Goal: Task Accomplishment & Management: Manage account settings

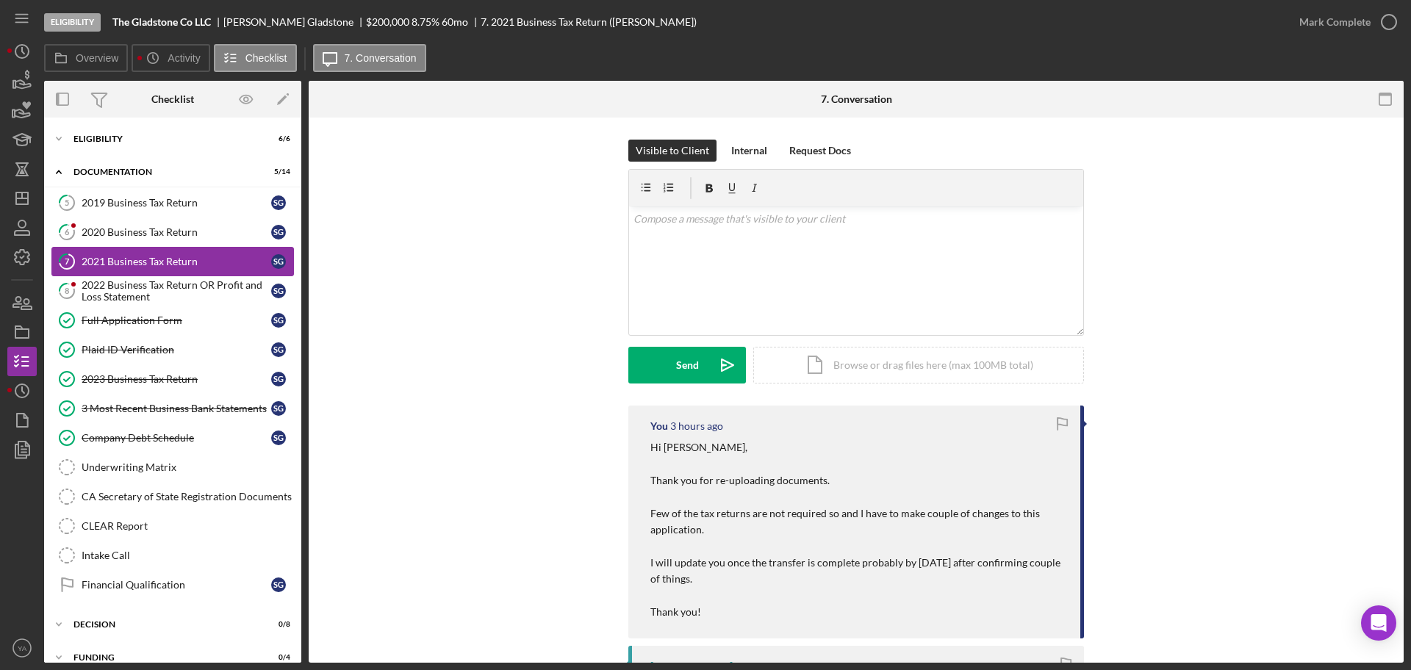
scroll to position [92, 0]
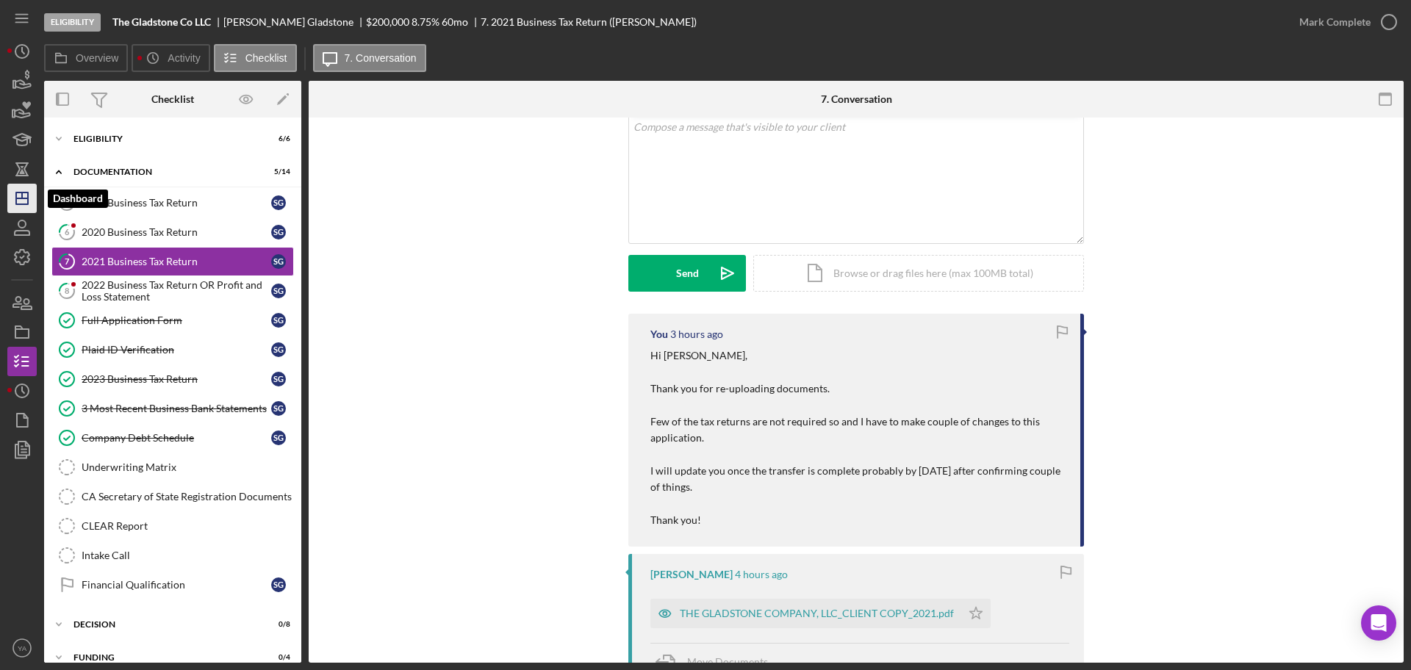
click at [25, 201] on icon "Icon/Dashboard" at bounding box center [22, 198] width 37 height 37
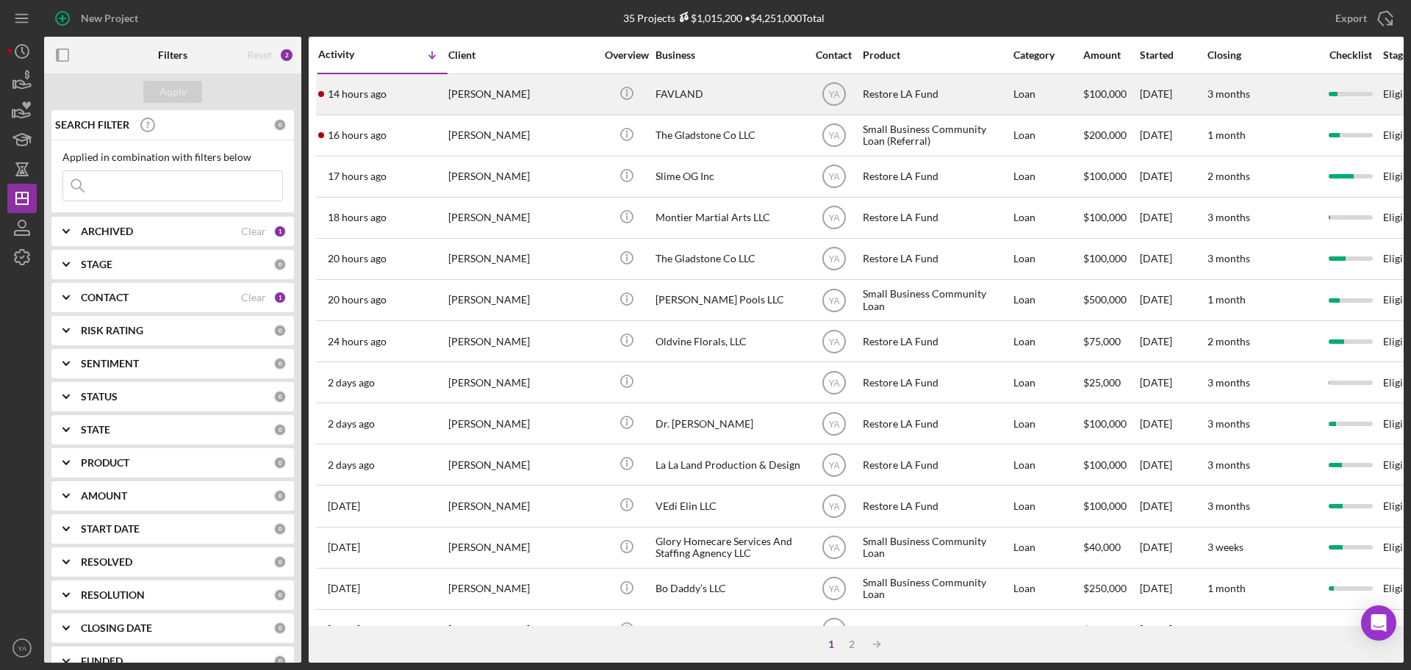
click at [695, 106] on div "FAVLAND" at bounding box center [729, 94] width 147 height 39
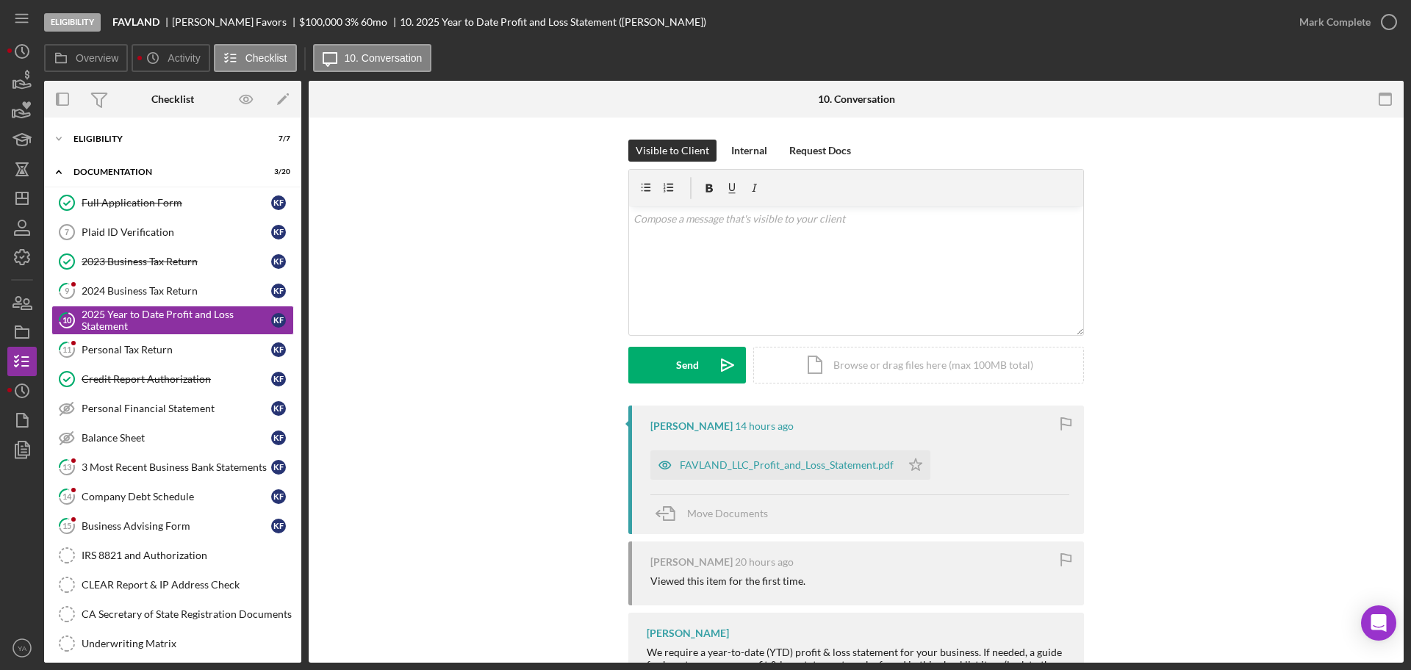
click at [767, 456] on div "FAVLAND_LLC_Profit_and_Loss_Statement.pdf" at bounding box center [775, 465] width 251 height 29
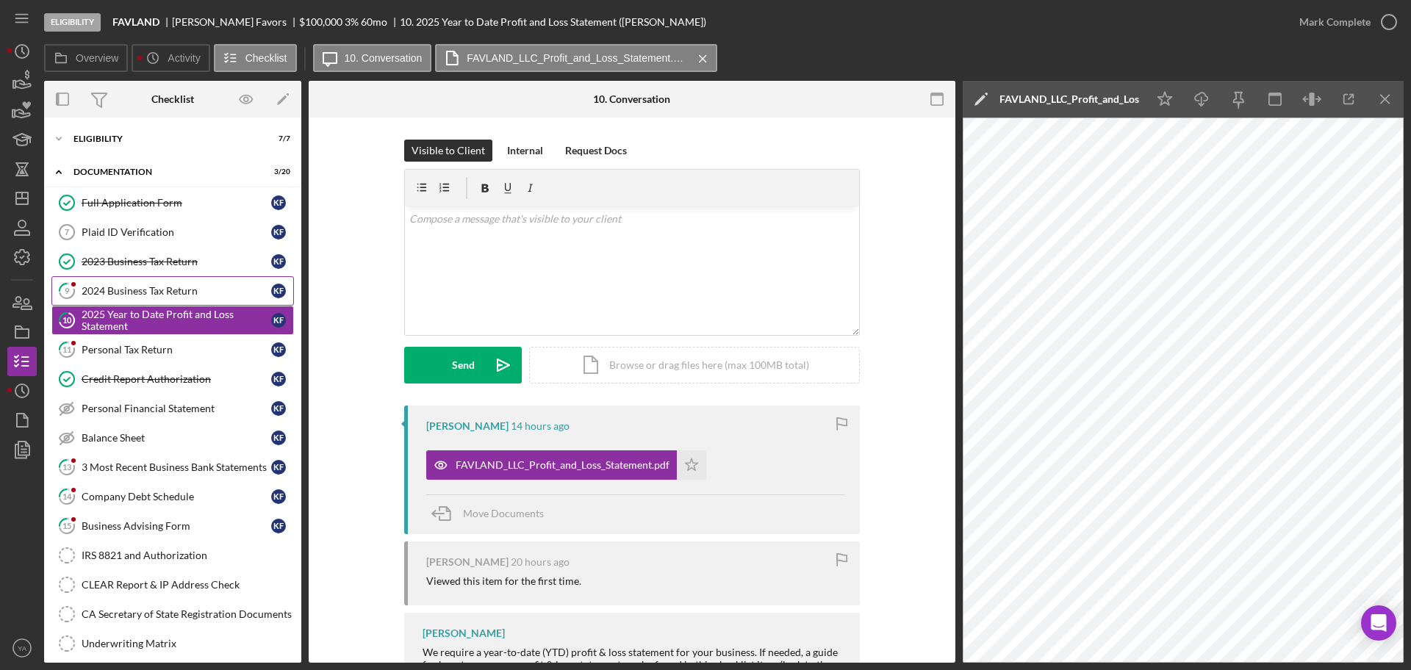
click at [145, 295] on div "2024 Business Tax Return" at bounding box center [177, 291] width 190 height 12
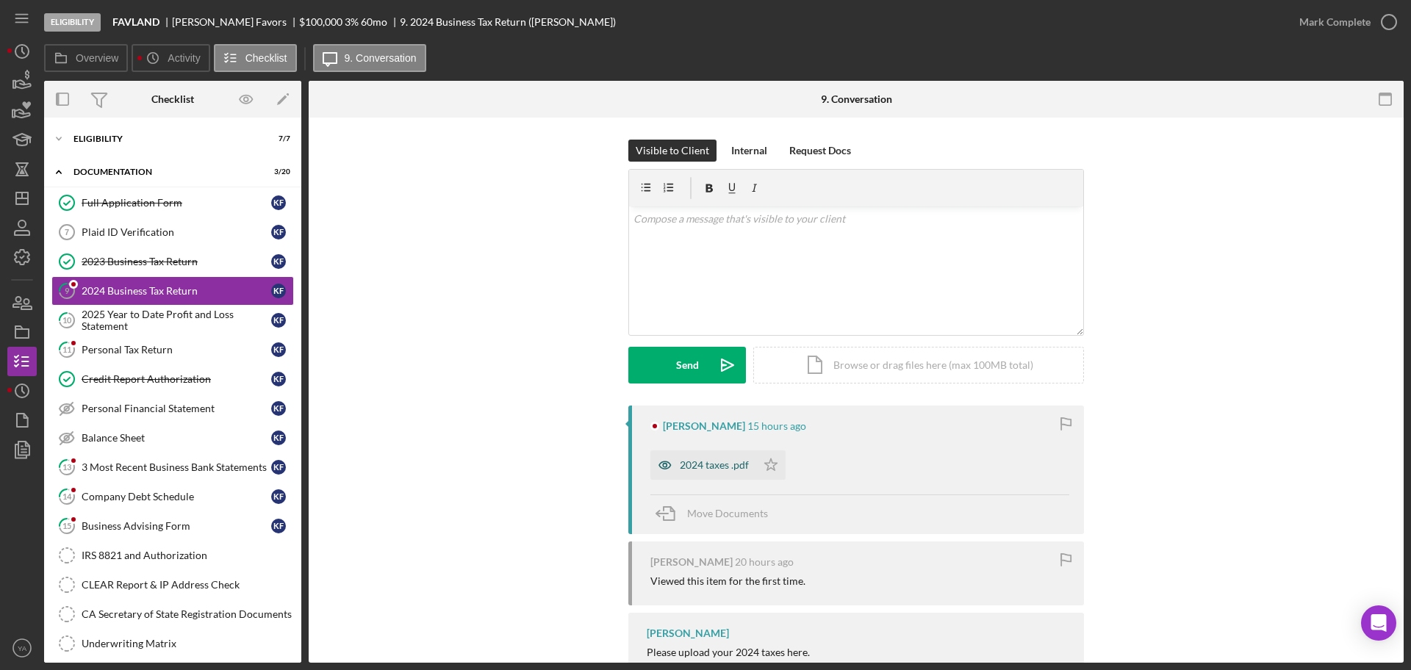
click at [710, 457] on div "2024 taxes .pdf" at bounding box center [703, 465] width 106 height 29
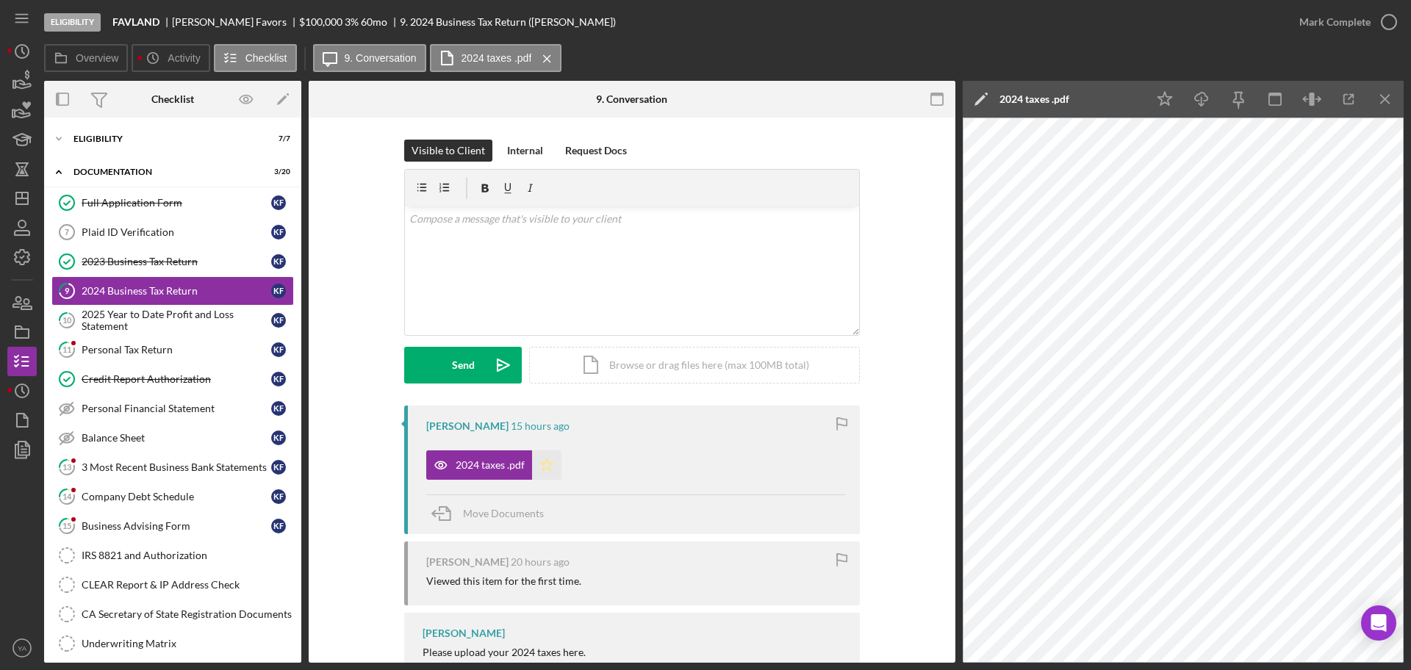
click at [553, 474] on icon "Icon/Star" at bounding box center [546, 465] width 29 height 29
click at [1367, 18] on div "Mark Complete" at bounding box center [1334, 21] width 71 height 29
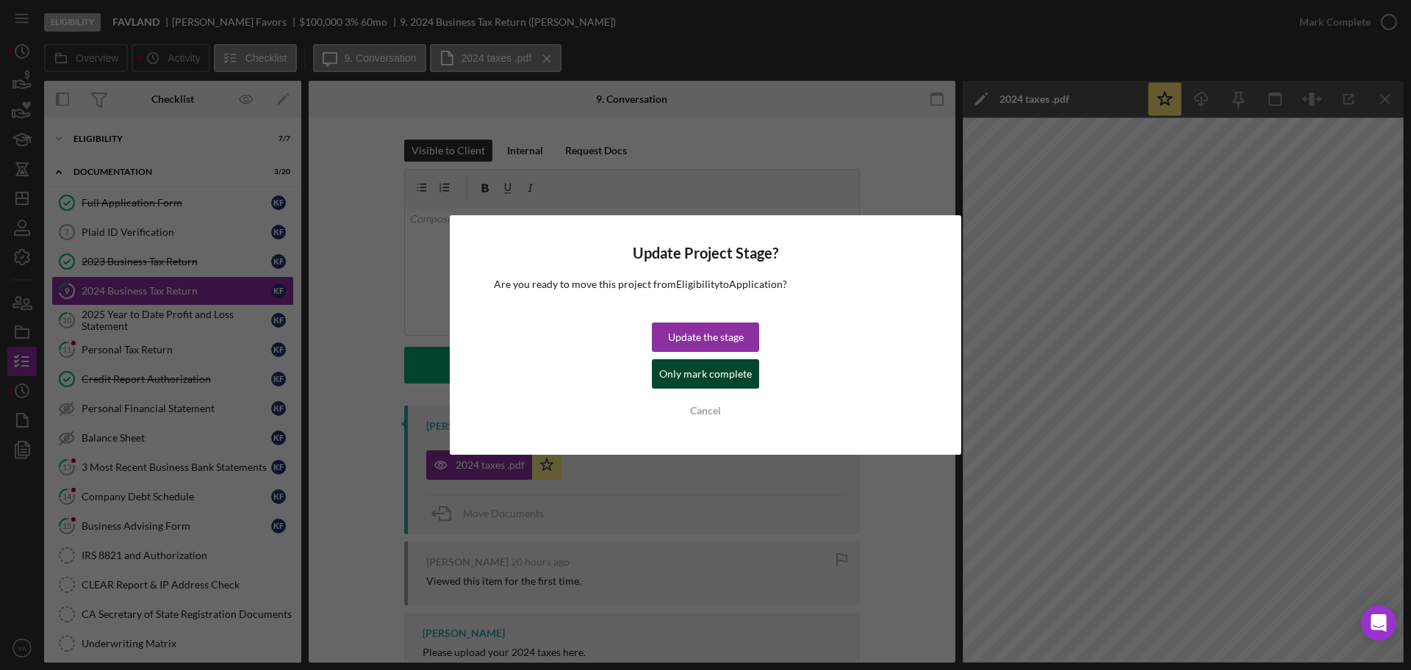
click at [730, 361] on div "Only mark complete" at bounding box center [705, 373] width 93 height 29
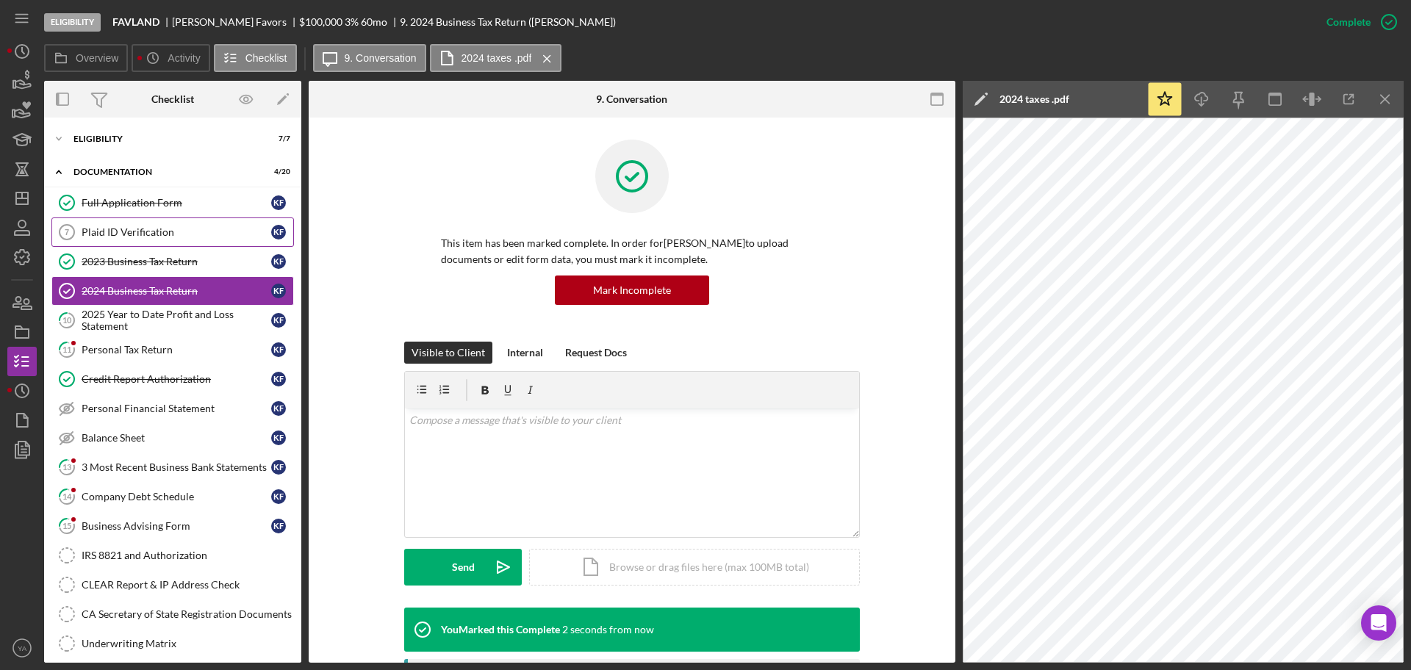
click at [154, 222] on link "Plaid ID Verification 7 Plaid ID Verification K F" at bounding box center [172, 232] width 243 height 29
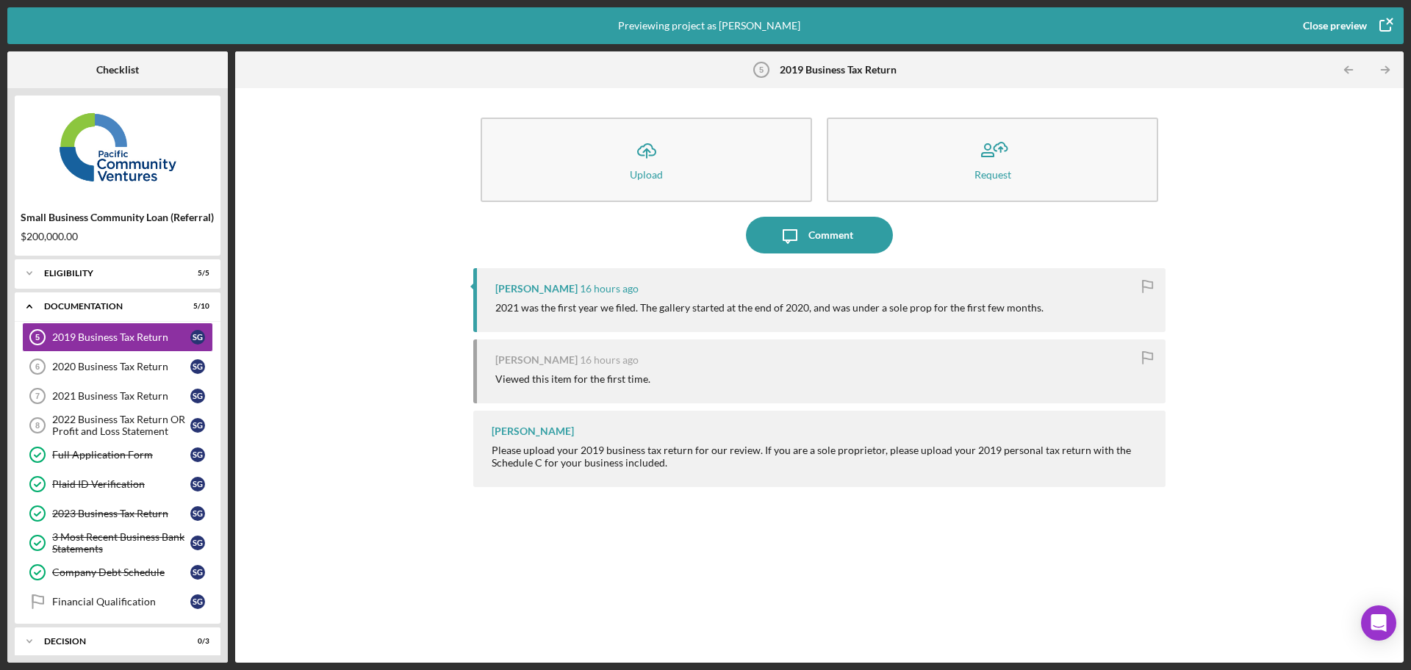
click at [1388, 19] on icon "button" at bounding box center [1385, 25] width 37 height 37
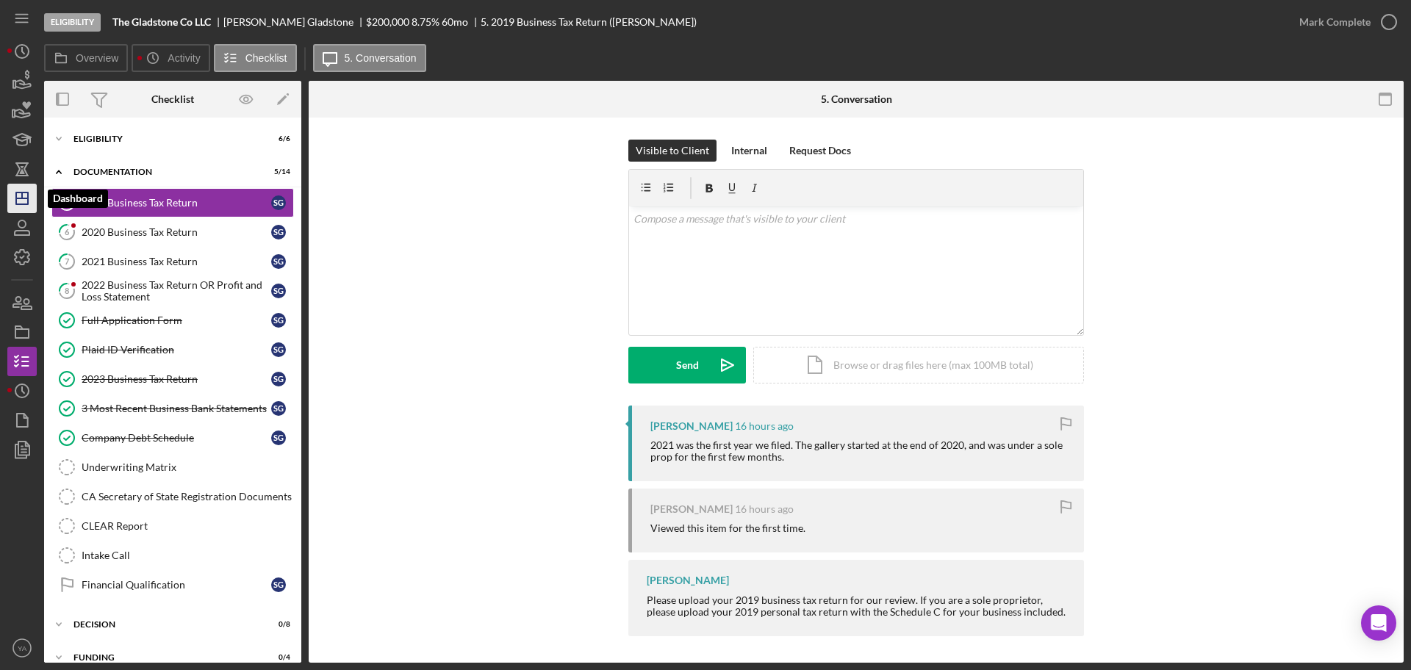
click at [25, 204] on polygon "button" at bounding box center [22, 199] width 12 height 12
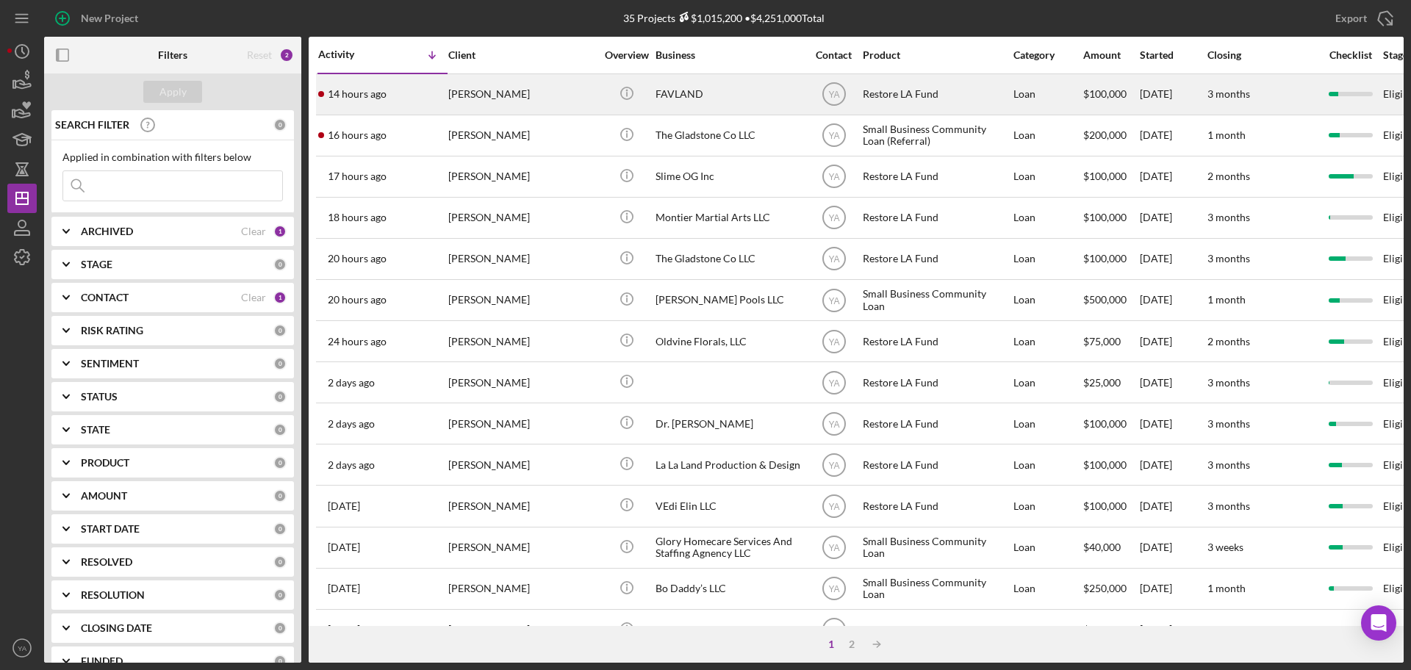
click at [707, 104] on div "FAVLAND" at bounding box center [729, 94] width 147 height 39
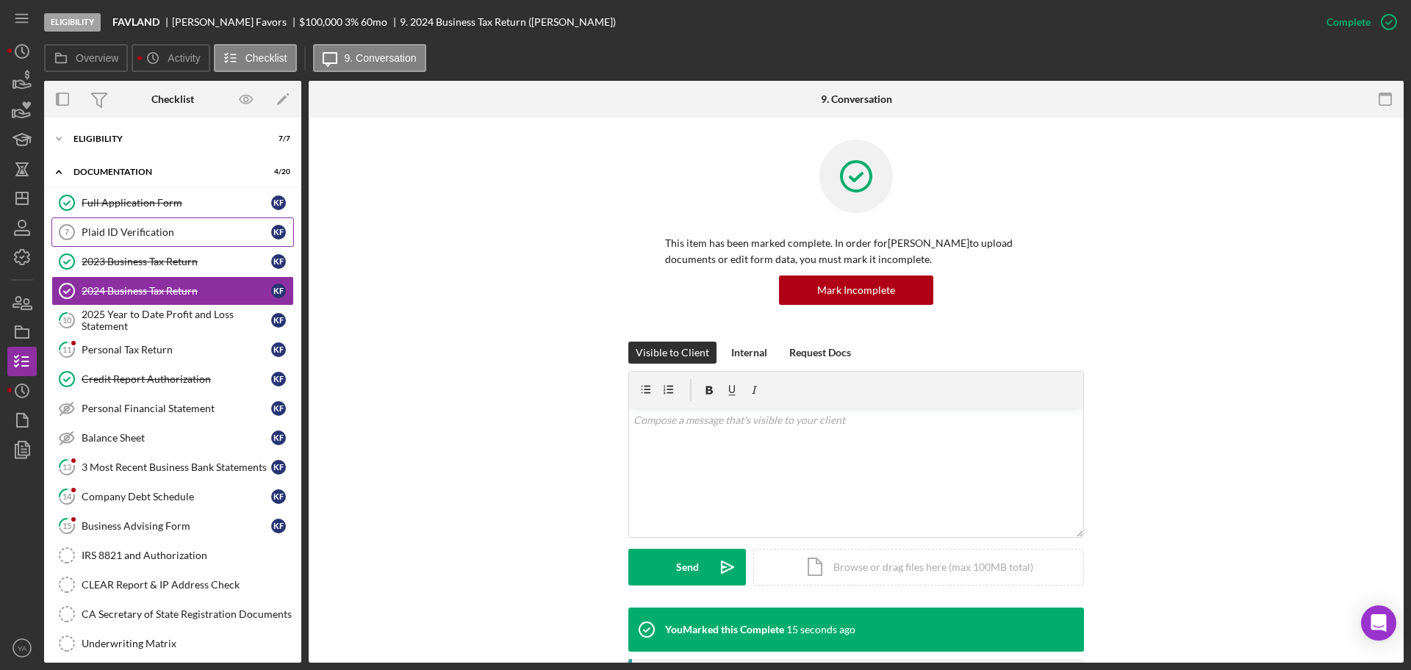
click at [168, 229] on div "Plaid ID Verification" at bounding box center [177, 232] width 190 height 12
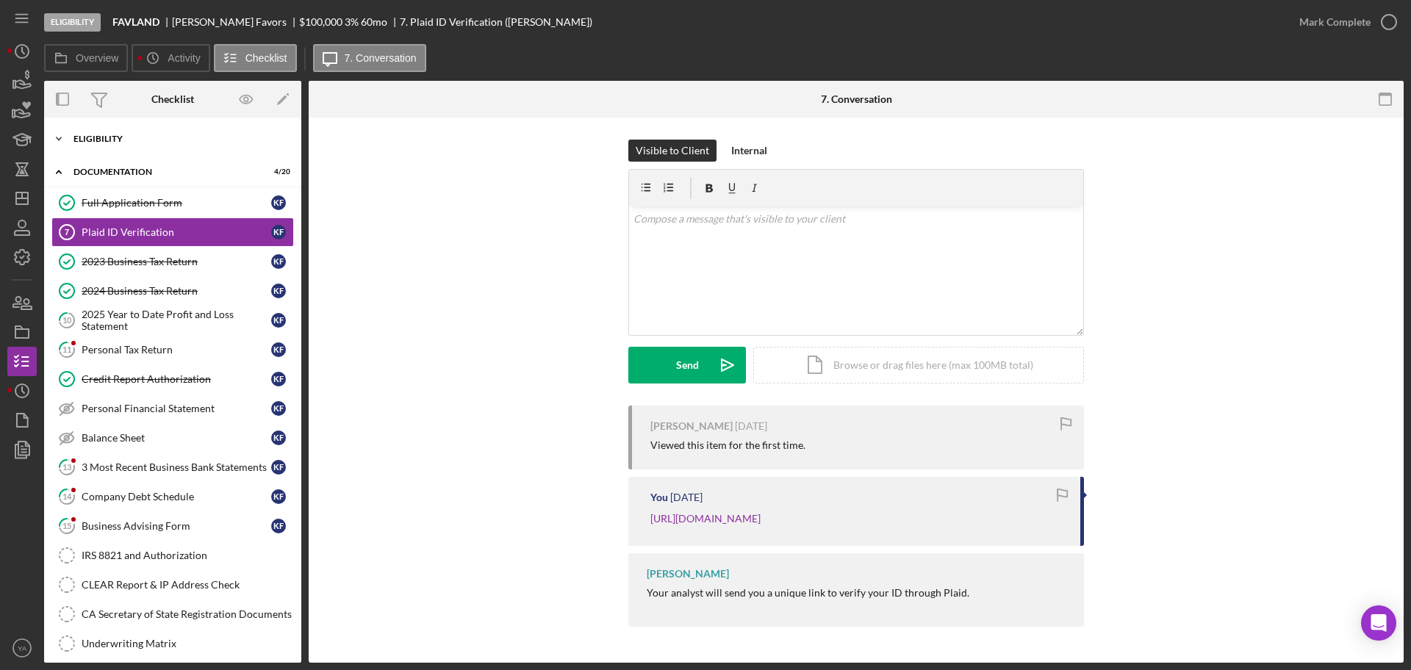
click at [162, 135] on div "Eligibility" at bounding box center [177, 139] width 209 height 9
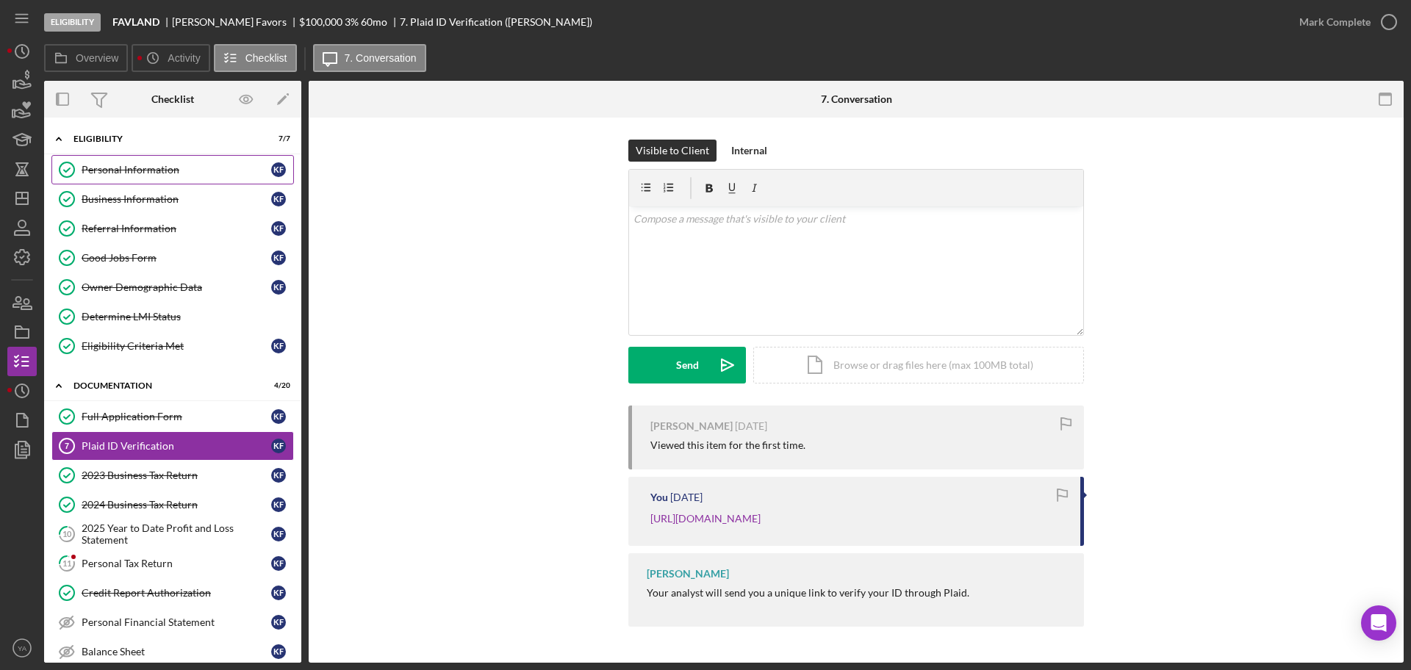
click at [167, 171] on div "Personal Information" at bounding box center [177, 170] width 190 height 12
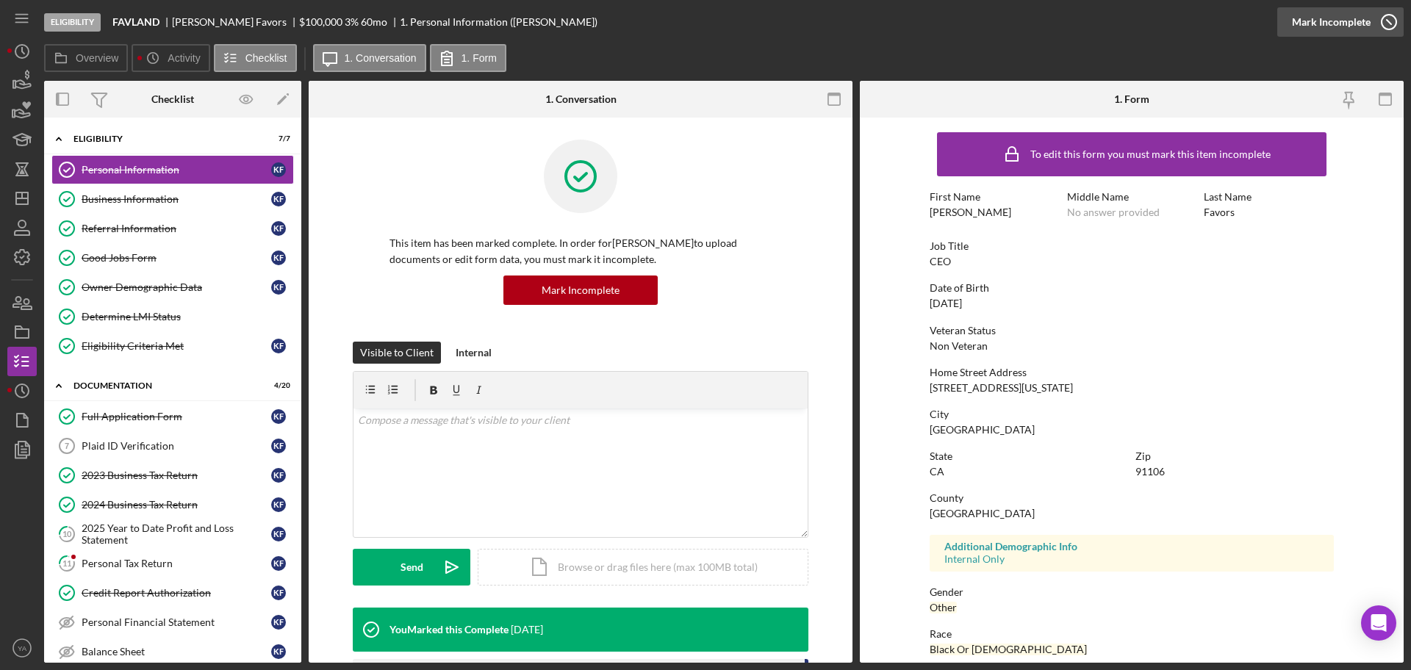
click at [1317, 24] on div "Mark Incomplete" at bounding box center [1331, 21] width 79 height 29
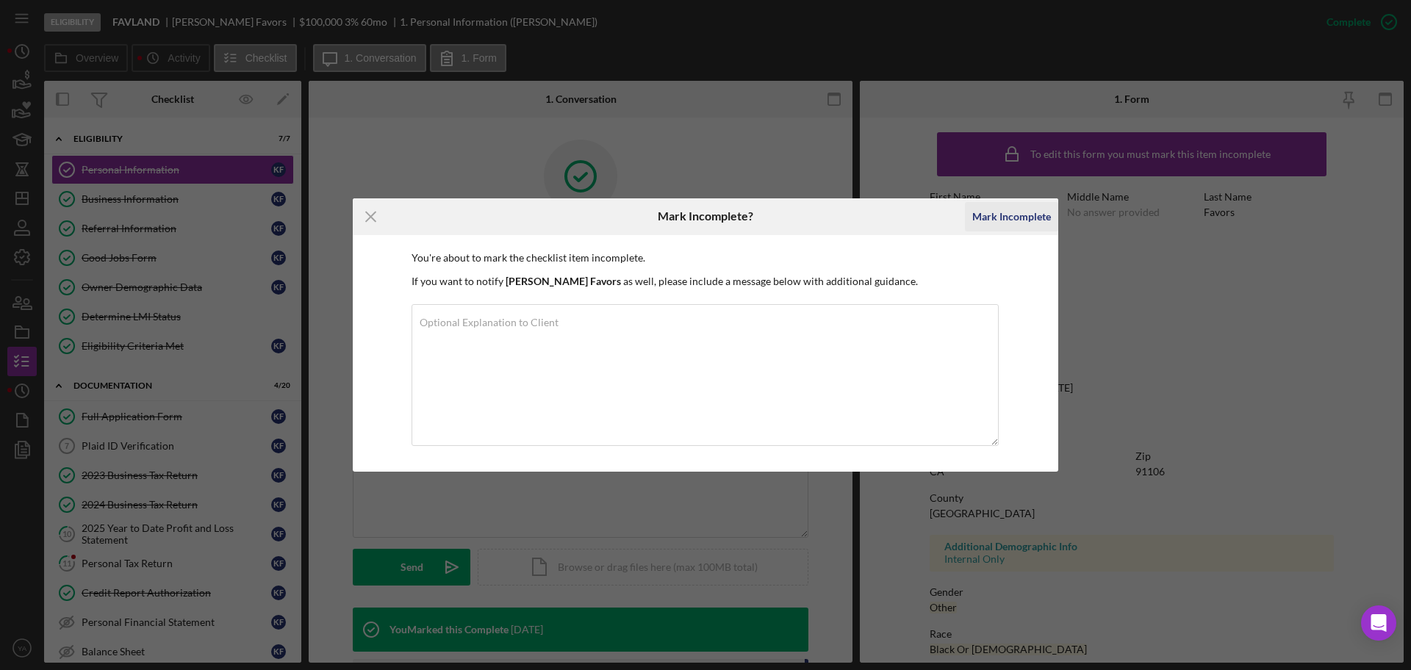
click at [991, 218] on div "Mark Incomplete" at bounding box center [1011, 216] width 79 height 29
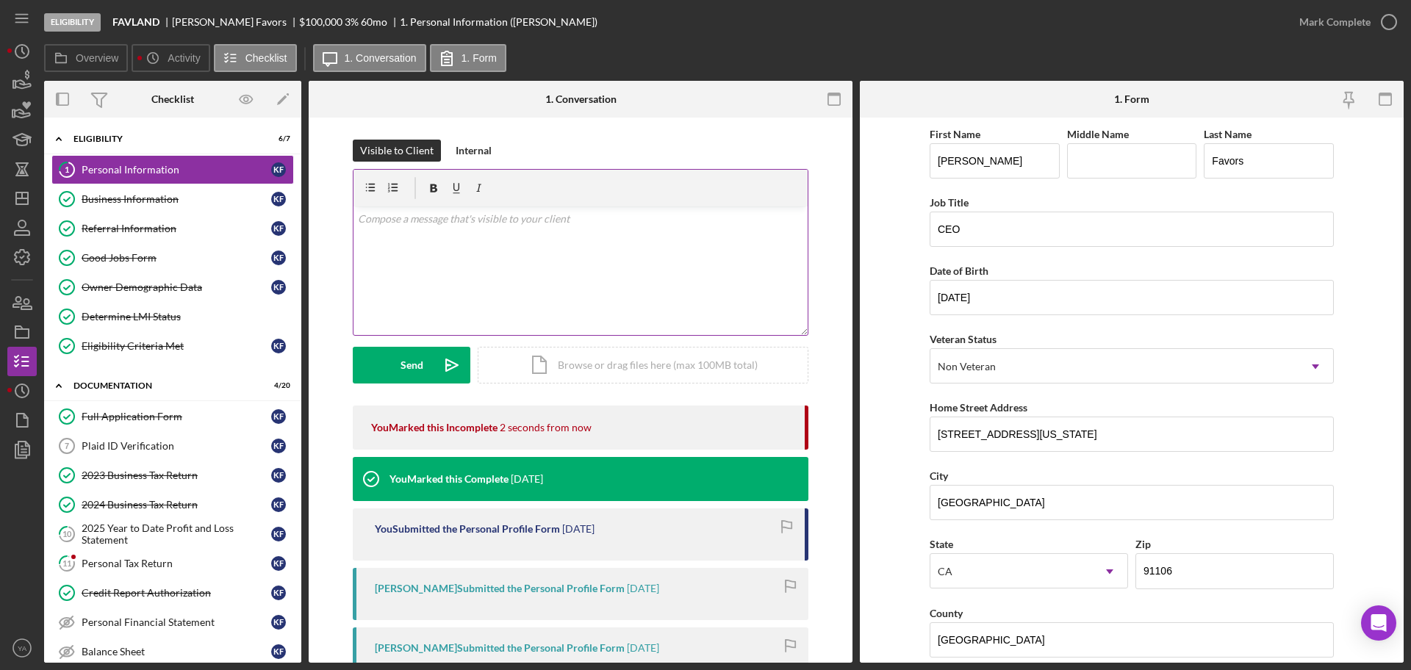
click at [549, 235] on div "v Color teal Color pink Remove color Add row above Add row below Add column bef…" at bounding box center [581, 271] width 454 height 129
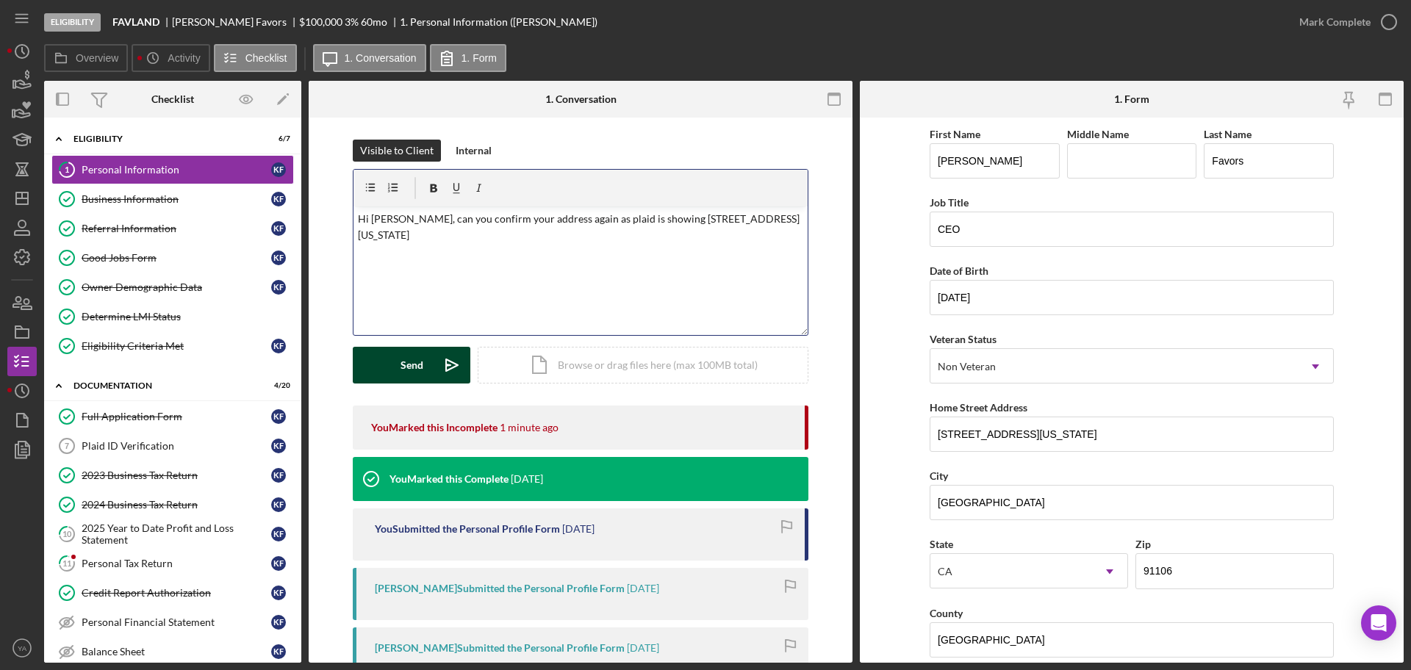
click at [448, 376] on icon "Icon/icon-invite-send" at bounding box center [452, 365] width 37 height 37
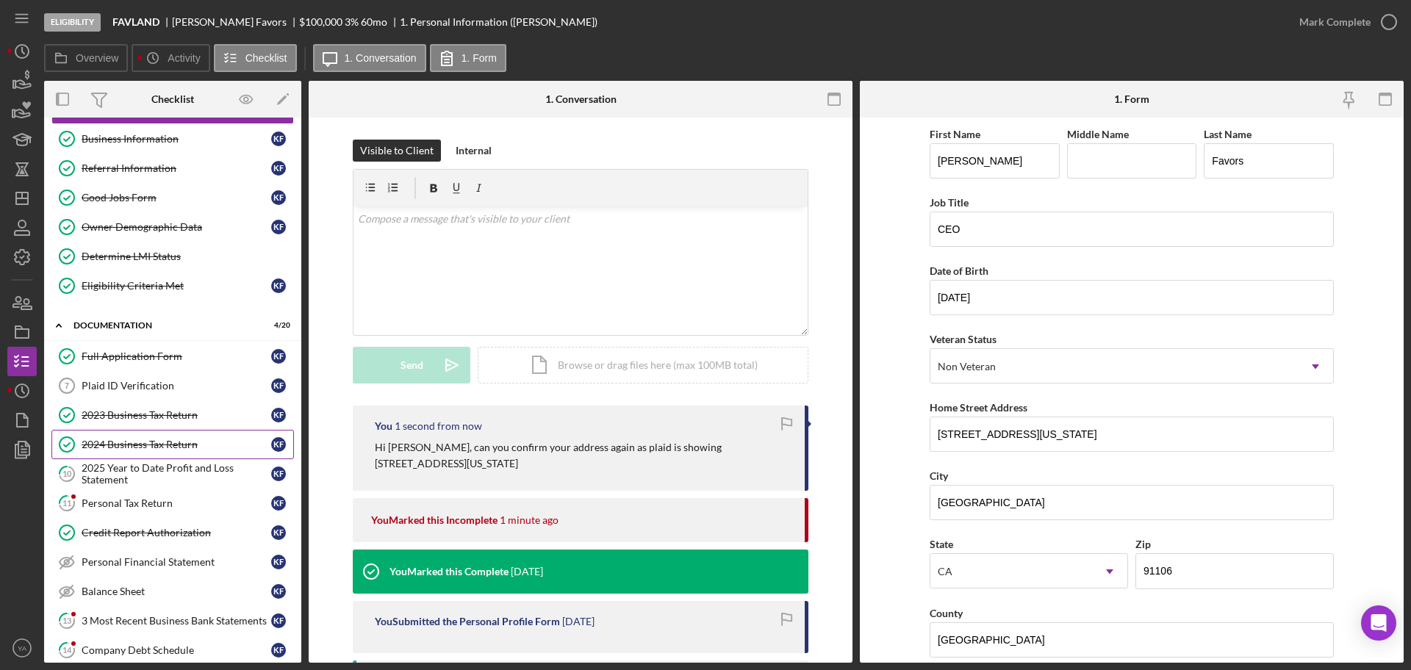
scroll to position [92, 0]
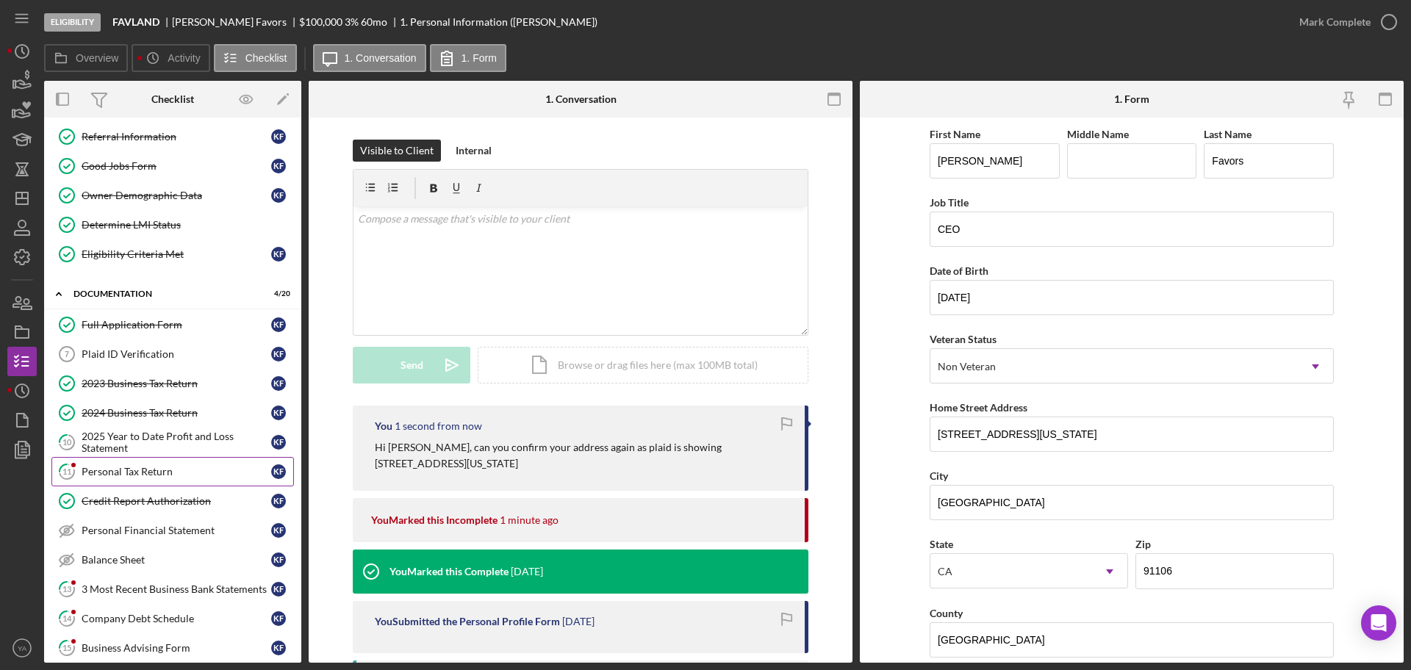
click at [156, 478] on link "11 Personal Tax Return K F" at bounding box center [172, 471] width 243 height 29
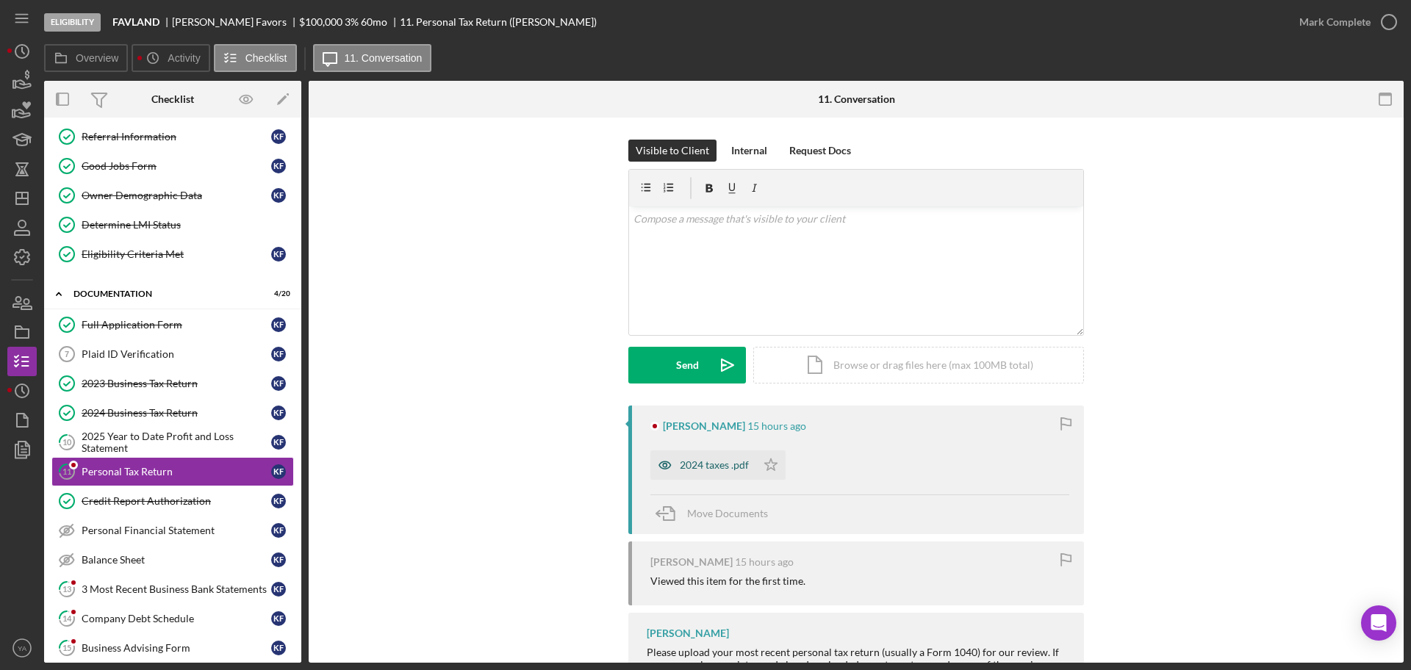
click at [689, 476] on div "2024 taxes .pdf" at bounding box center [703, 465] width 106 height 29
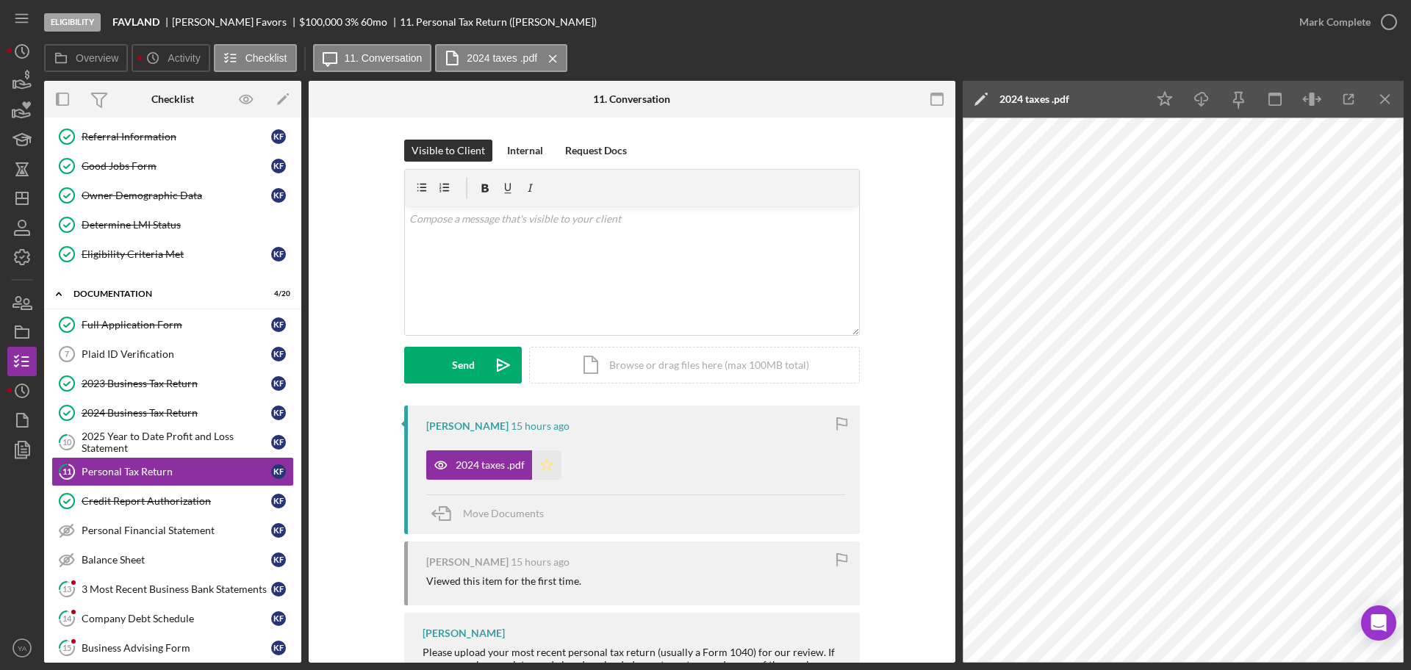
click at [555, 473] on icon "Icon/Star" at bounding box center [546, 465] width 29 height 29
click at [1397, 32] on icon "button" at bounding box center [1389, 22] width 37 height 37
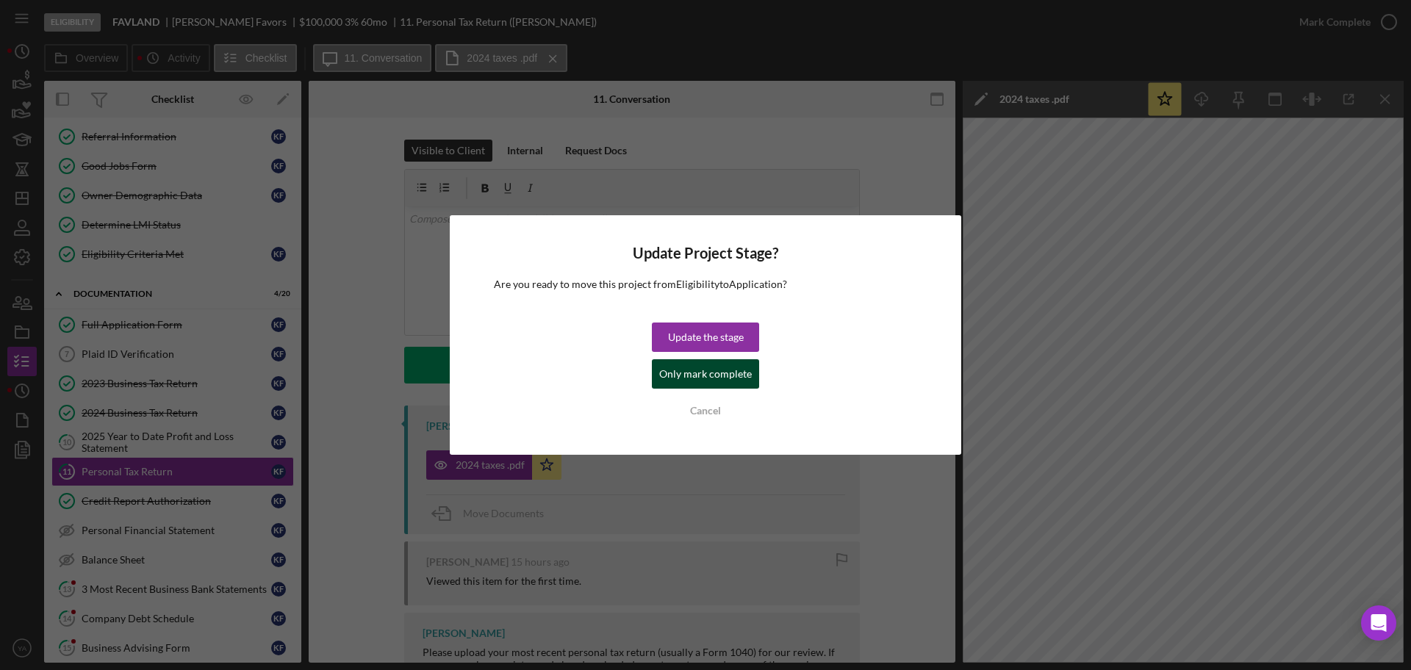
click at [708, 367] on div "Only mark complete" at bounding box center [705, 373] width 93 height 29
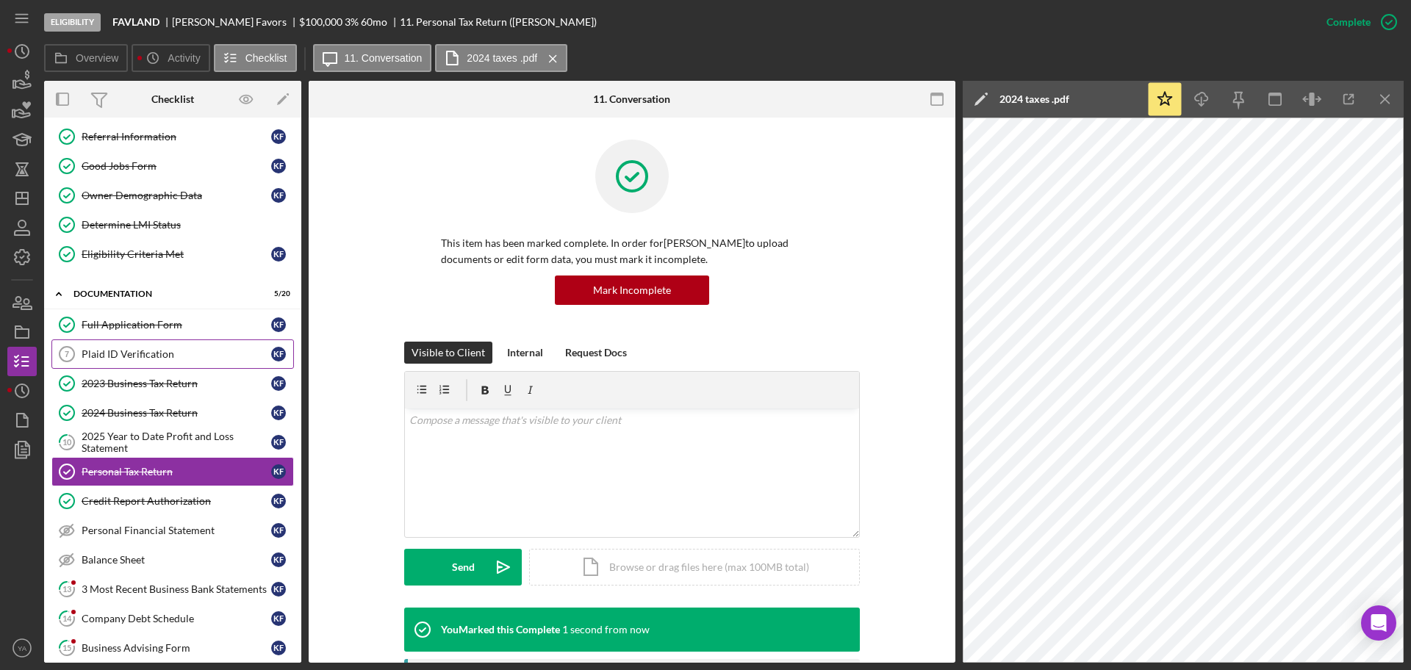
click at [195, 362] on link "Plaid ID Verification 7 Plaid ID Verification K F" at bounding box center [172, 354] width 243 height 29
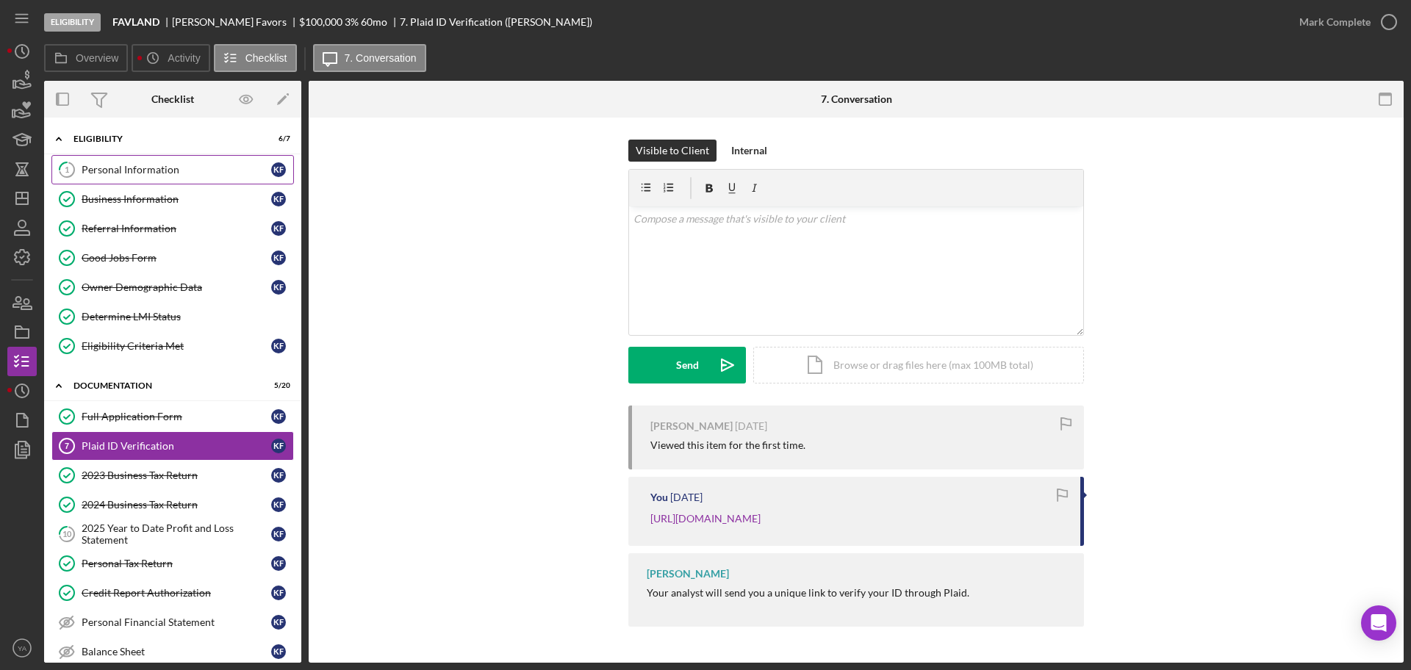
click at [173, 181] on link "1 Personal Information K F" at bounding box center [172, 169] width 243 height 29
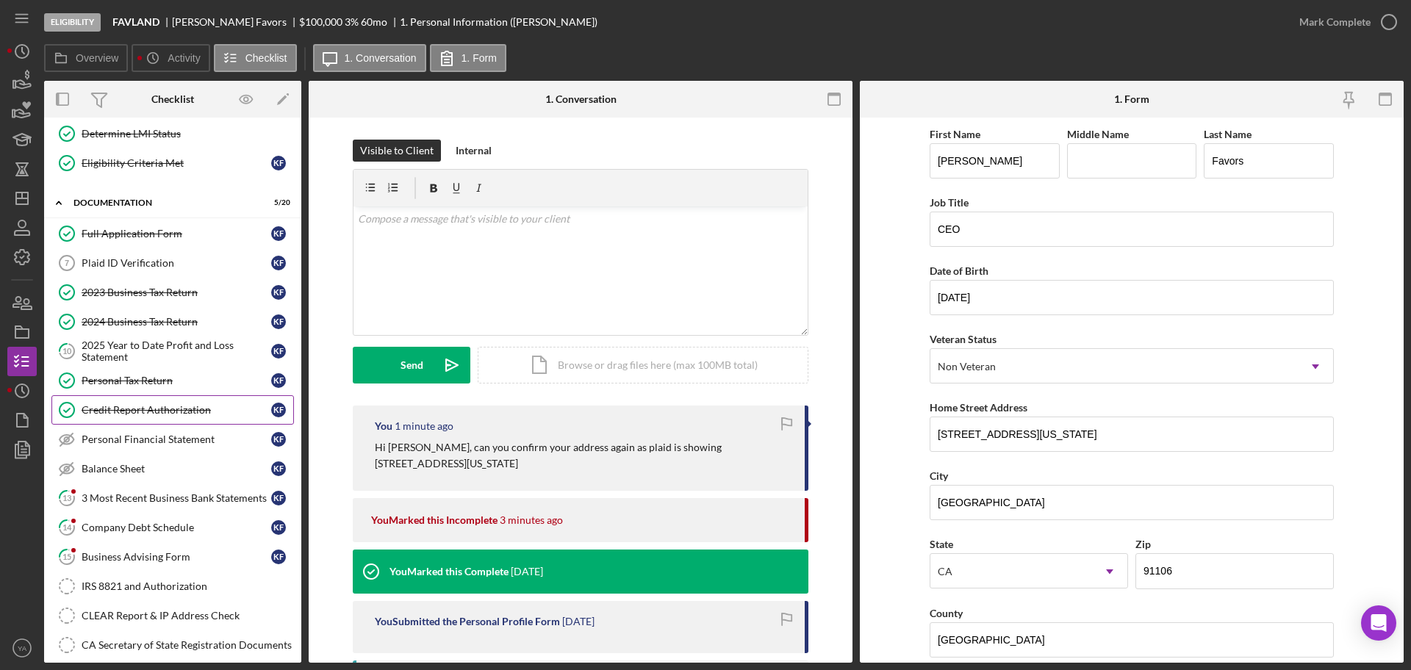
scroll to position [184, 0]
click at [193, 263] on div "Plaid ID Verification" at bounding box center [177, 263] width 190 height 12
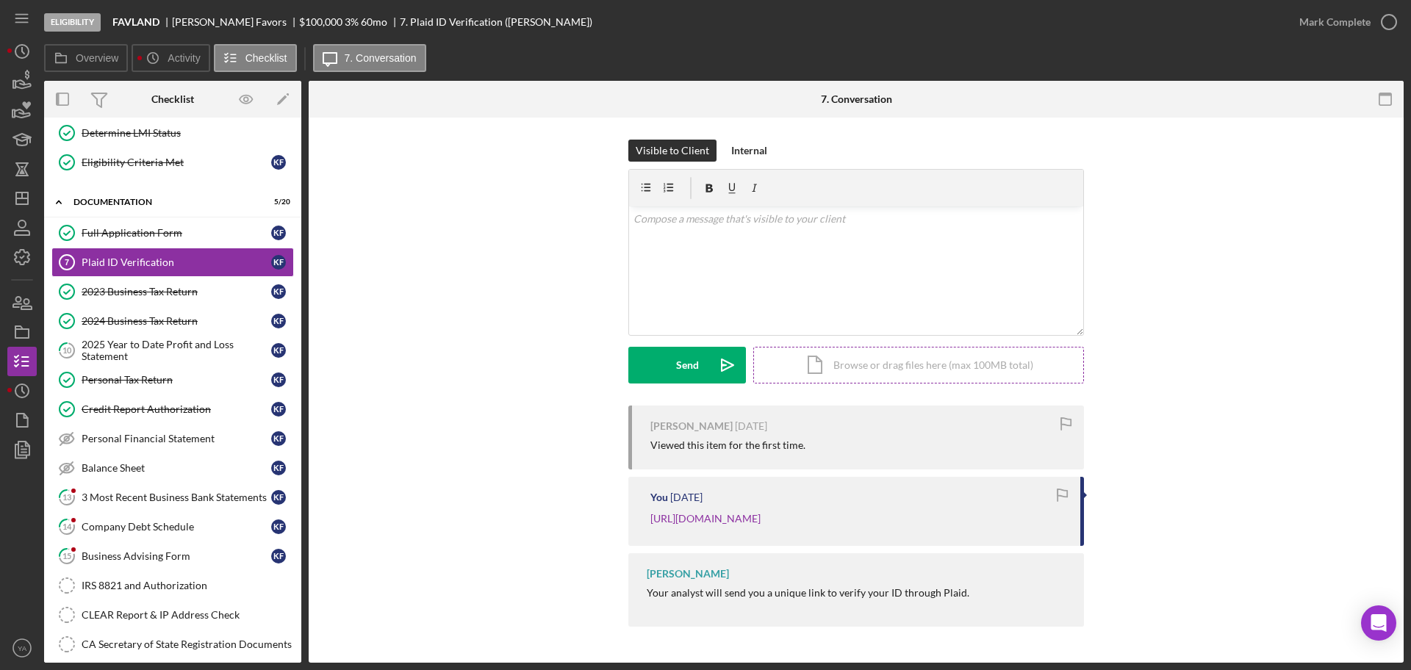
click at [857, 351] on div "Icon/Document Browse or drag files here (max 100MB total) Tap to choose files o…" at bounding box center [918, 365] width 331 height 37
click at [767, 155] on button "Internal" at bounding box center [749, 151] width 51 height 22
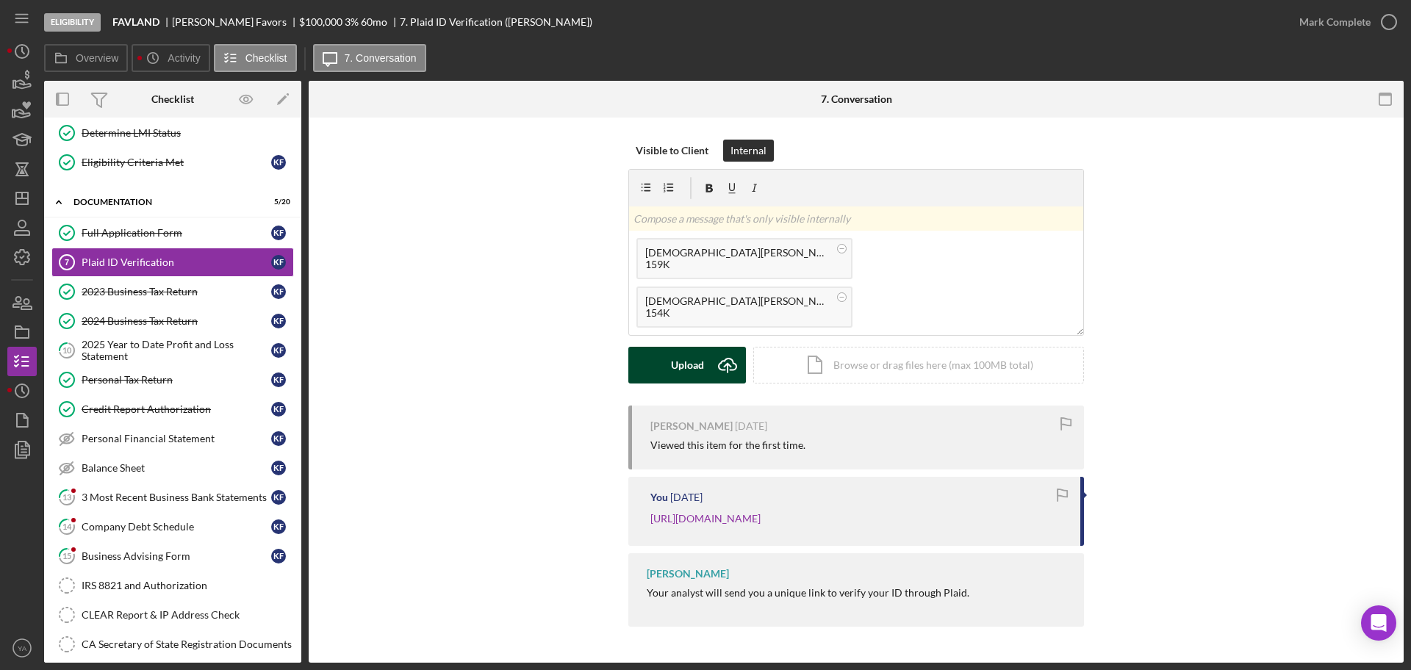
click at [671, 372] on div "Upload" at bounding box center [687, 365] width 33 height 37
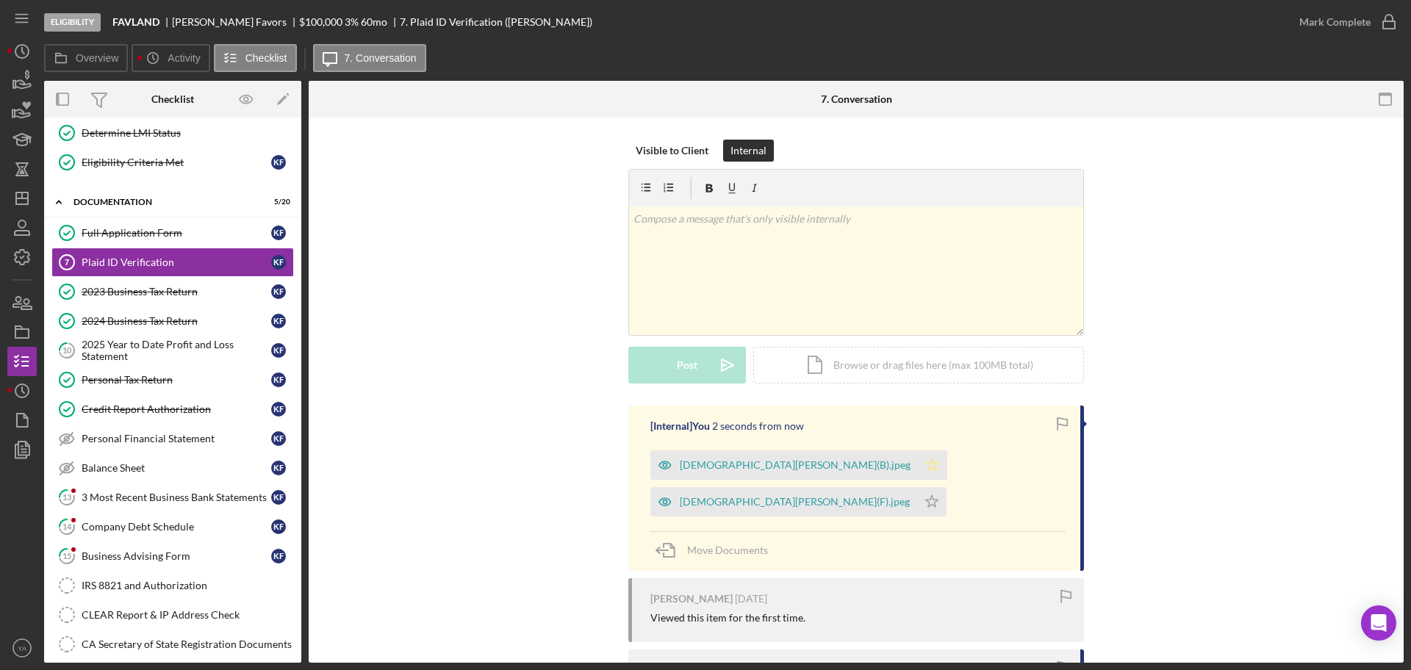
click at [918, 473] on icon "Icon/Star" at bounding box center [932, 465] width 29 height 29
click at [947, 487] on icon "Icon/Star" at bounding box center [931, 501] width 29 height 29
click at [1385, 26] on icon "button" at bounding box center [1389, 22] width 37 height 37
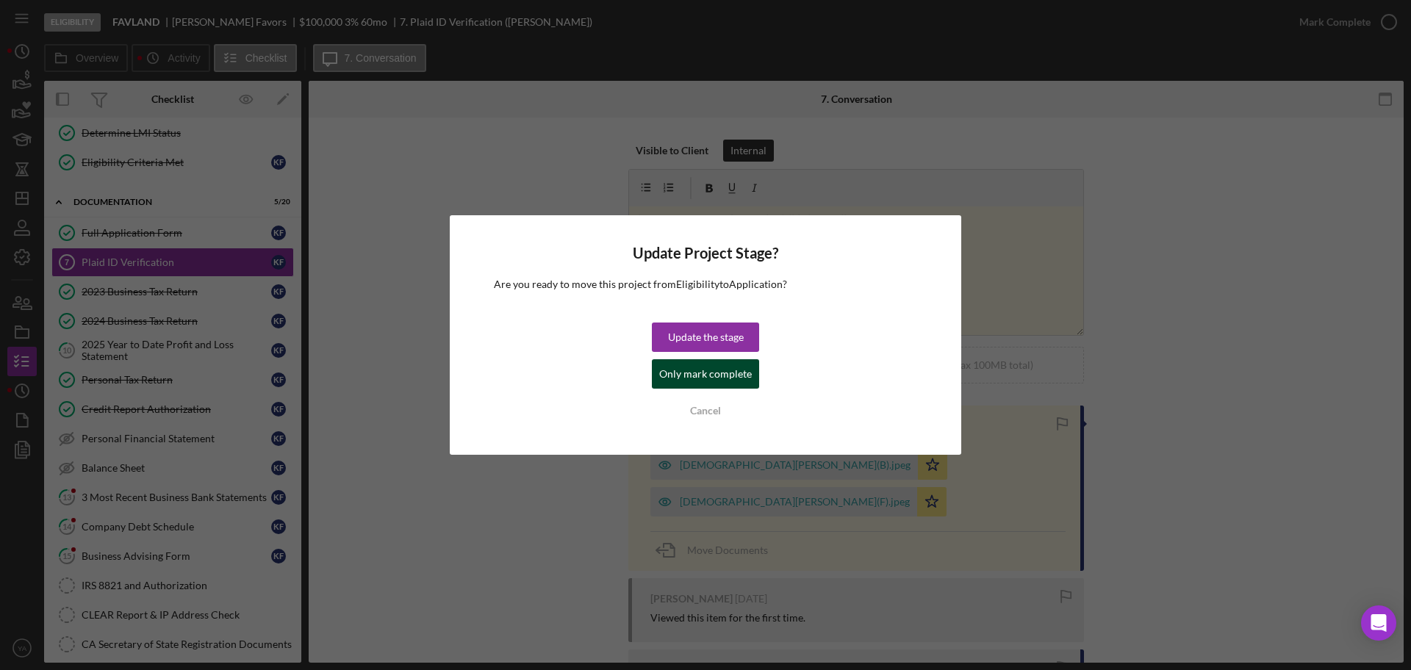
click at [728, 367] on div "Only mark complete" at bounding box center [705, 373] width 93 height 29
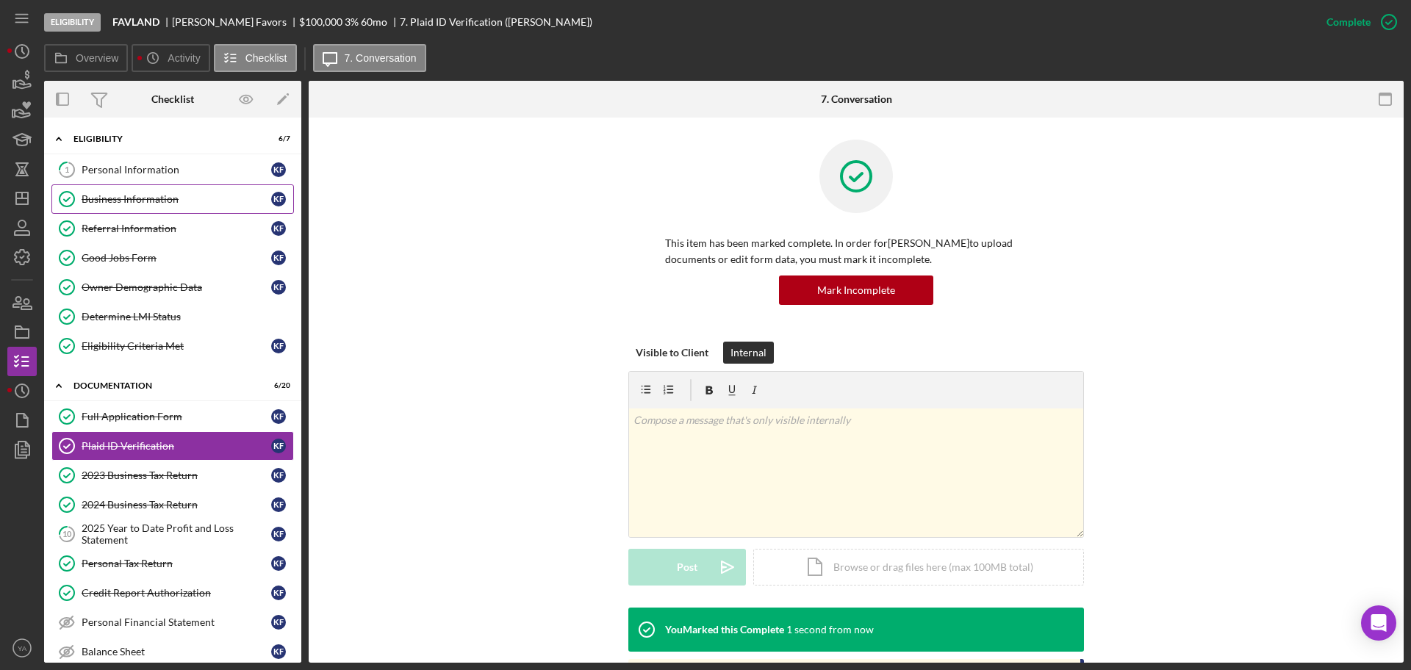
click at [155, 185] on link "Business Information Business Information K F" at bounding box center [172, 198] width 243 height 29
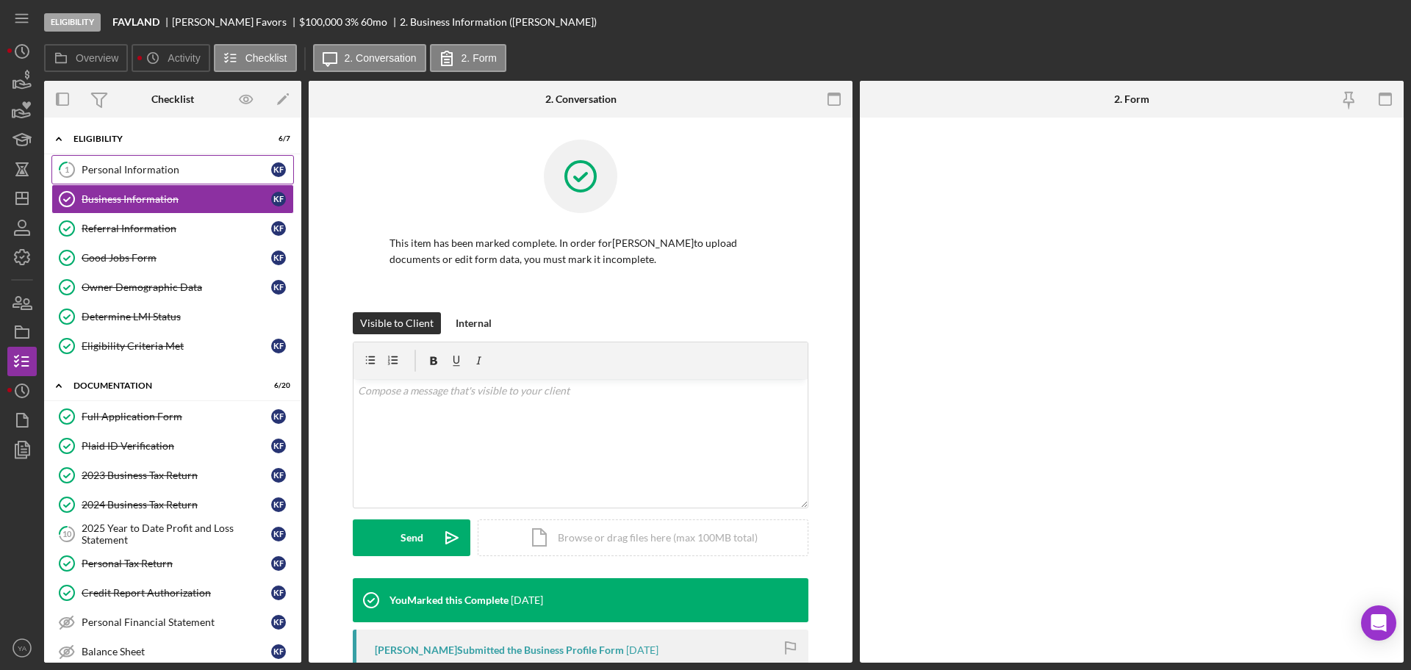
click at [187, 173] on div "Personal Information" at bounding box center [177, 170] width 190 height 12
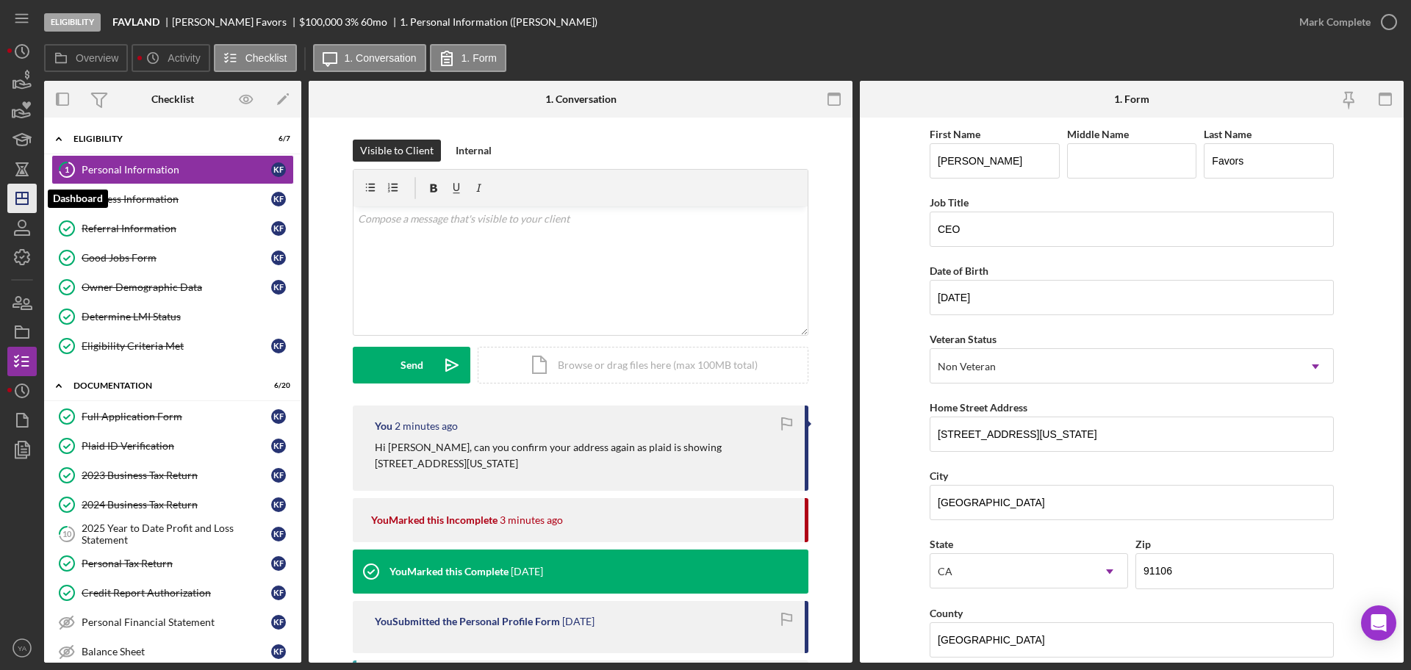
click at [21, 189] on icon "Icon/Dashboard" at bounding box center [22, 198] width 37 height 37
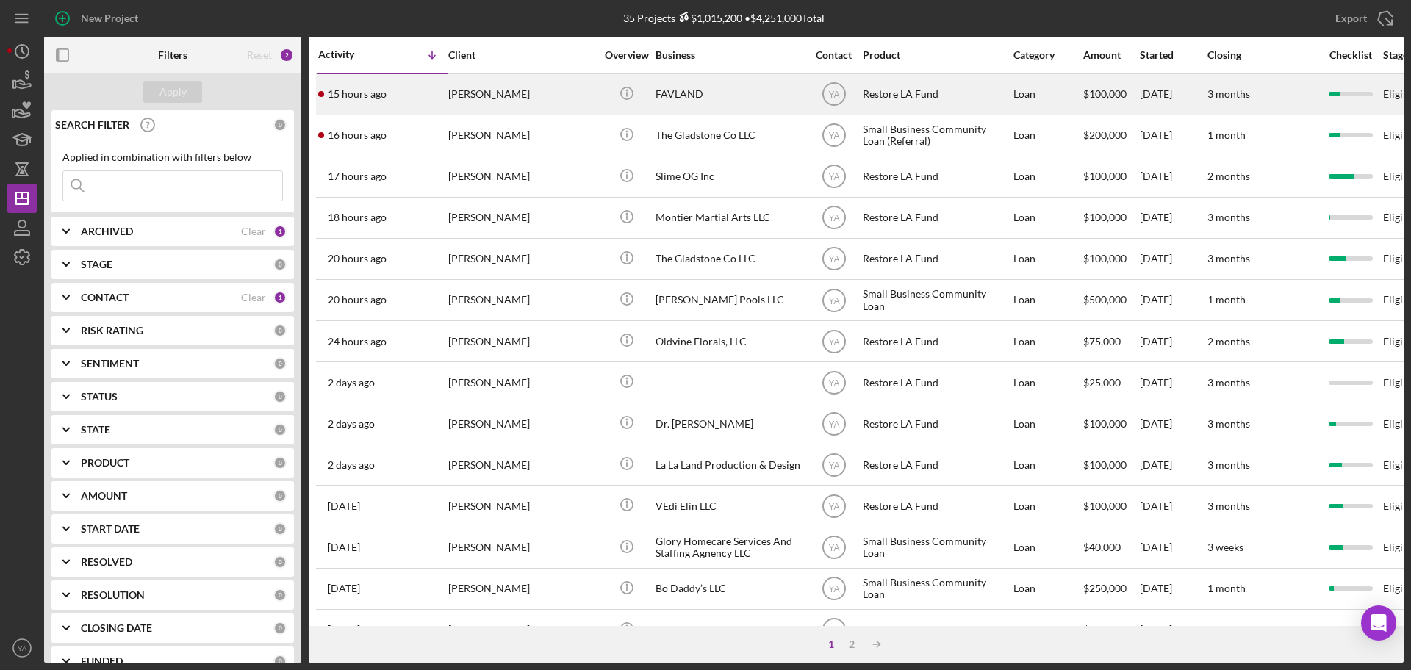
click at [702, 106] on div "FAVLAND" at bounding box center [729, 94] width 147 height 39
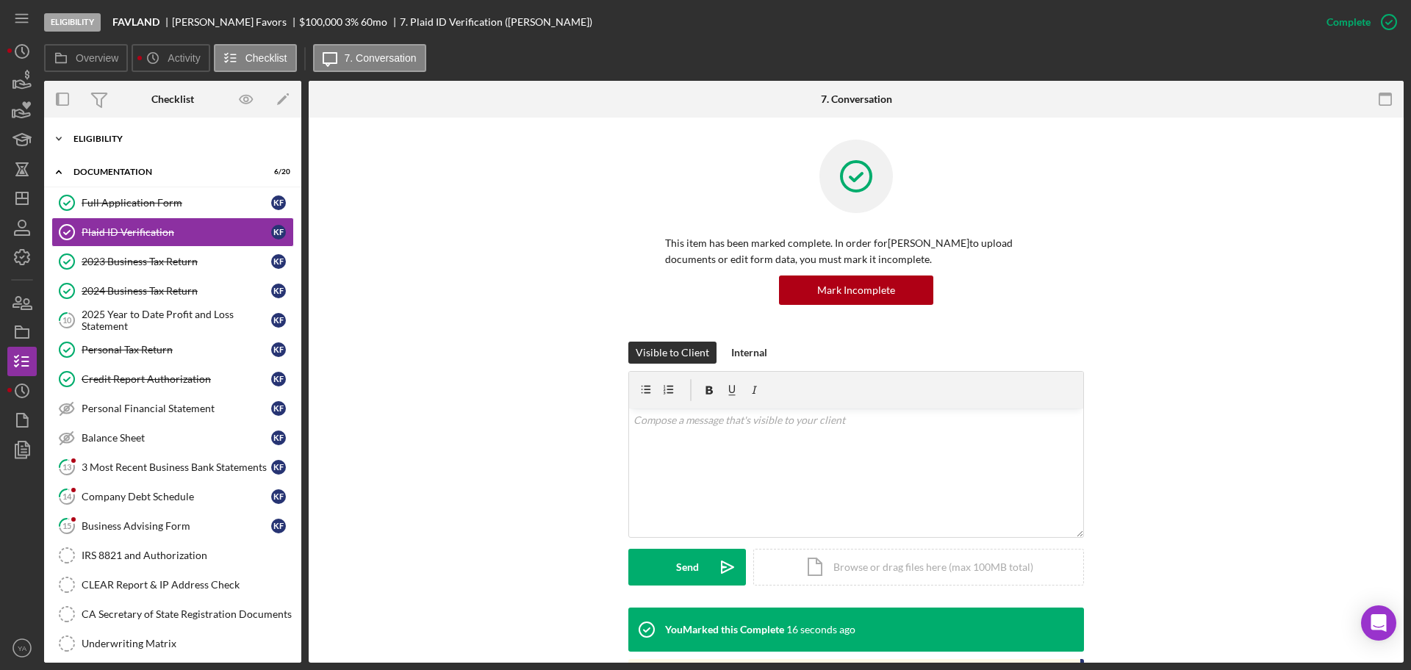
click at [171, 145] on div "Icon/Expander Eligibility 6 / 7" at bounding box center [172, 138] width 257 height 29
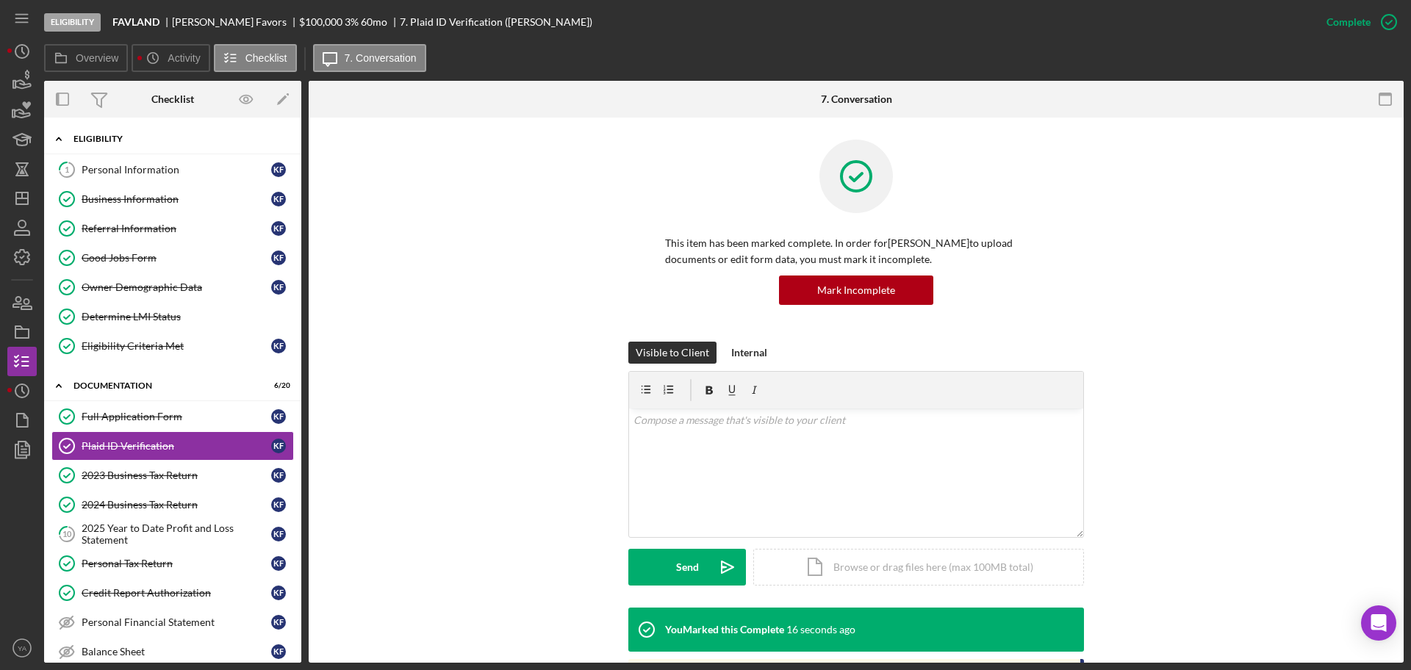
click at [171, 145] on div "Icon/Expander Eligibility 6 / 7" at bounding box center [172, 139] width 257 height 30
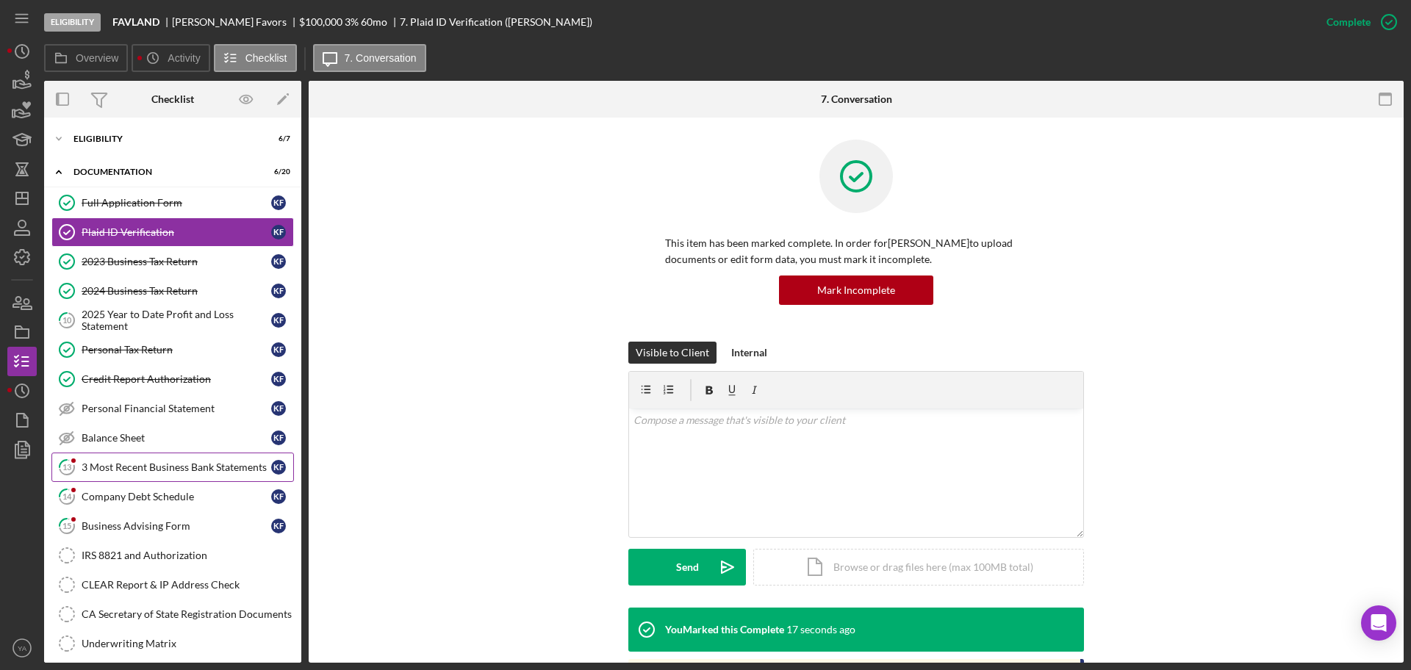
click at [156, 462] on div "3 Most Recent Business Bank Statements" at bounding box center [177, 468] width 190 height 12
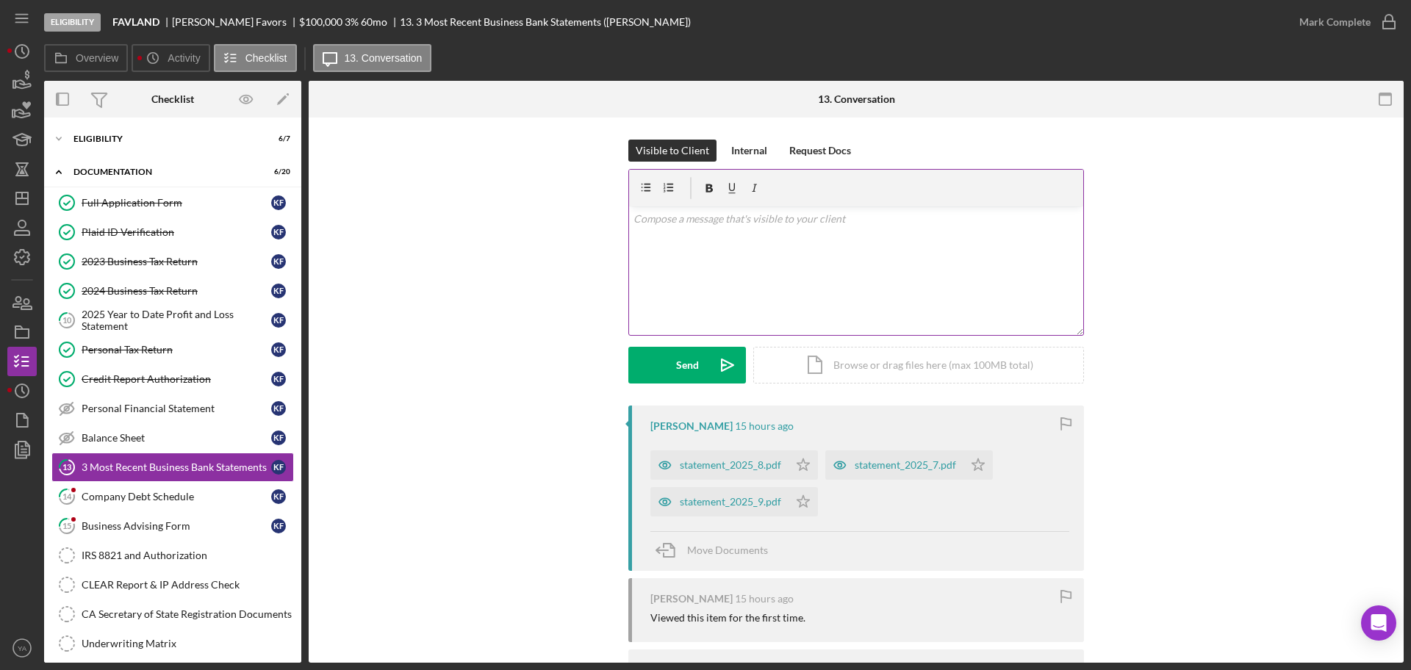
click at [799, 287] on div "v Color teal Color pink Remove color Add row above Add row below Add column bef…" at bounding box center [856, 271] width 454 height 129
click at [950, 245] on p "Hi [PERSON_NAME], Can you also provide the bank statements before and after LA …" at bounding box center [857, 235] width 446 height 49
drag, startPoint x: 791, startPoint y: 289, endPoint x: 782, endPoint y: 289, distance: 8.8
click at [782, 289] on p "Hi [PERSON_NAME], Can you also provide the bank statements before and after LA …" at bounding box center [857, 252] width 446 height 82
click at [795, 278] on p "Hi [PERSON_NAME], Can you also provide the bank statements before and after LA …" at bounding box center [857, 252] width 446 height 82
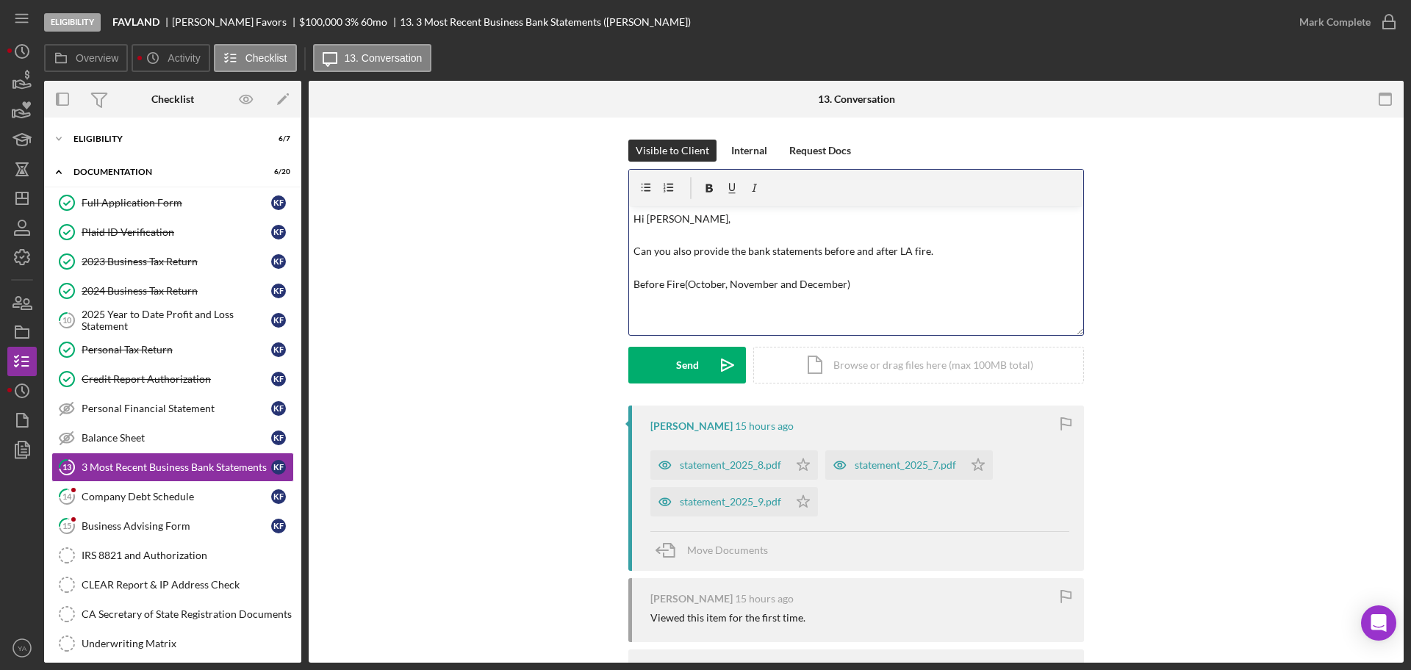
click at [661, 284] on p "Hi [PERSON_NAME], Can you also provide the bank statements before and after LA …" at bounding box center [857, 252] width 446 height 82
click at [889, 284] on p "Hi [PERSON_NAME], Can you also provide the bank statements before and after LA …" at bounding box center [857, 252] width 446 height 82
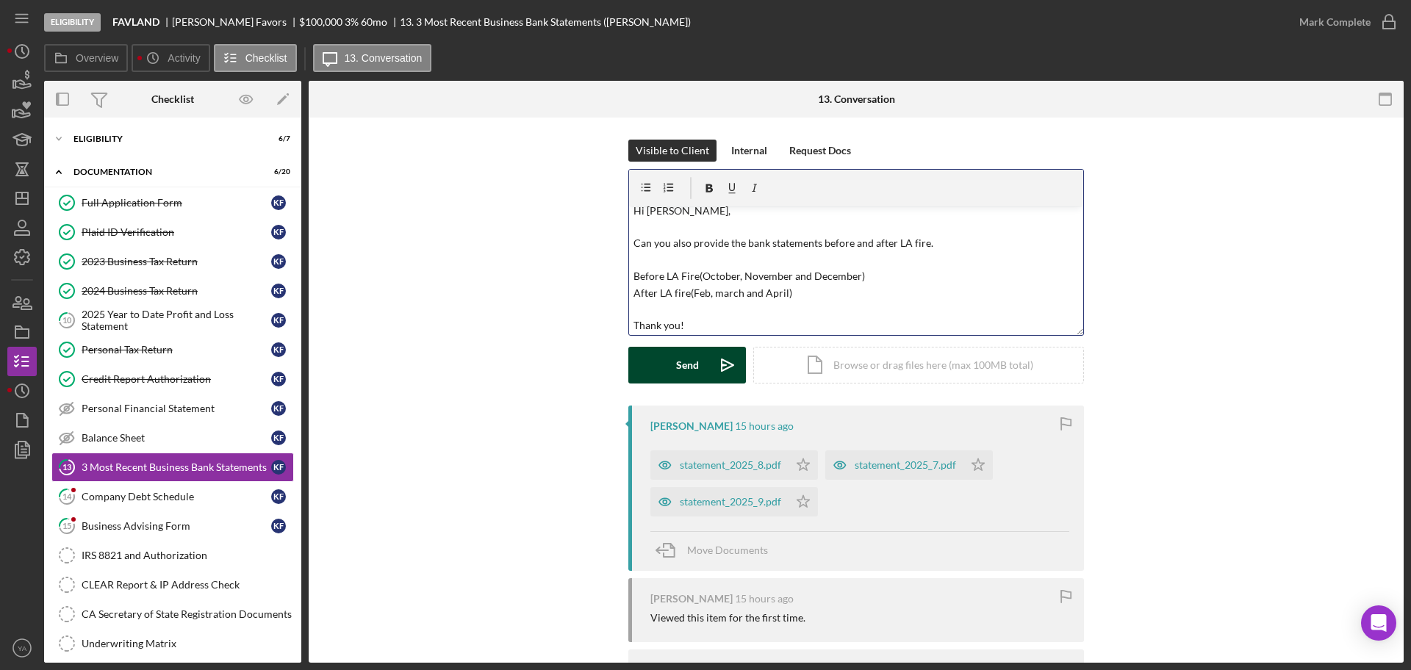
click at [697, 363] on button "Send Icon/icon-invite-send" at bounding box center [687, 365] width 118 height 37
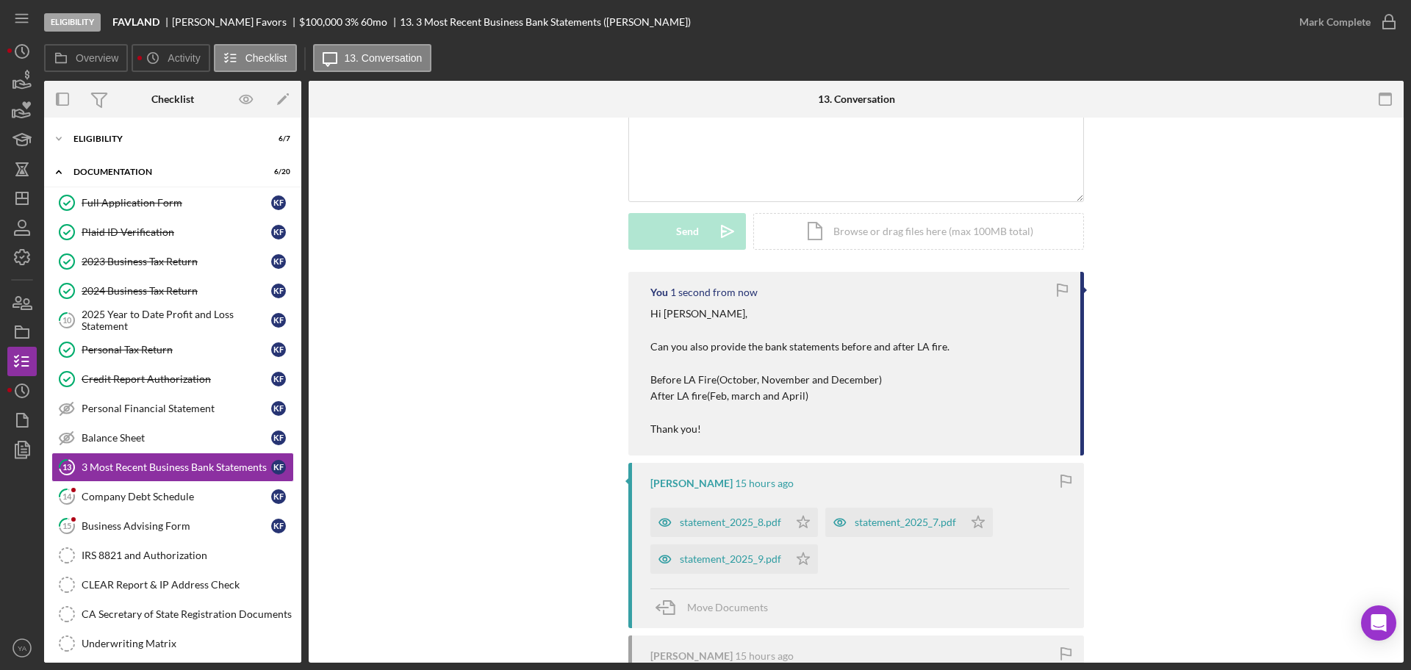
scroll to position [307, 0]
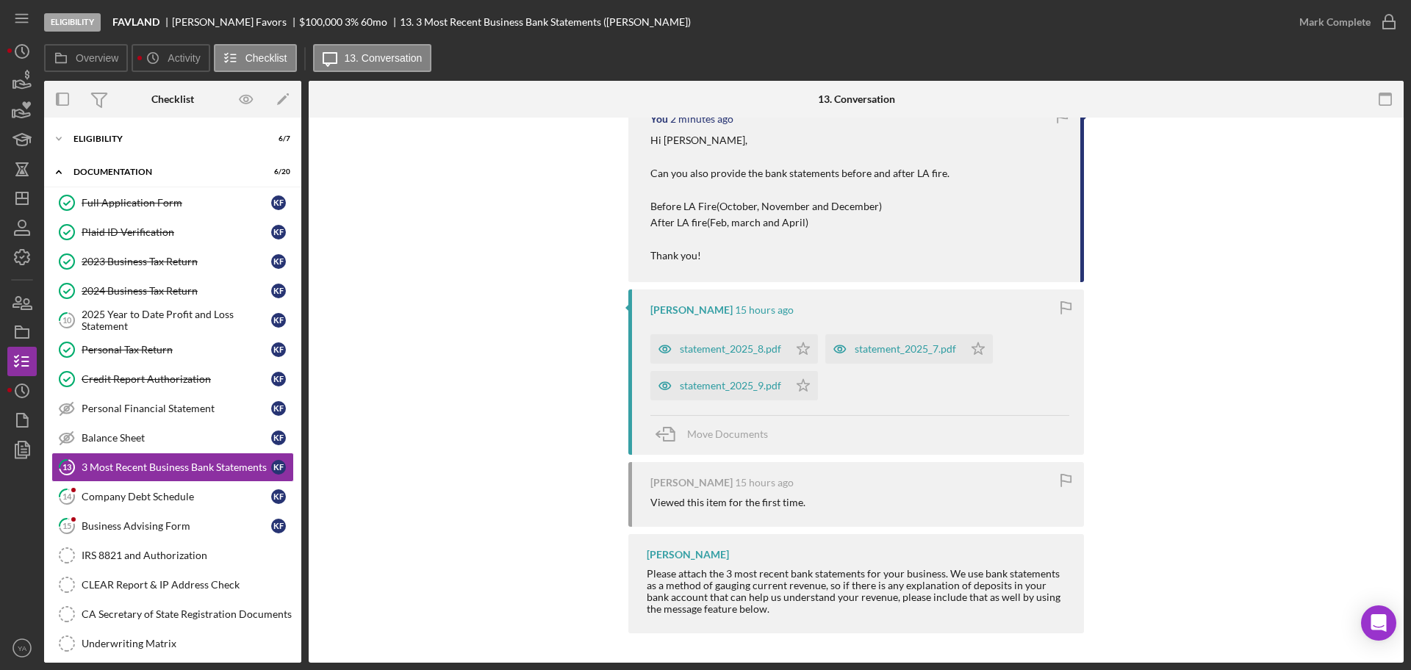
click at [872, 665] on div "Eligibility FAVLAND [PERSON_NAME] $100,000 $20,000 3 % 60 mo 13. 3 Most Recent …" at bounding box center [705, 335] width 1411 height 670
click at [159, 502] on div "Company Debt Schedule" at bounding box center [177, 497] width 190 height 12
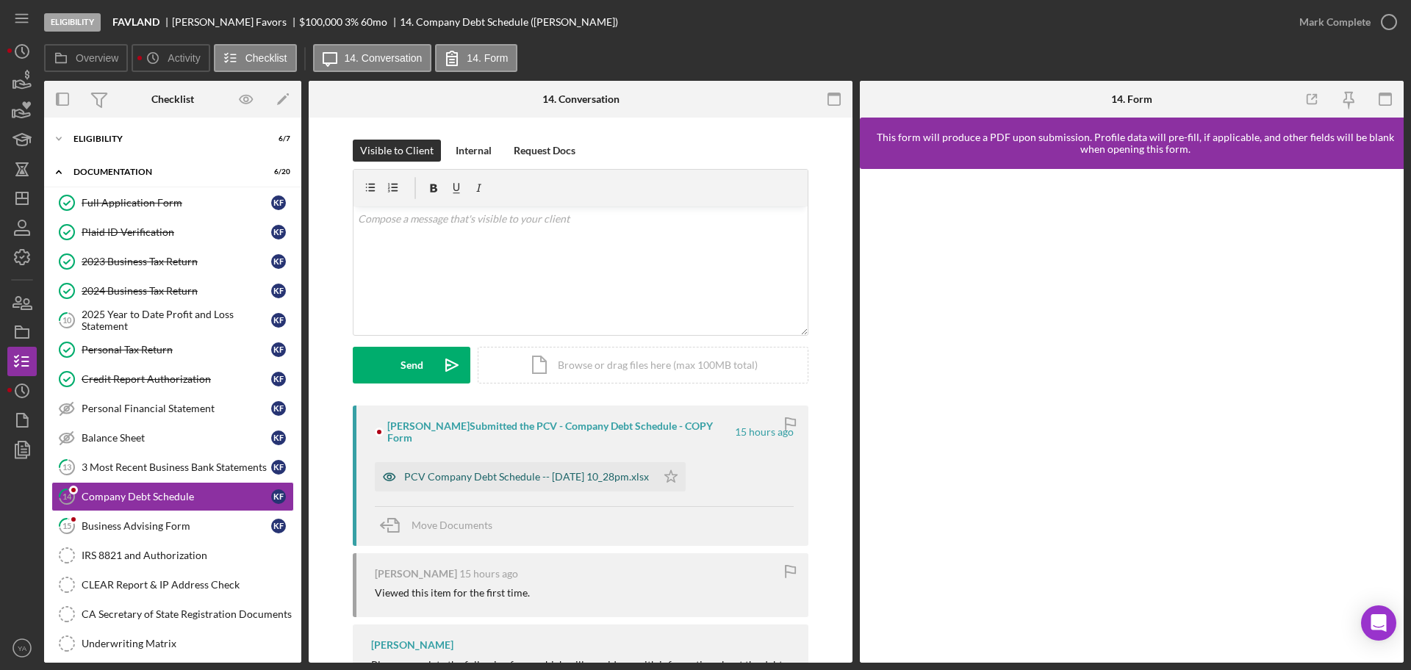
click at [533, 471] on div "PCV Company Debt Schedule -- [DATE] 10_28pm.xlsx" at bounding box center [526, 477] width 245 height 12
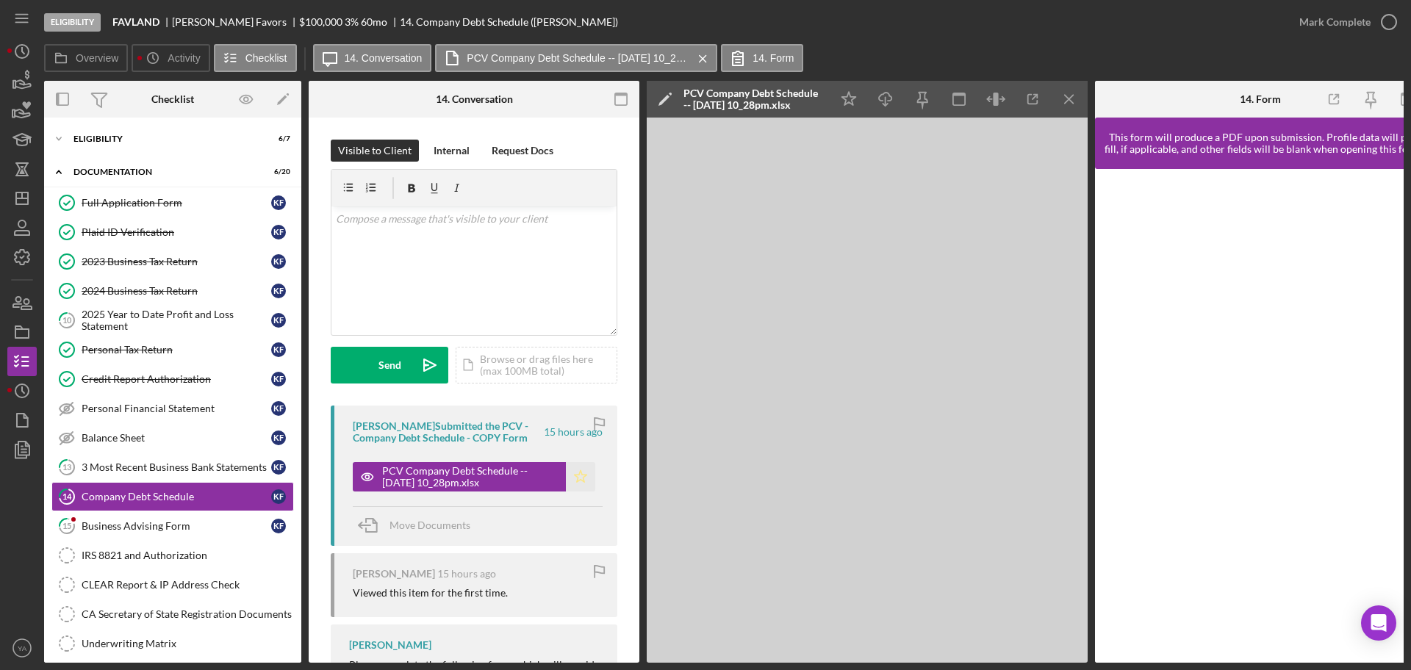
click at [569, 481] on icon "Icon/Star" at bounding box center [580, 476] width 29 height 29
click at [168, 526] on div "Business Advising Form" at bounding box center [177, 526] width 190 height 12
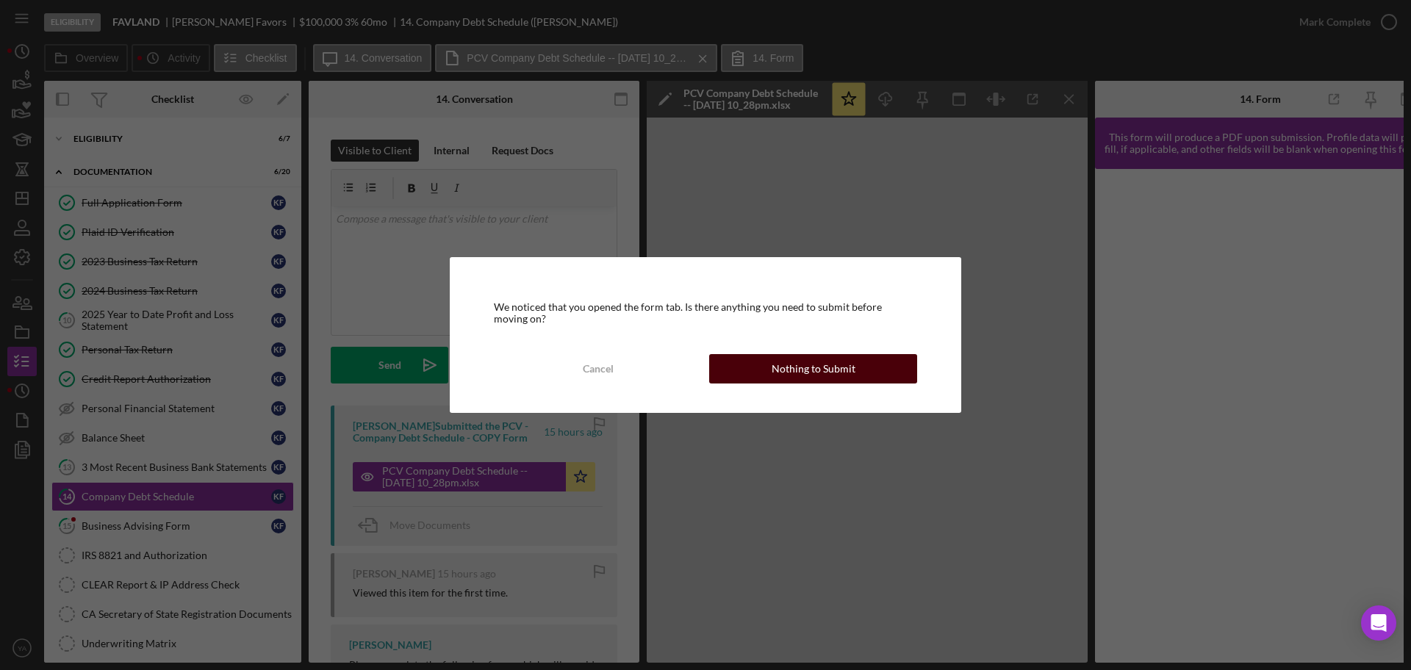
click at [788, 362] on div "Nothing to Submit" at bounding box center [814, 368] width 84 height 29
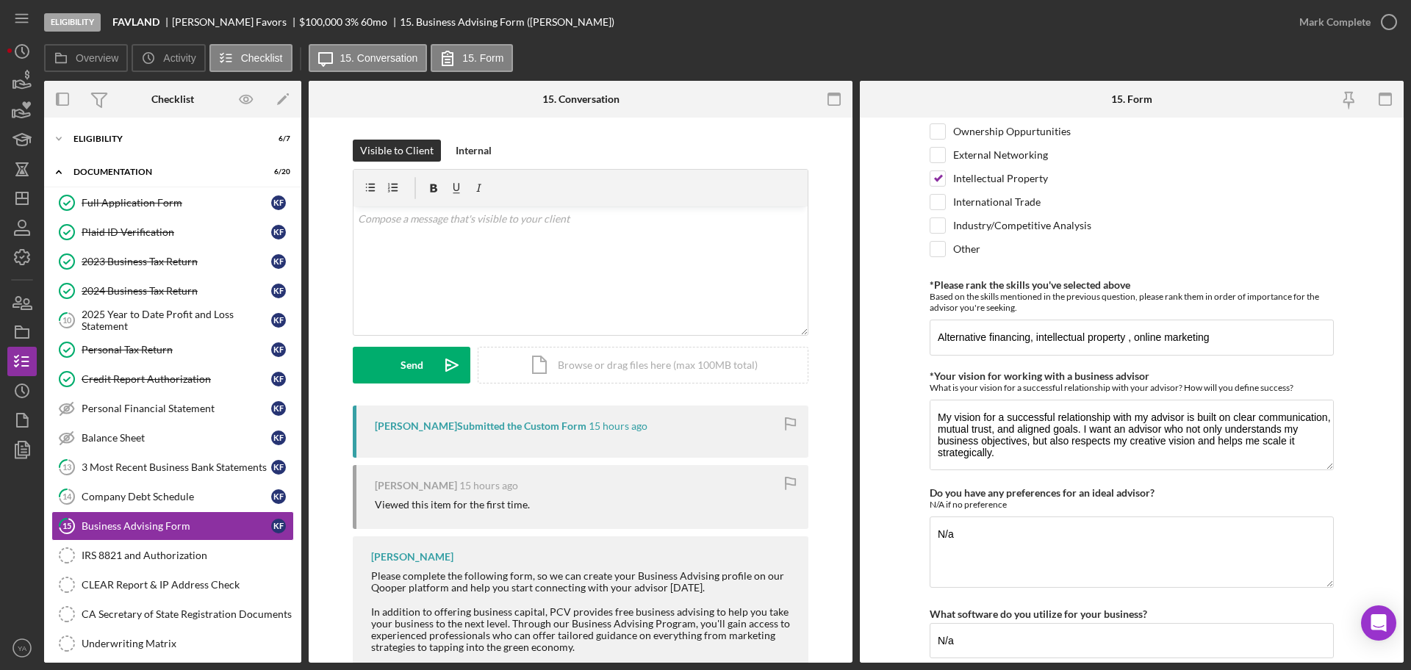
scroll to position [1231, 0]
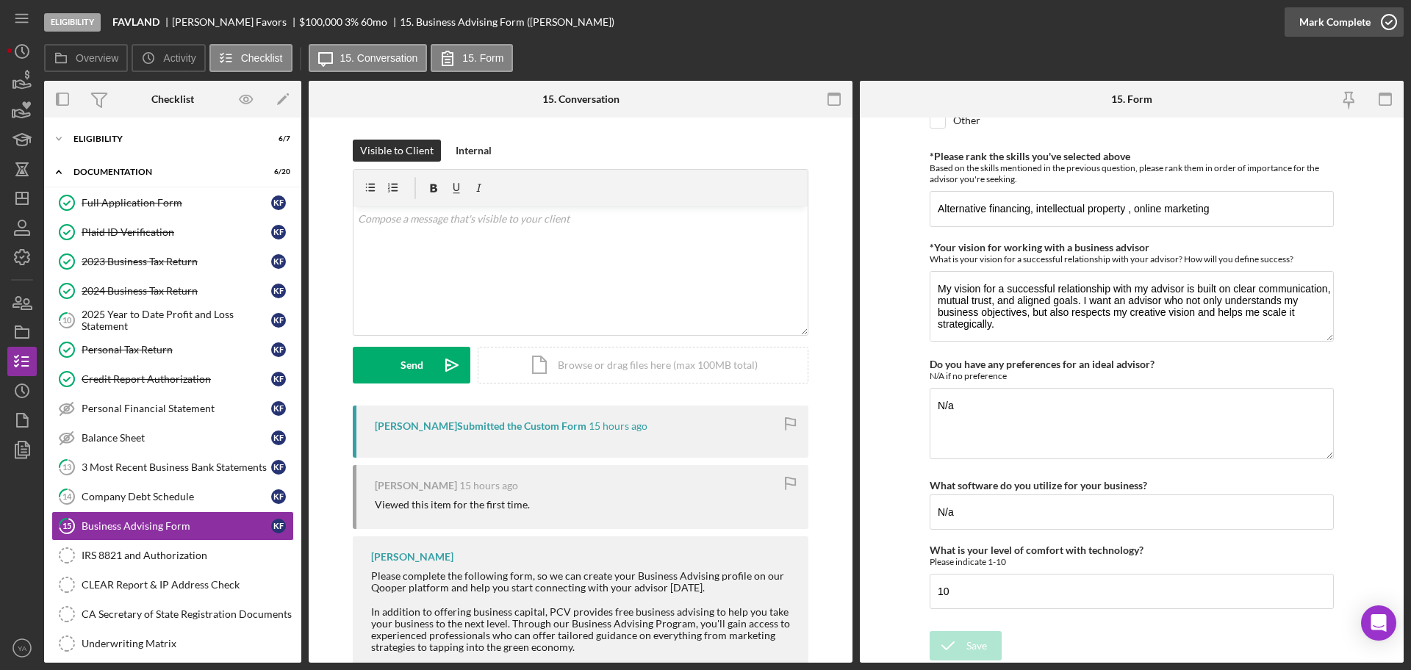
click at [1338, 25] on div "Mark Complete" at bounding box center [1334, 21] width 71 height 29
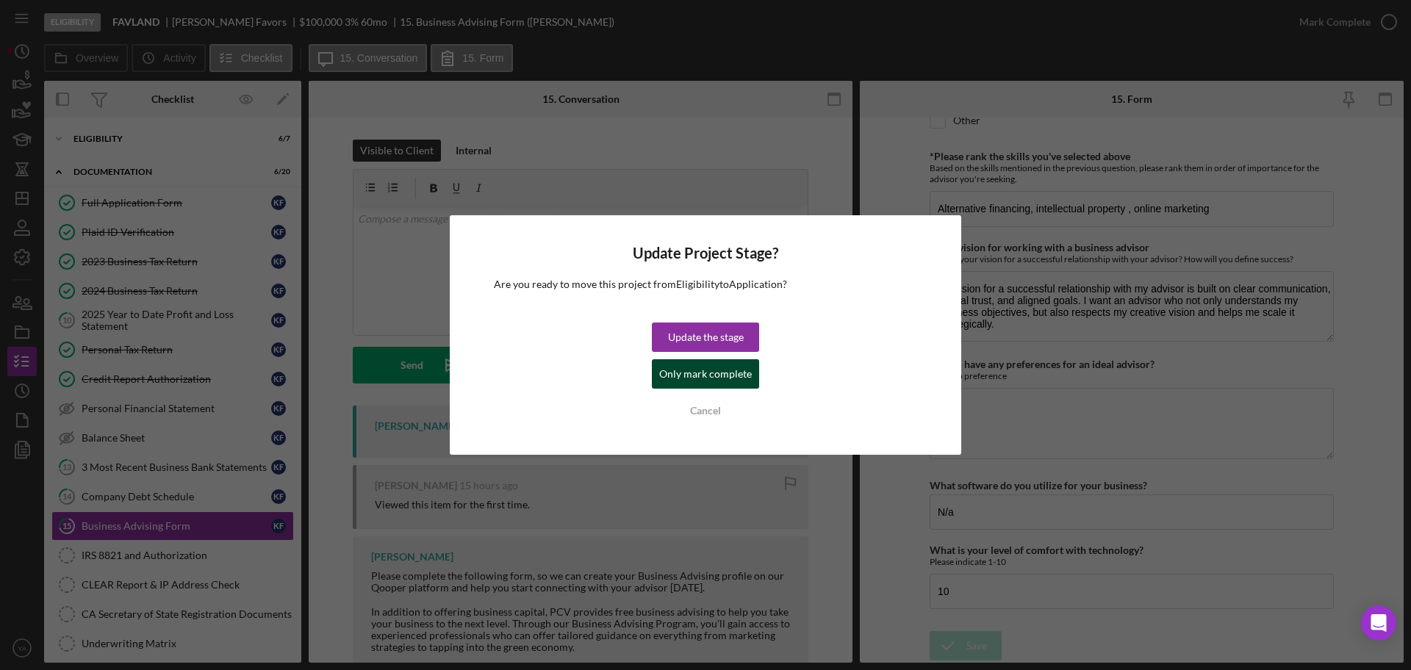
click at [710, 384] on div "Only mark complete" at bounding box center [705, 373] width 93 height 29
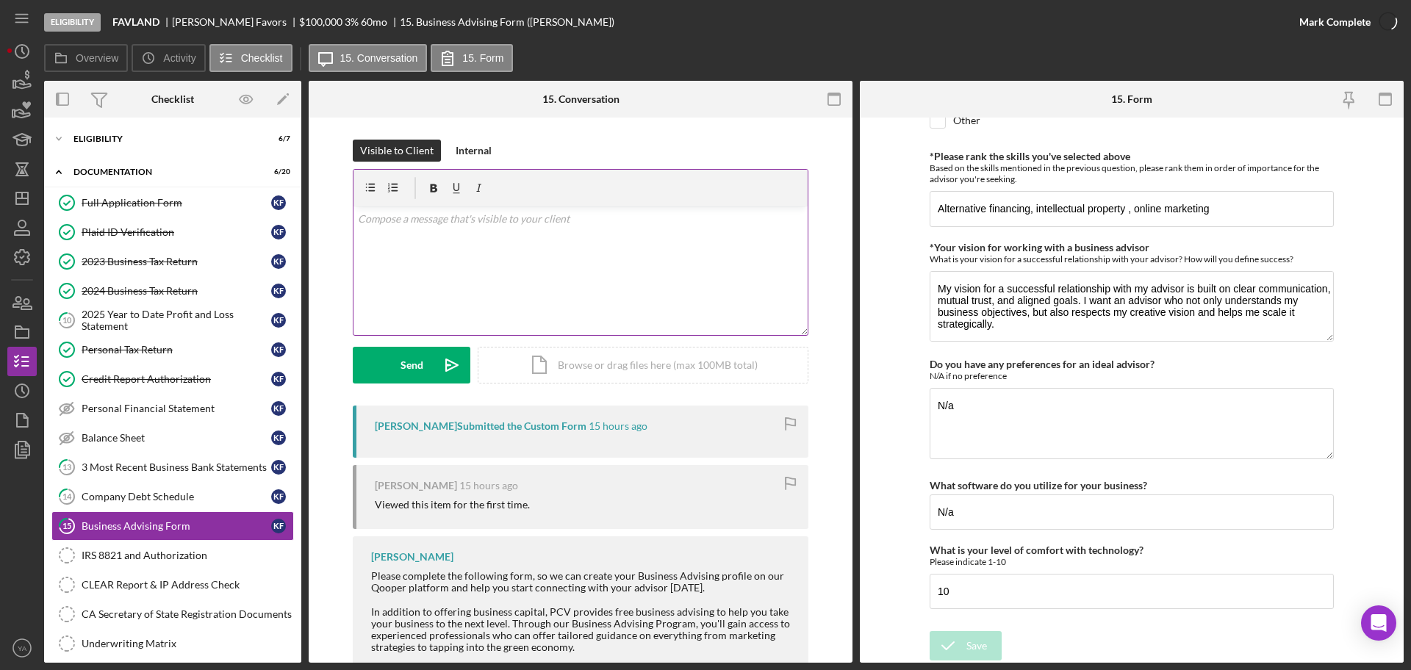
scroll to position [1290, 0]
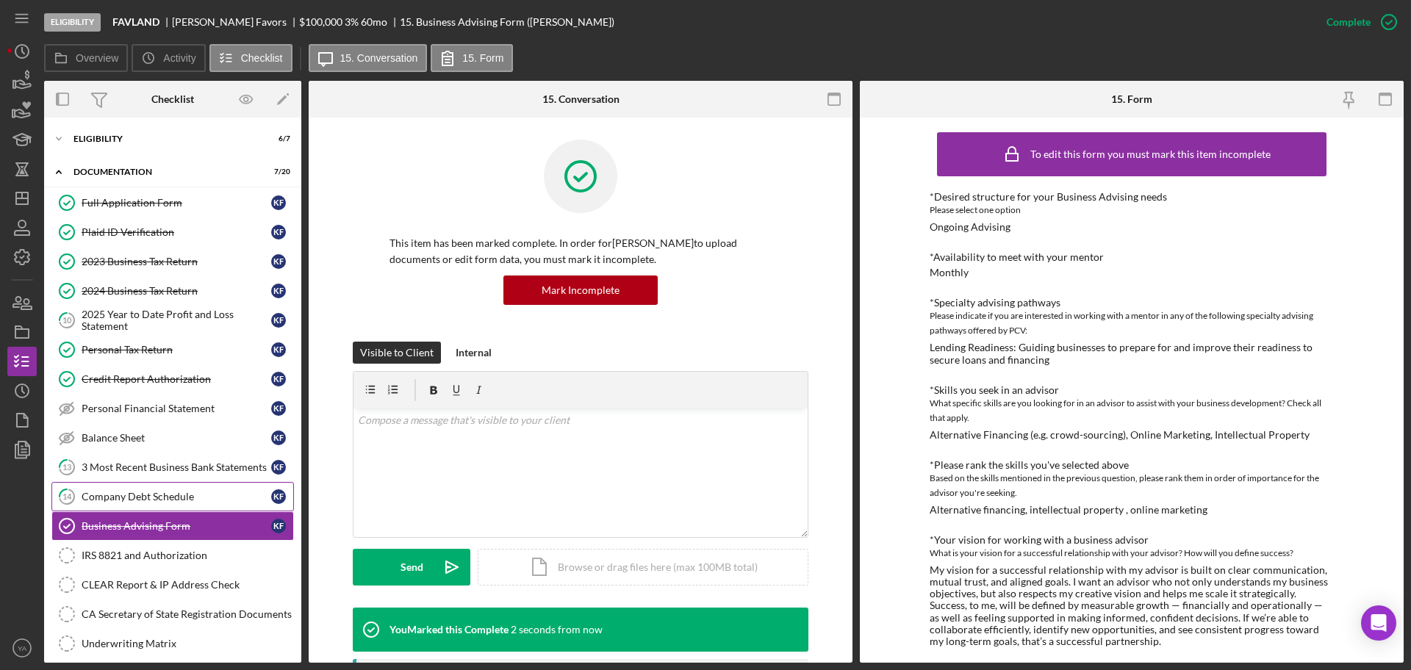
click at [169, 488] on link "14 Company Debt Schedule K F" at bounding box center [172, 496] width 243 height 29
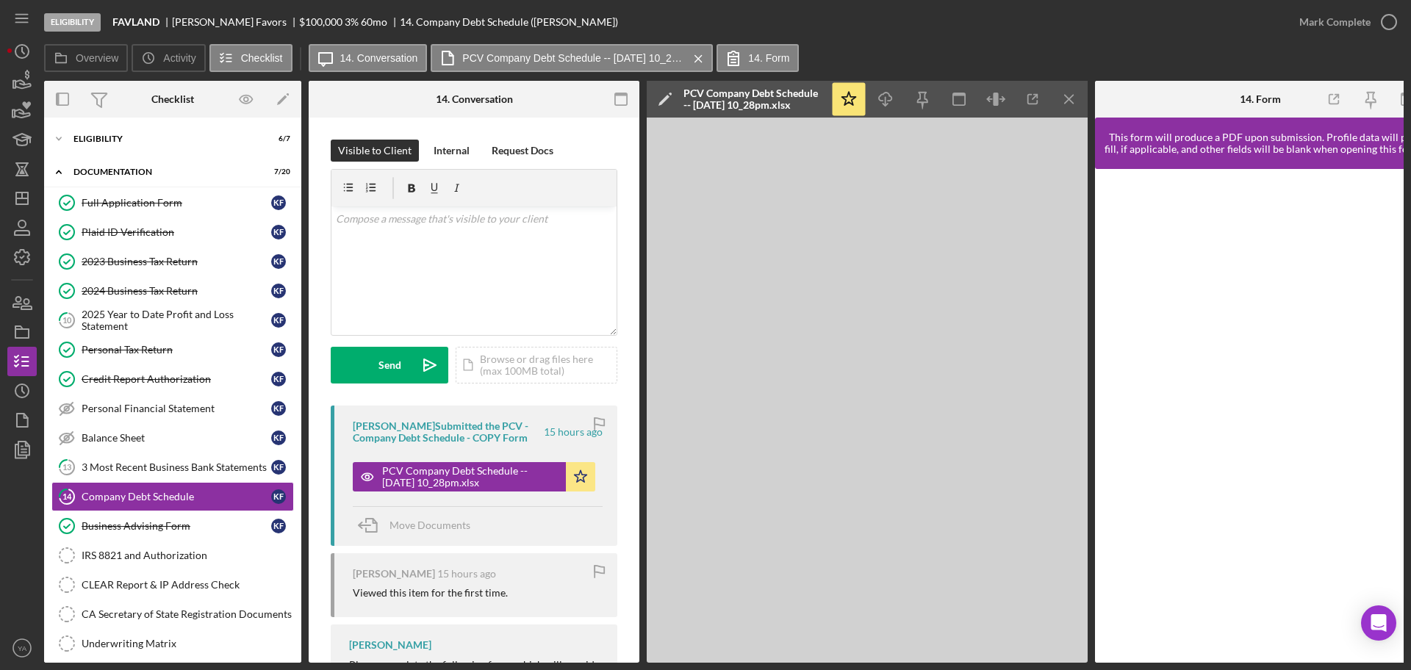
click at [123, 21] on b "FAVLAND" at bounding box center [135, 22] width 47 height 12
copy b "FAVLAND"
click at [447, 269] on div "v Color teal Color pink Remove color Add row above Add row below Add column bef…" at bounding box center [473, 271] width 285 height 129
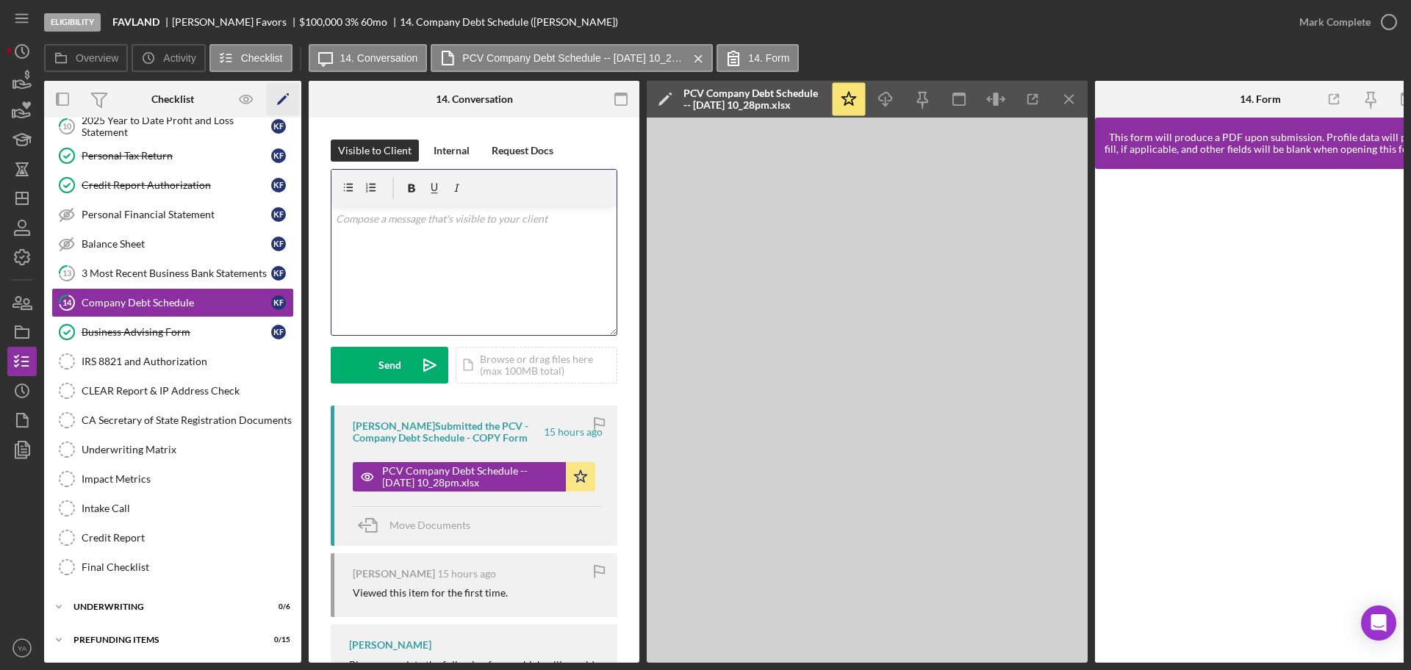
click at [282, 87] on icon "Icon/Edit" at bounding box center [283, 99] width 33 height 33
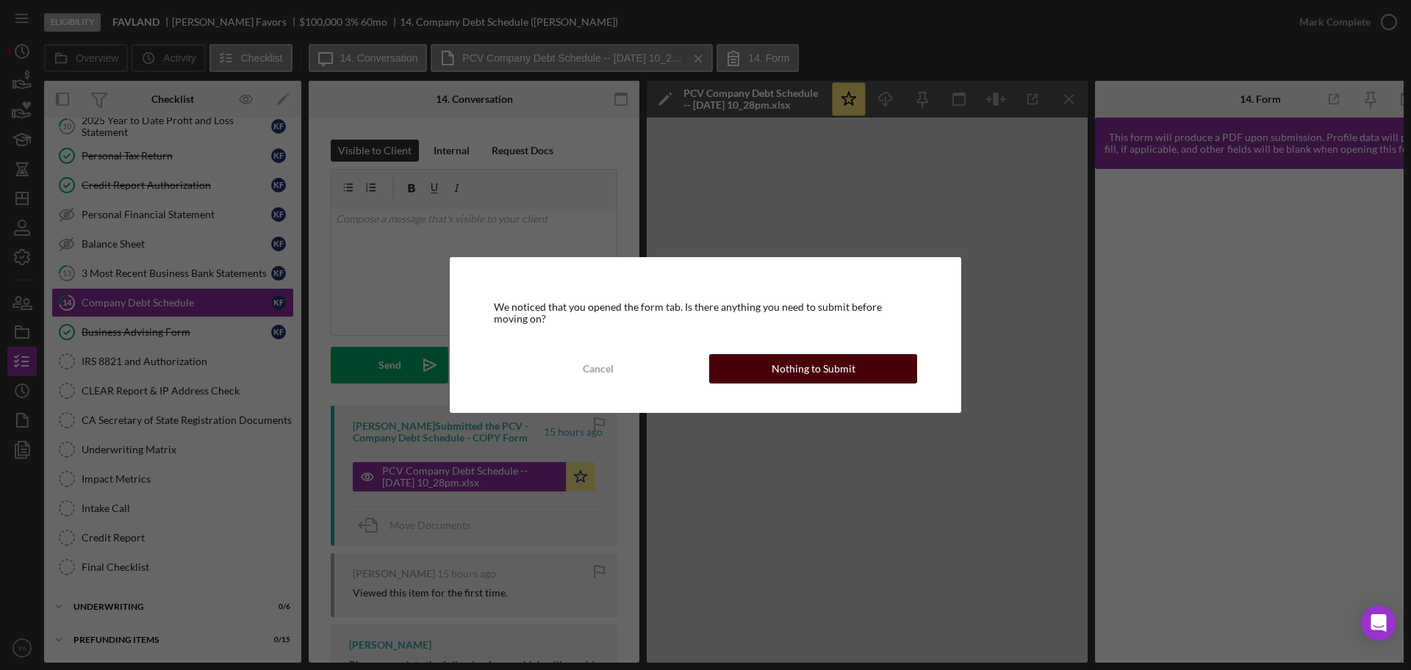
click at [820, 353] on div "We noticed that you opened the form tab. Is there anything you need to submit b…" at bounding box center [706, 335] width 512 height 156
click at [820, 354] on div "Nothing to Submit" at bounding box center [814, 368] width 84 height 29
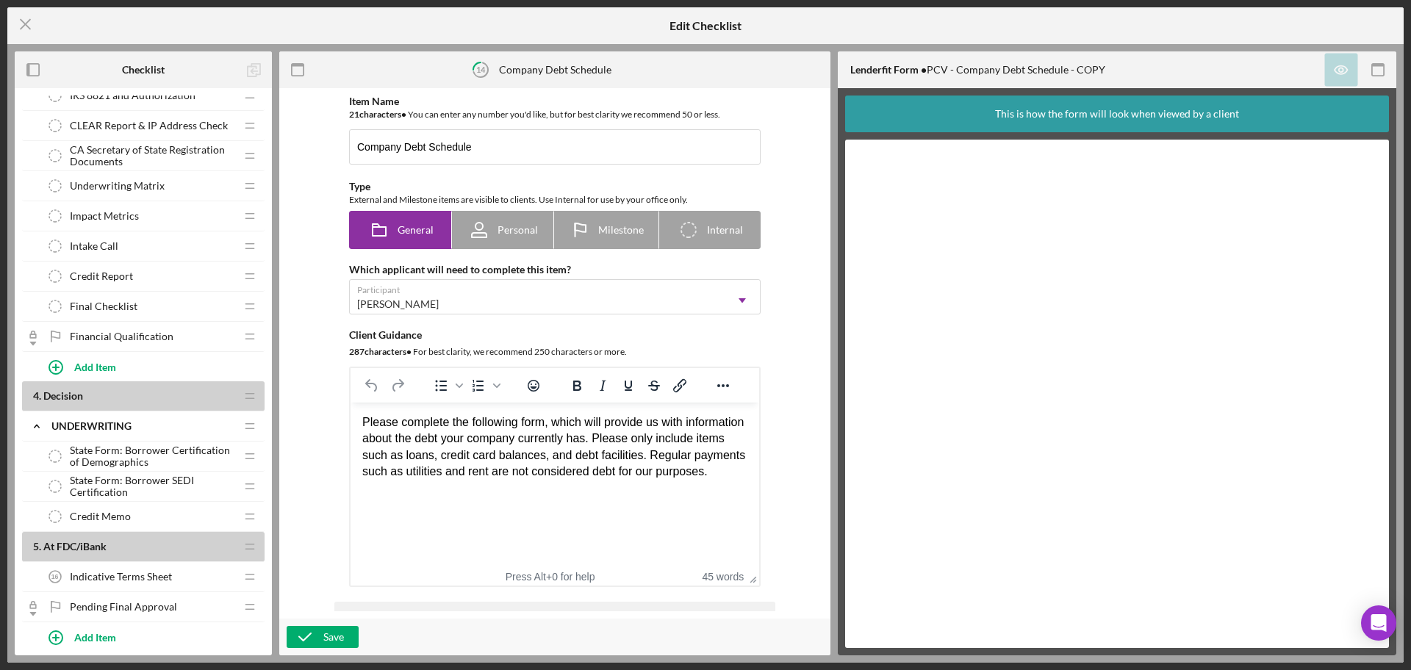
scroll to position [766, 0]
click at [35, 31] on icon "Icon/Menu Close" at bounding box center [25, 24] width 37 height 37
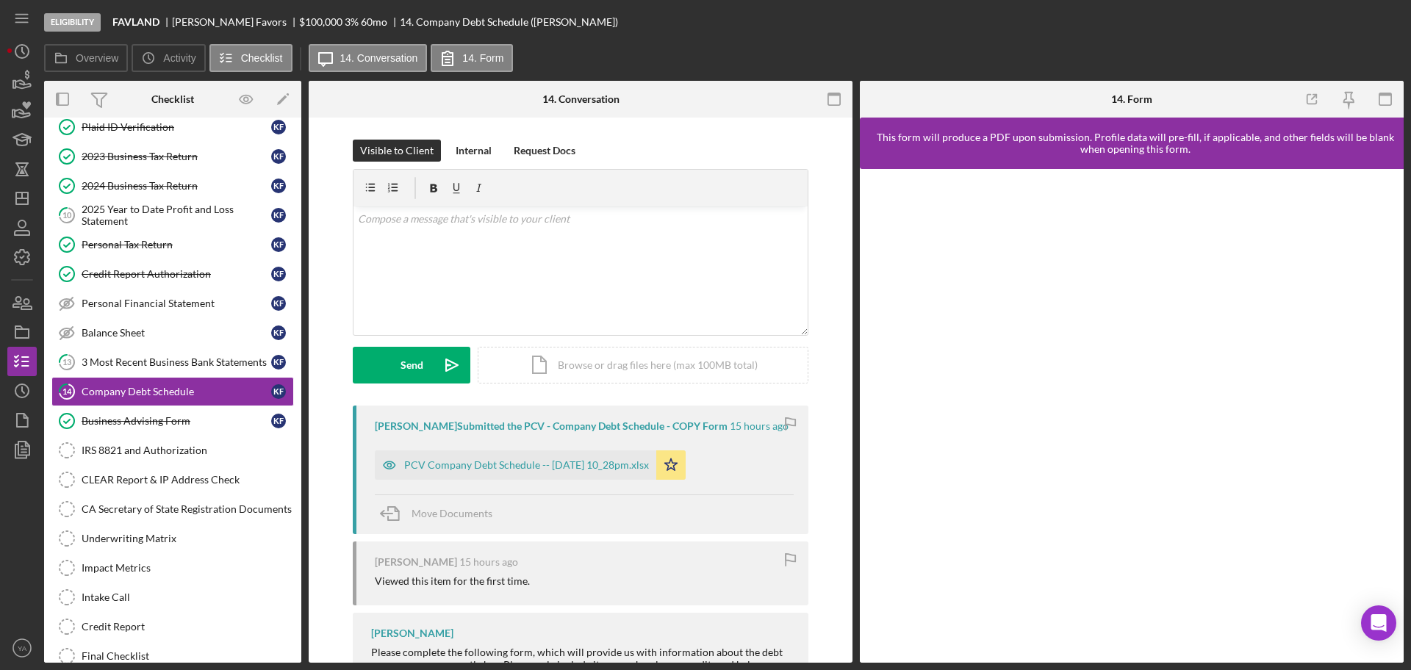
scroll to position [107, 0]
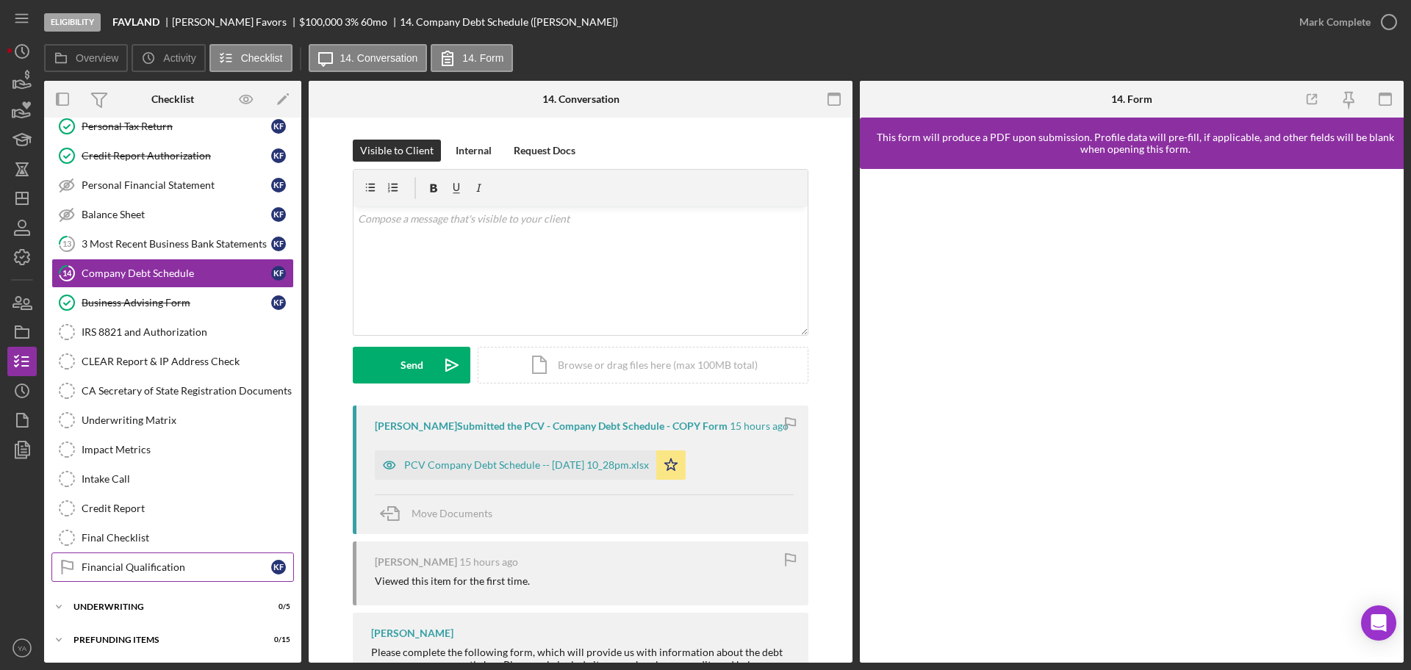
click at [139, 574] on link "Financial Qualification Financial Qualification K F" at bounding box center [172, 567] width 243 height 29
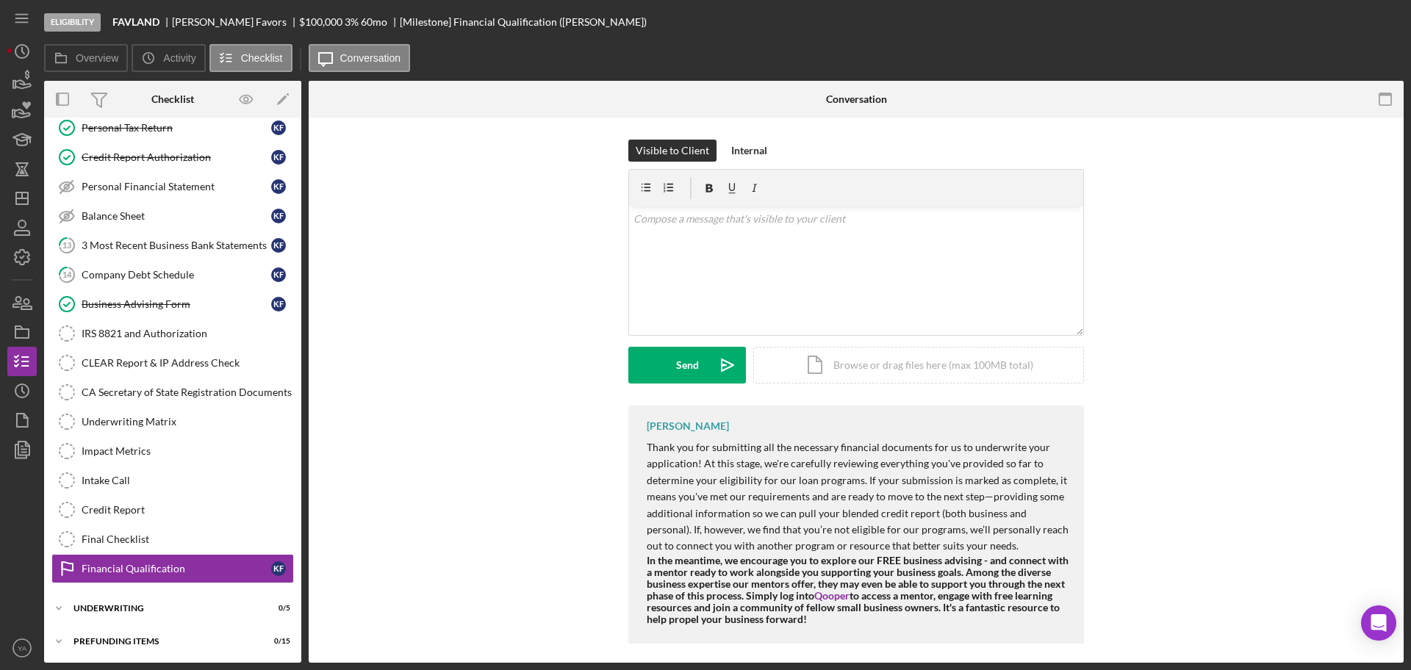
scroll to position [223, 0]
click at [722, 257] on div "v Color teal Color pink Remove color Add row above Add row below Add column bef…" at bounding box center [856, 271] width 454 height 129
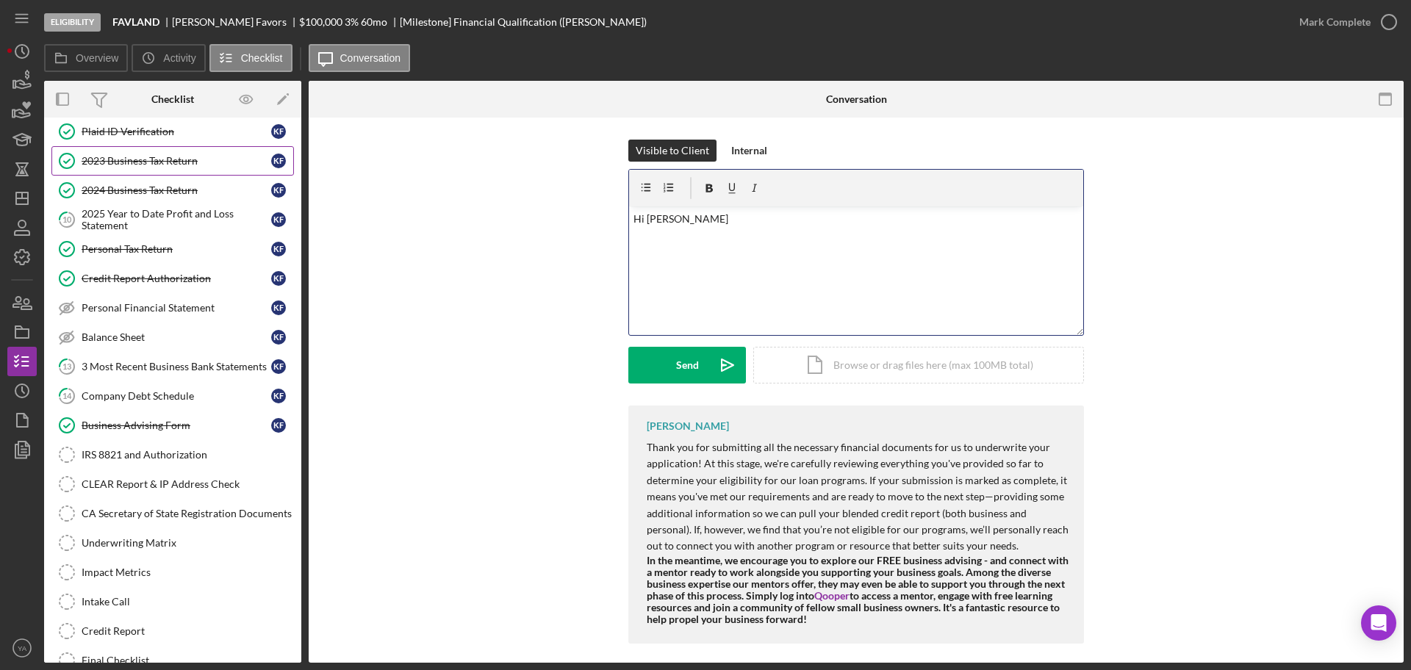
scroll to position [0, 0]
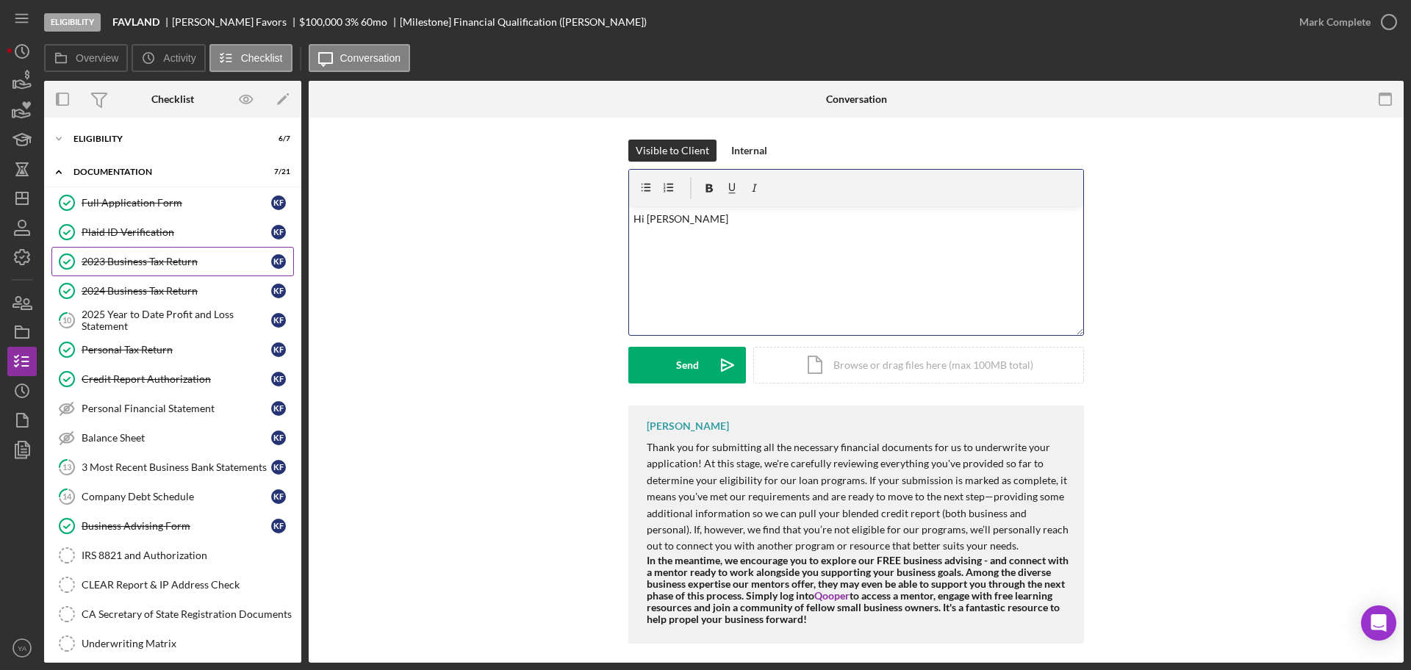
click at [120, 260] on div "2023 Business Tax Return" at bounding box center [177, 262] width 190 height 12
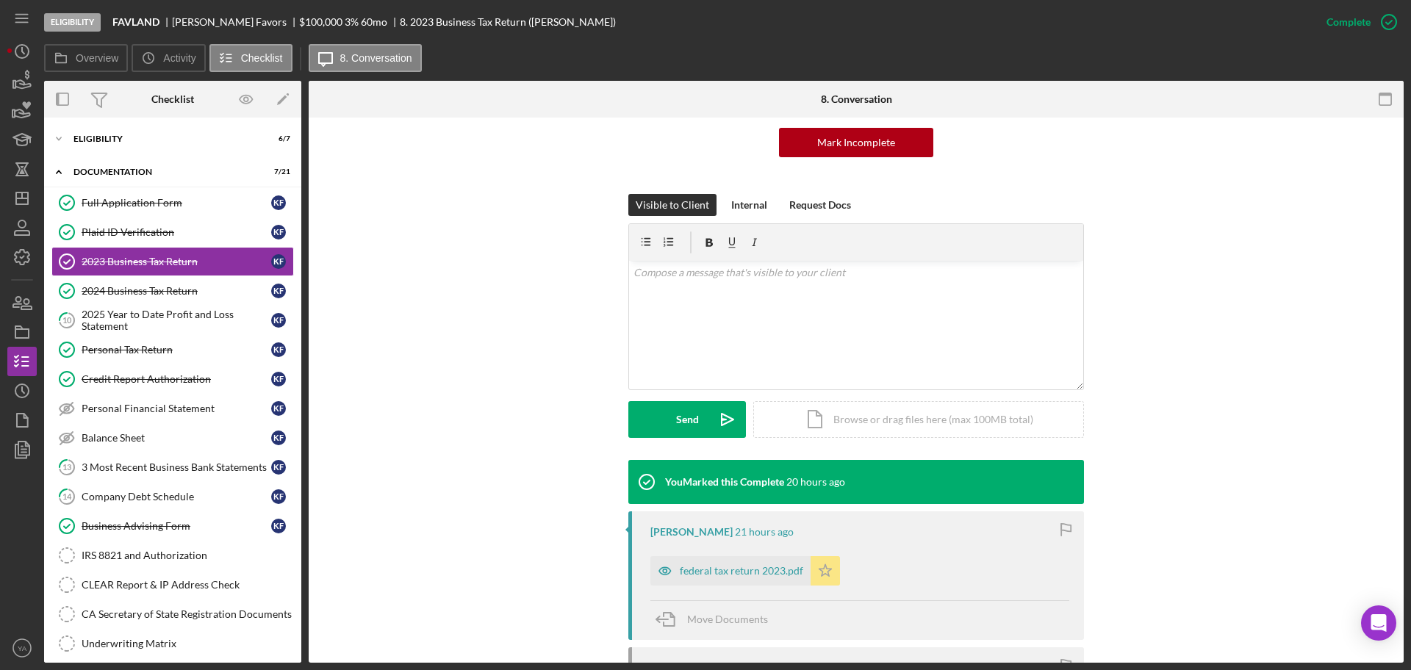
scroll to position [276, 0]
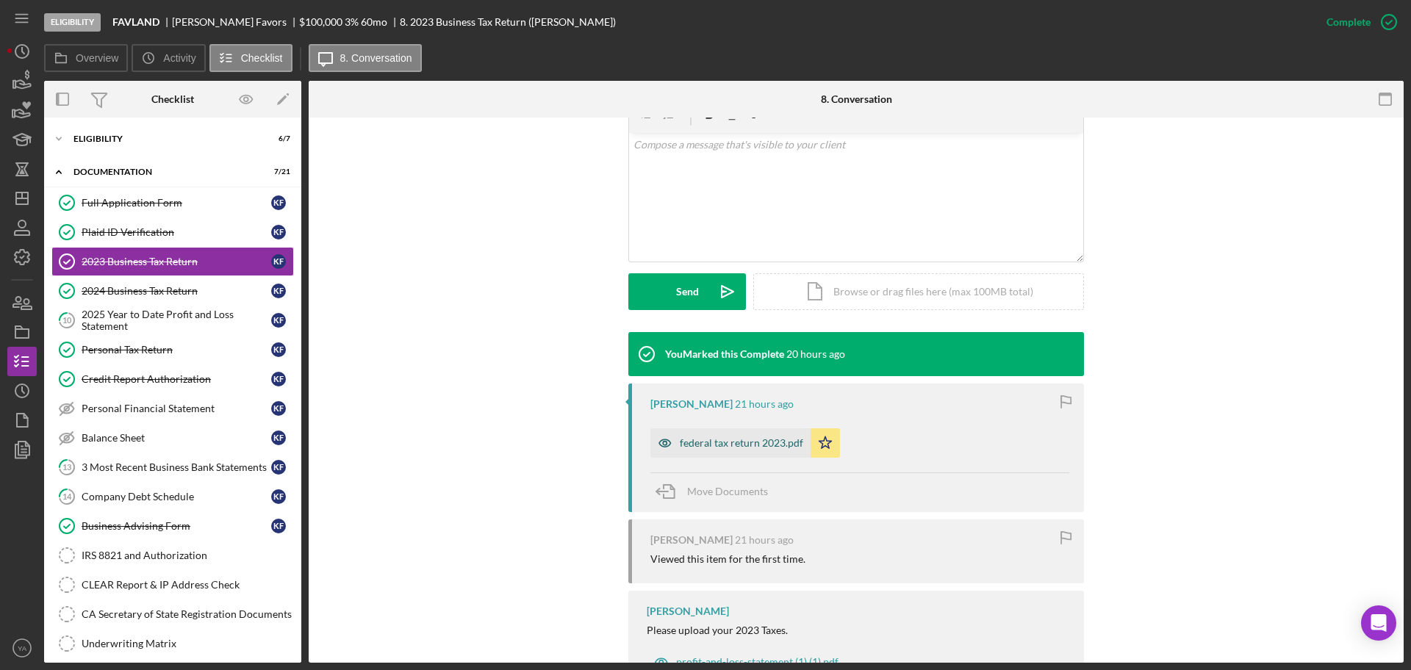
click at [772, 448] on div "federal tax return 2023.pdf" at bounding box center [741, 443] width 123 height 12
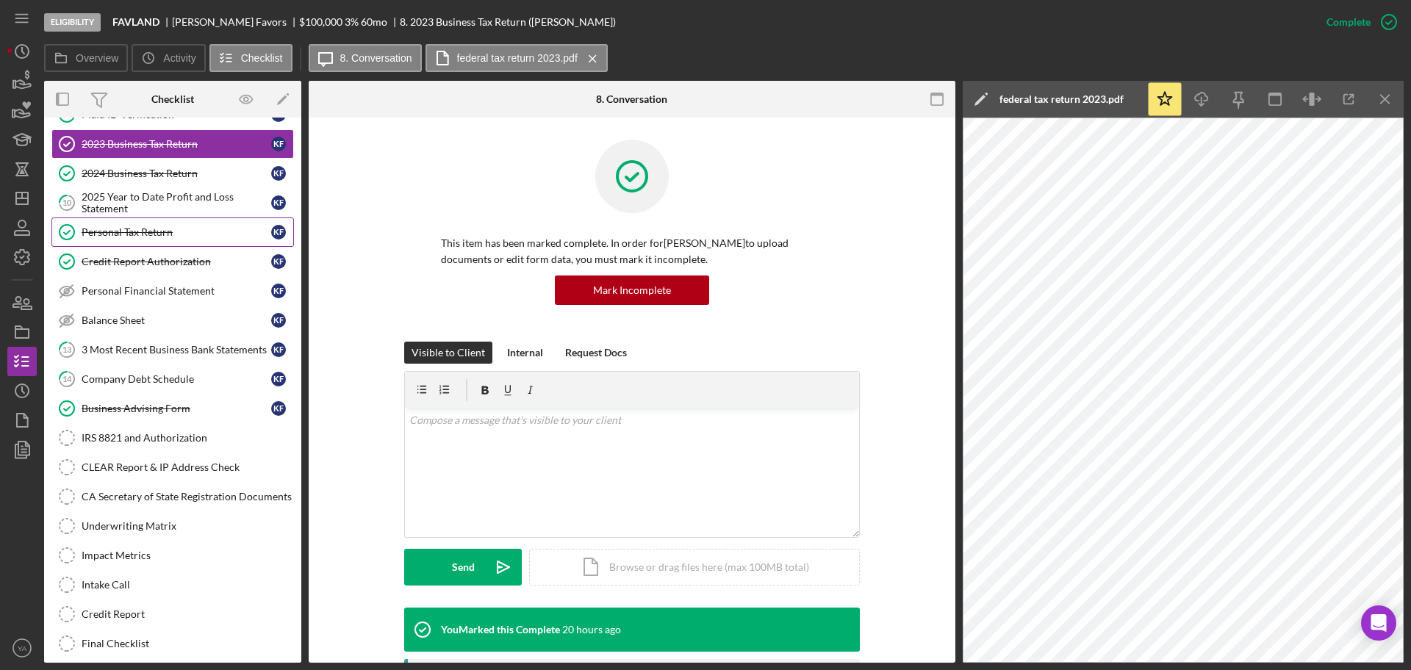
scroll to position [0, 0]
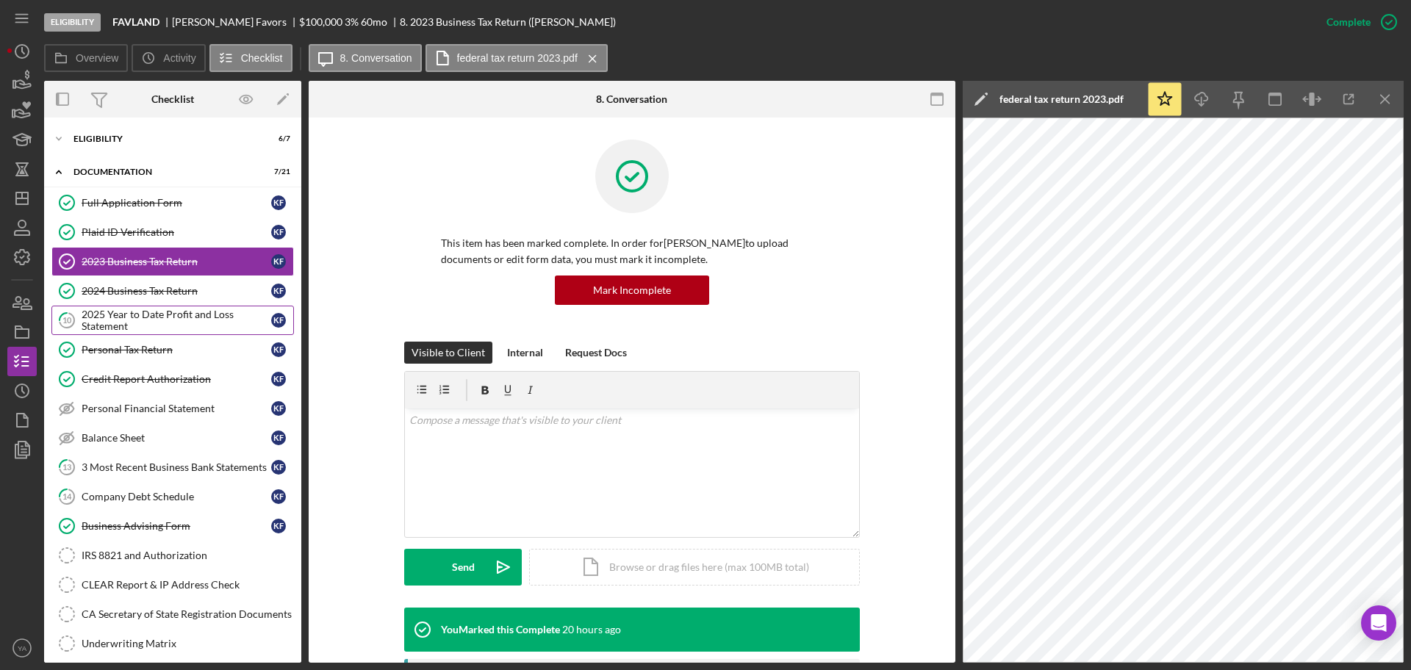
click at [193, 320] on div "2025 Year to Date Profit and Loss Statement" at bounding box center [177, 321] width 190 height 24
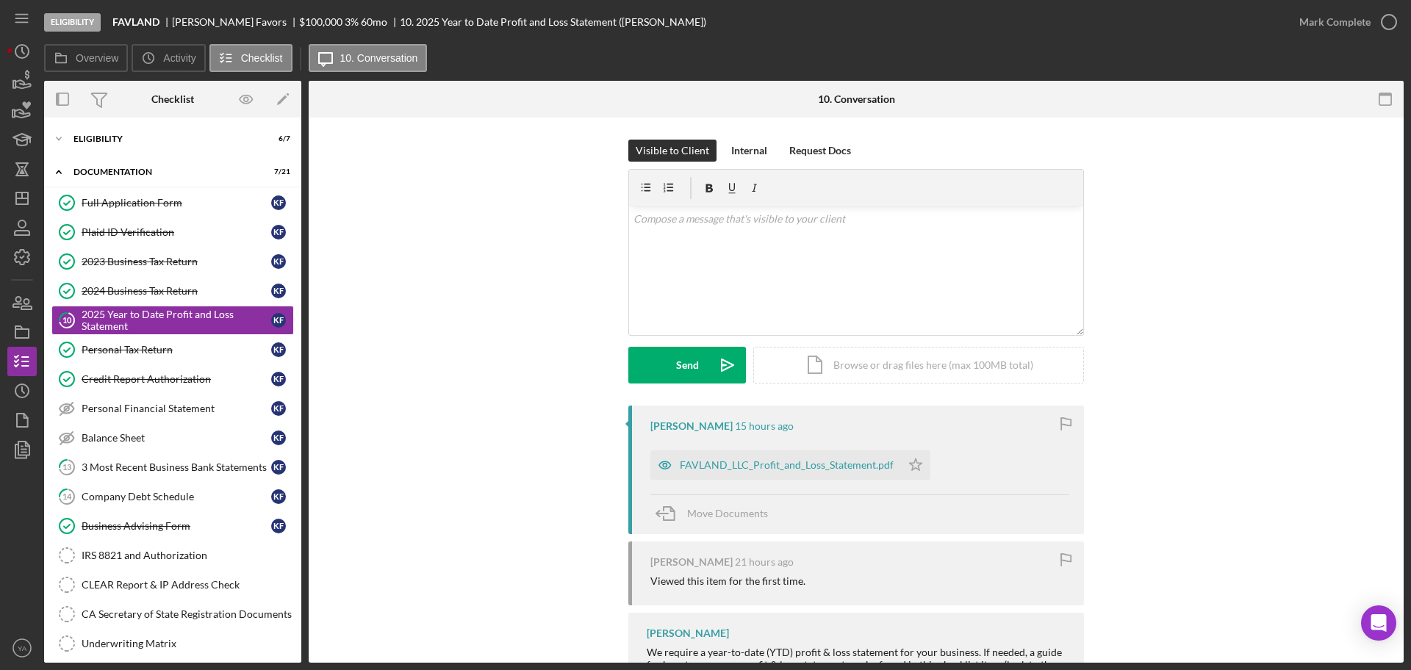
click at [754, 483] on div "[PERSON_NAME] 15 hours ago FAVLAND_LLC_Profit_and_Loss_Statement.pdf Icon/Star …" at bounding box center [856, 470] width 456 height 129
click at [788, 470] on div "FAVLAND_LLC_Profit_and_Loss_Statement.pdf" at bounding box center [787, 465] width 214 height 12
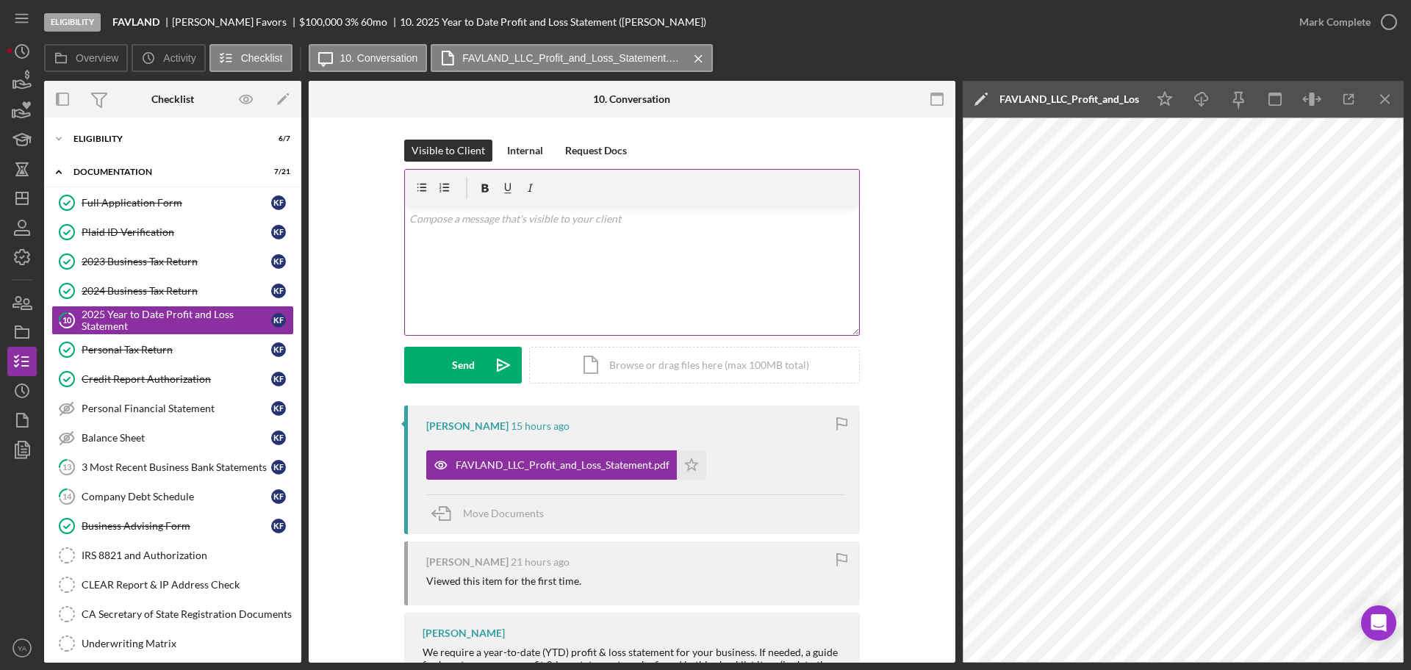
click at [655, 222] on p at bounding box center [632, 219] width 446 height 16
drag, startPoint x: 435, startPoint y: 260, endPoint x: 403, endPoint y: 259, distance: 32.3
click at [405, 259] on div "v Color teal Color pink Remove color Add row above Add row below Add column bef…" at bounding box center [632, 271] width 454 height 129
drag, startPoint x: 487, startPoint y: 247, endPoint x: 394, endPoint y: 261, distance: 93.7
click at [394, 261] on div "Visible to Client Internal Request Docs v Color teal Color pink Remove color Ad…" at bounding box center [632, 273] width 603 height 266
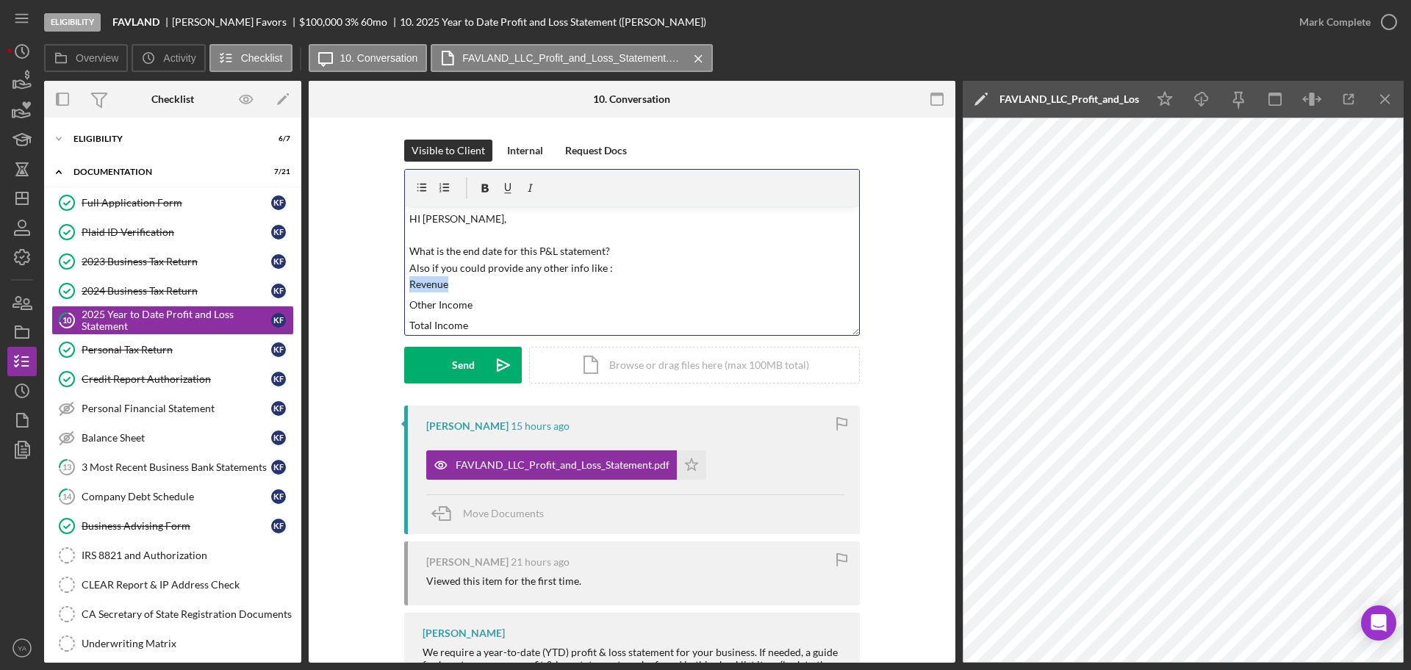
drag, startPoint x: 447, startPoint y: 288, endPoint x: 371, endPoint y: 288, distance: 75.7
click at [371, 288] on div "Visible to Client Internal Request Docs v Color teal Color pink Remove color Ad…" at bounding box center [632, 273] width 603 height 266
click at [463, 268] on p "HI [PERSON_NAME], What is the end date for this P&L statement? Also if you coul…" at bounding box center [632, 252] width 446 height 82
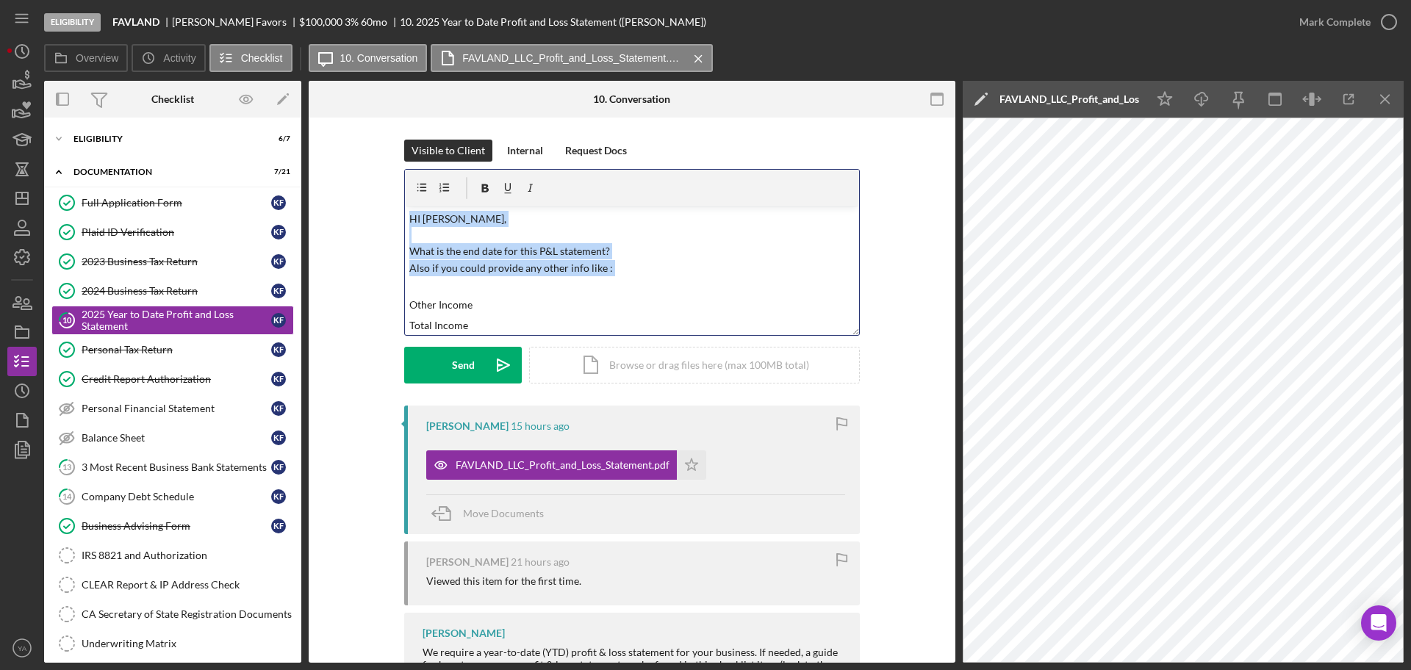
click at [465, 268] on p "HI [PERSON_NAME], What is the end date for this P&L statement? Also if you coul…" at bounding box center [632, 252] width 446 height 82
click at [490, 265] on p "HI [PERSON_NAME], What is the end date for this P&L statement? Also if you coul…" at bounding box center [632, 252] width 446 height 82
drag, startPoint x: 490, startPoint y: 265, endPoint x: 465, endPoint y: 265, distance: 25.7
click at [465, 265] on p "HI [PERSON_NAME], What is the end date for this P&L statement? Also if you coul…" at bounding box center [632, 252] width 446 height 82
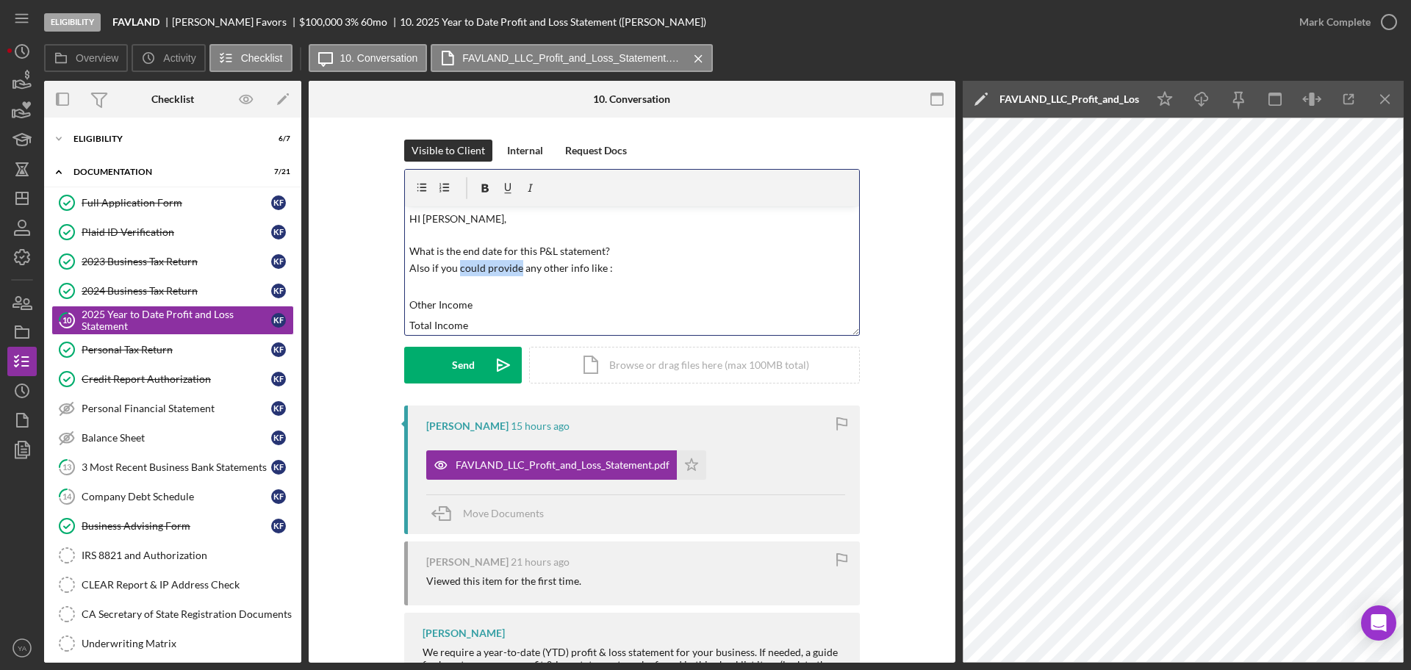
drag, startPoint x: 456, startPoint y: 267, endPoint x: 517, endPoint y: 268, distance: 60.3
click at [517, 268] on p "HI [PERSON_NAME], What is the end date for this P&L statement? Also if you coul…" at bounding box center [632, 252] width 446 height 82
click at [523, 270] on p "HI [PERSON_NAME], What is the end date for this P&L statement? Also if you have…" at bounding box center [632, 252] width 446 height 82
click at [524, 270] on p "HI [PERSON_NAME], What is the end date for this P&L statement? Also if you have…" at bounding box center [632, 252] width 446 height 82
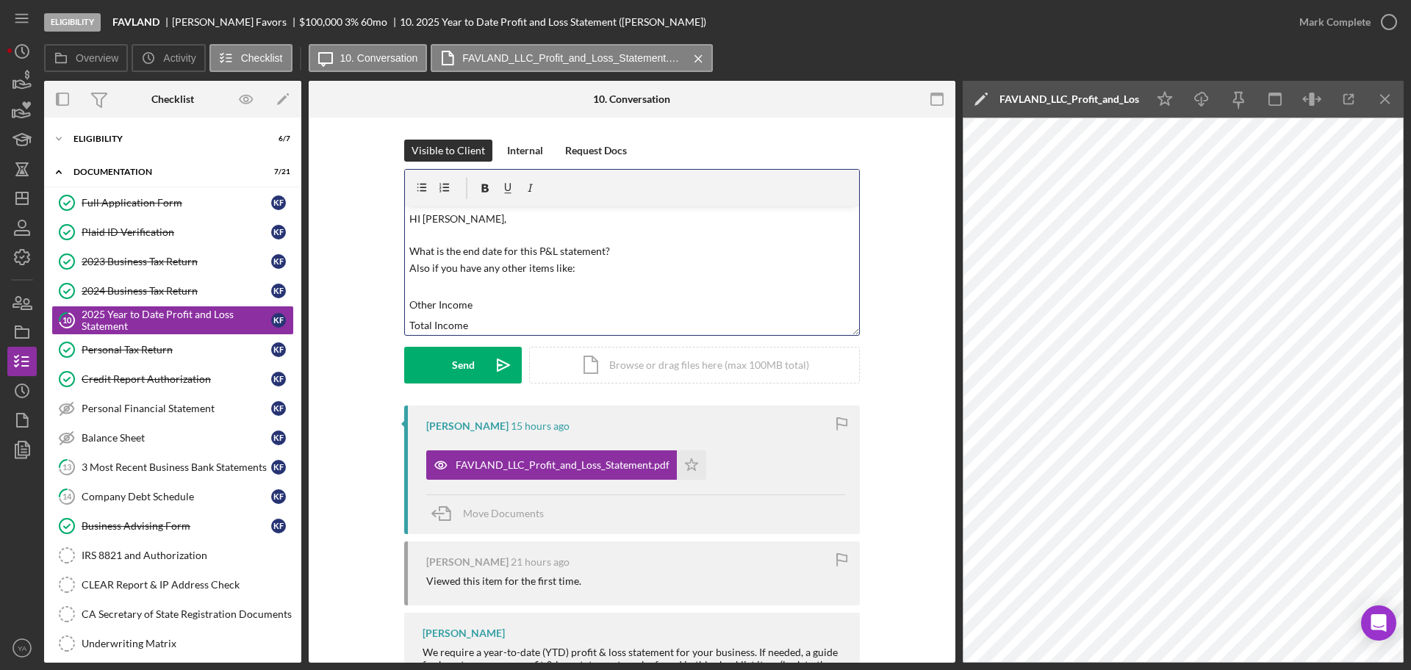
click at [454, 270] on p "HI [PERSON_NAME], What is the end date for this P&L statement? Also if you have…" at bounding box center [632, 252] width 446 height 82
click at [450, 264] on p "HI [PERSON_NAME], What is the end date for this P&L statement? Also if youcan a…" at bounding box center [632, 252] width 446 height 82
click at [453, 264] on p "HI [PERSON_NAME], What is the end date for this P&L statement? Also if youcan a…" at bounding box center [632, 252] width 446 height 82
drag, startPoint x: 469, startPoint y: 242, endPoint x: 374, endPoint y: 250, distance: 95.2
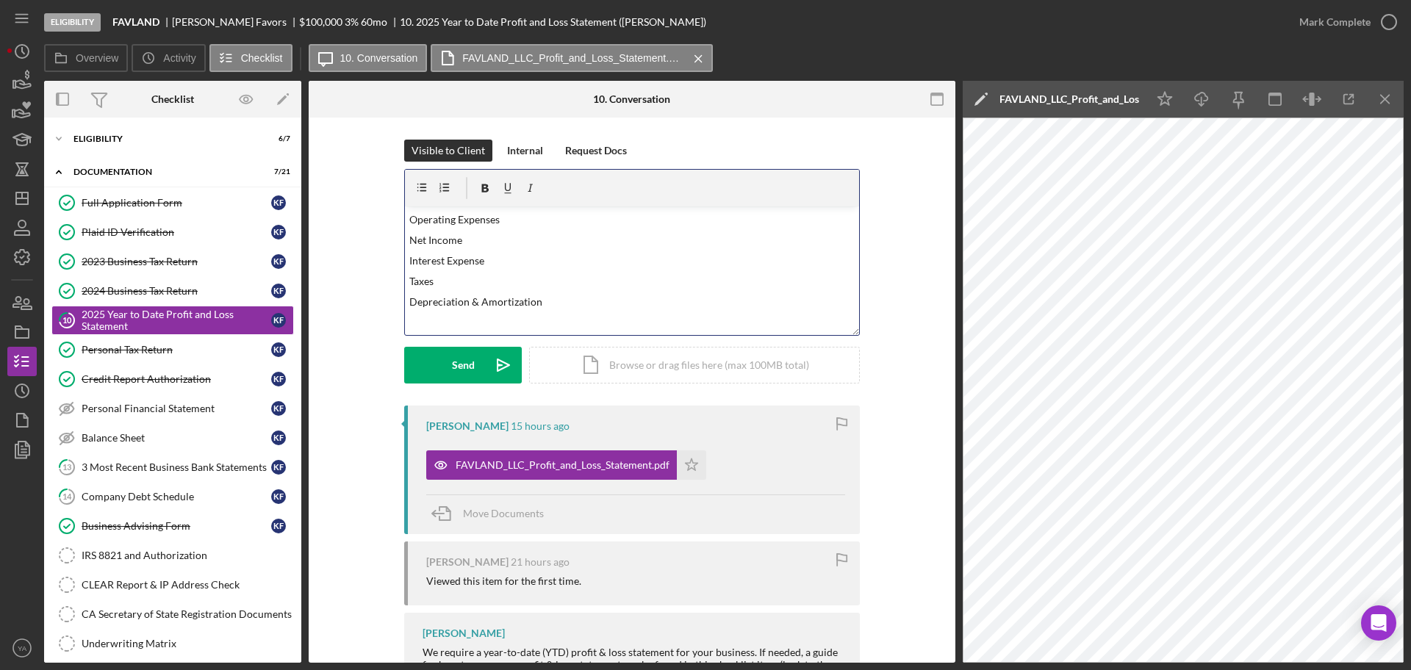
click at [374, 250] on div "Visible to Client Internal Request Docs v Color teal Color pink Remove color Ad…" at bounding box center [632, 273] width 603 height 266
click at [318, 290] on div "Visible to Client Internal Request Docs v Color teal Color pink Remove color Ad…" at bounding box center [632, 430] width 647 height 625
drag, startPoint x: 342, startPoint y: 287, endPoint x: 376, endPoint y: 285, distance: 34.6
click at [343, 286] on div "Visible to Client Internal Request Docs v Color teal Color pink Remove color Ad…" at bounding box center [632, 273] width 603 height 266
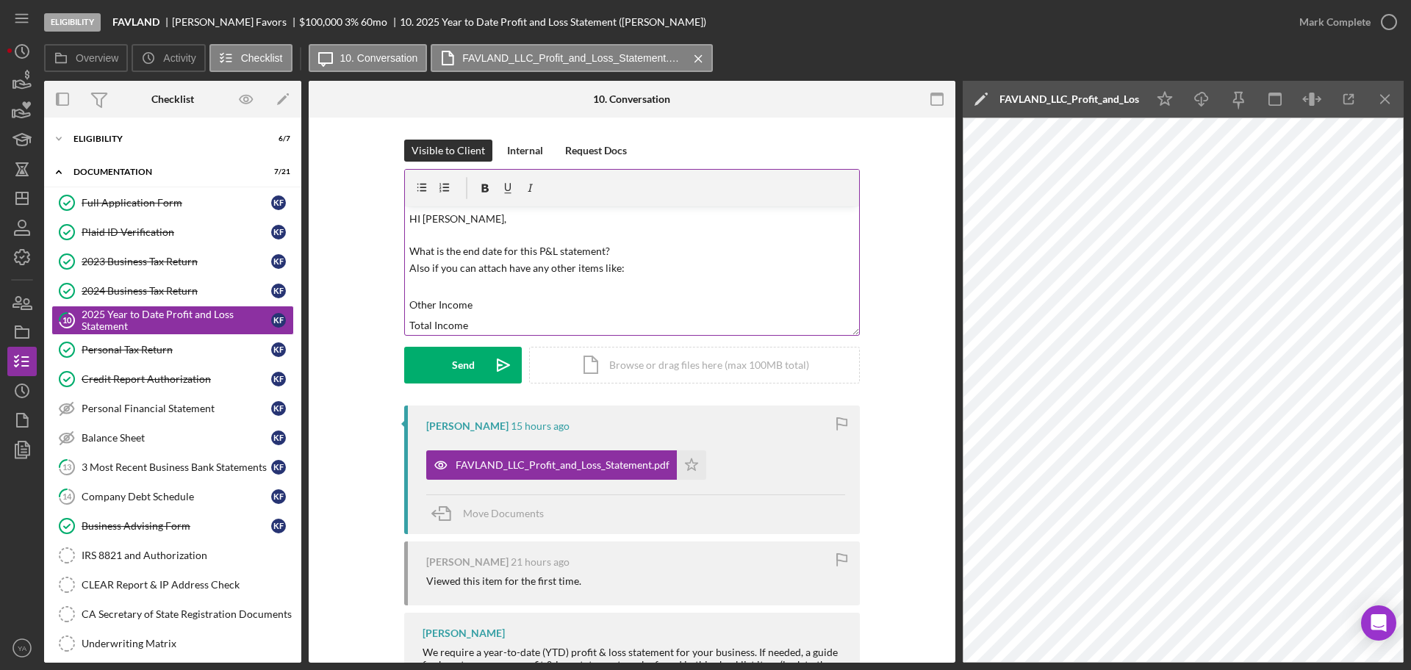
click at [444, 290] on p "HI [PERSON_NAME], What is the end date for this P&L statement? Also if you can …" at bounding box center [632, 252] width 446 height 82
click at [448, 244] on p "Net Income" at bounding box center [632, 240] width 446 height 16
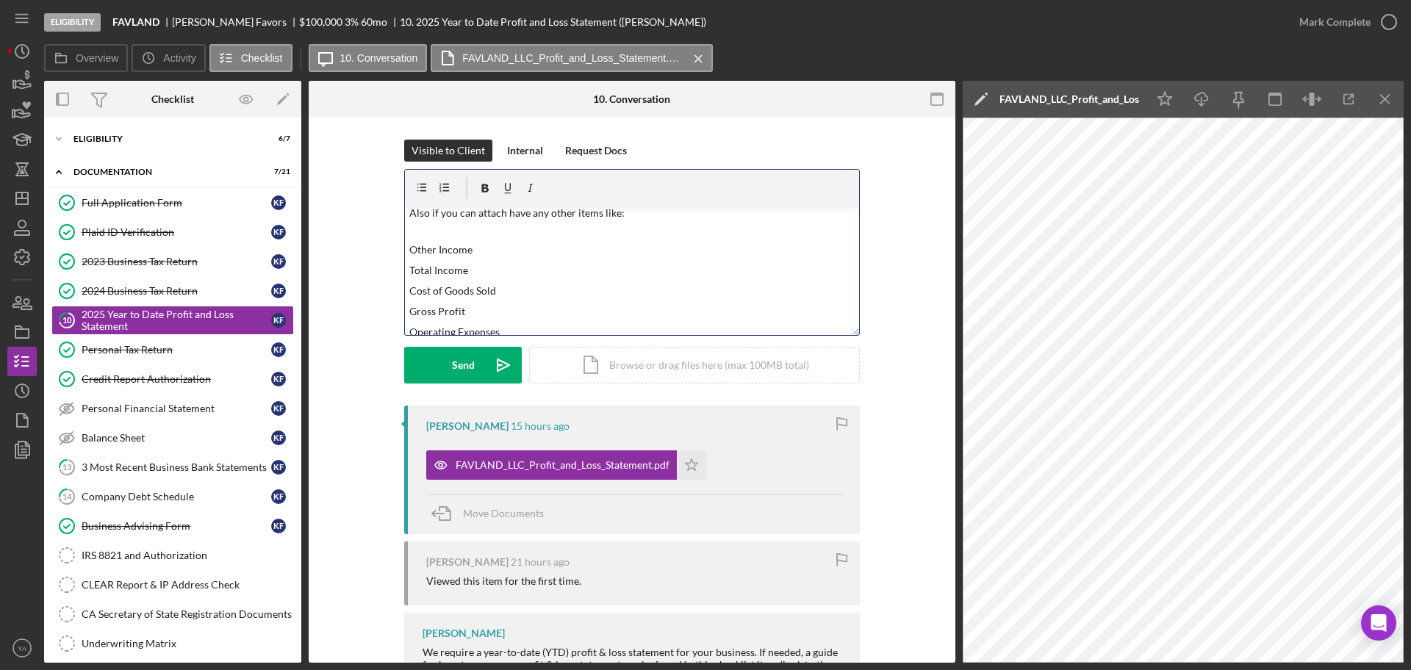
click at [418, 267] on p "Total Income" at bounding box center [632, 270] width 446 height 16
drag, startPoint x: 418, startPoint y: 267, endPoint x: 464, endPoint y: 265, distance: 45.6
click at [464, 265] on p "Total Income" at bounding box center [632, 270] width 446 height 16
click at [456, 214] on p "HI [PERSON_NAME], What is the end date for this P&L statement? Also if you can …" at bounding box center [632, 197] width 446 height 82
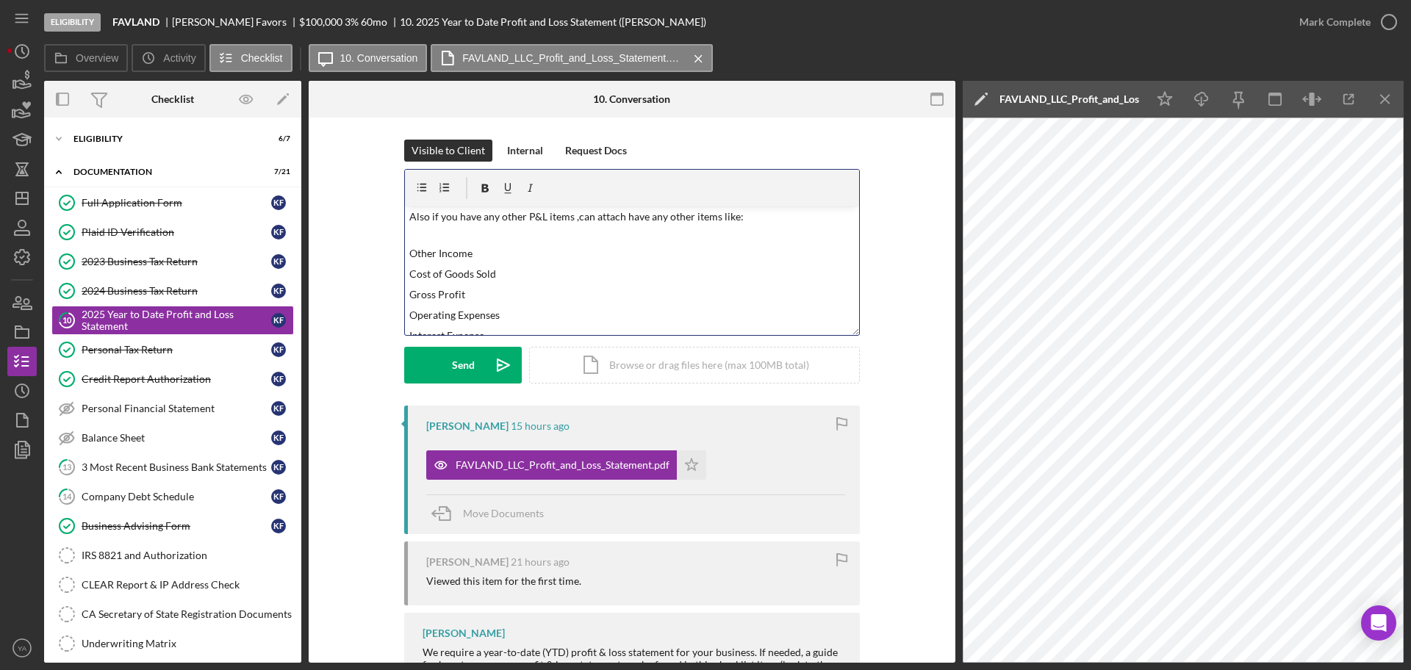
click at [581, 220] on p "HI [PERSON_NAME], What is the end date for this P&L statement? Also if you have…" at bounding box center [632, 200] width 446 height 82
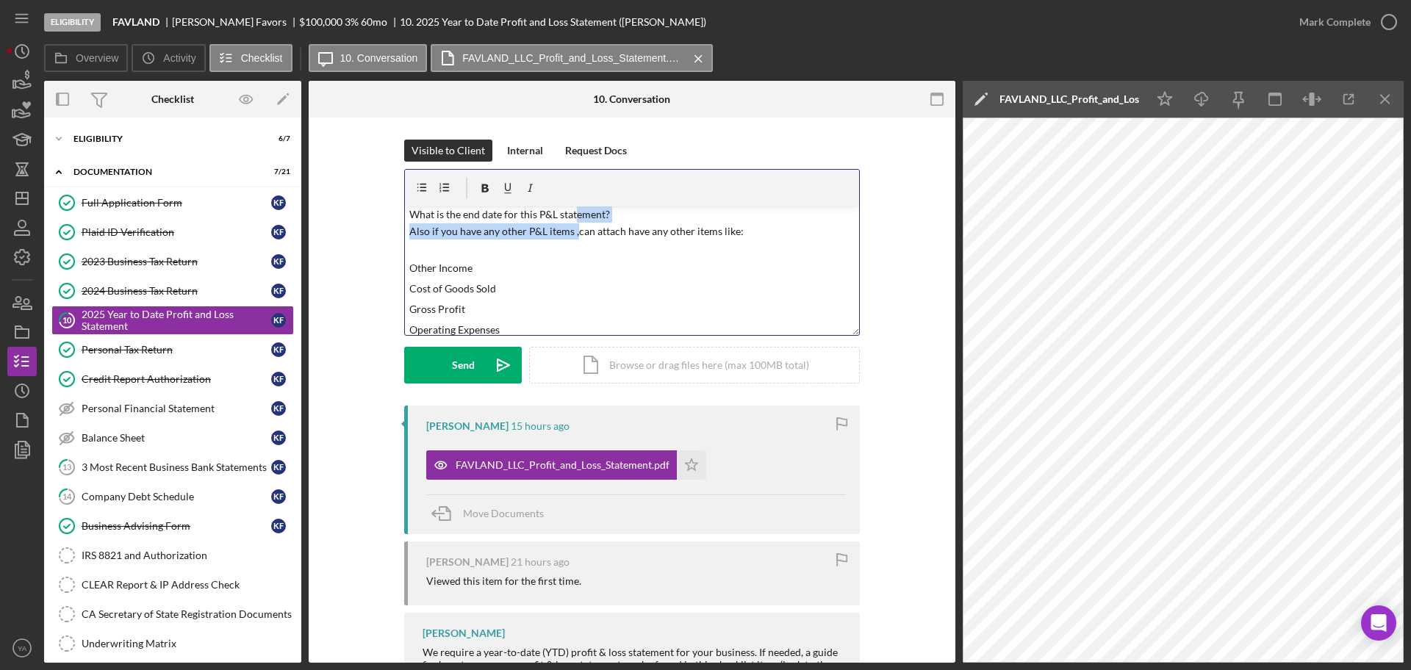
click at [574, 223] on p "HI [PERSON_NAME], What is the end date for this P&L statement? Also if you have…" at bounding box center [632, 215] width 446 height 82
click at [579, 240] on p "HI [PERSON_NAME], What is the end date for this P&L statement? Also if you have…" at bounding box center [632, 215] width 446 height 82
drag, startPoint x: 588, startPoint y: 232, endPoint x: 567, endPoint y: 232, distance: 20.6
click at [567, 232] on p "HI [PERSON_NAME], What is the end date for this P&L statement? Also if you have…" at bounding box center [632, 215] width 446 height 82
click at [628, 228] on p "HI [PERSON_NAME], What is the end date for this P&L statement? Also if you have…" at bounding box center [632, 215] width 446 height 82
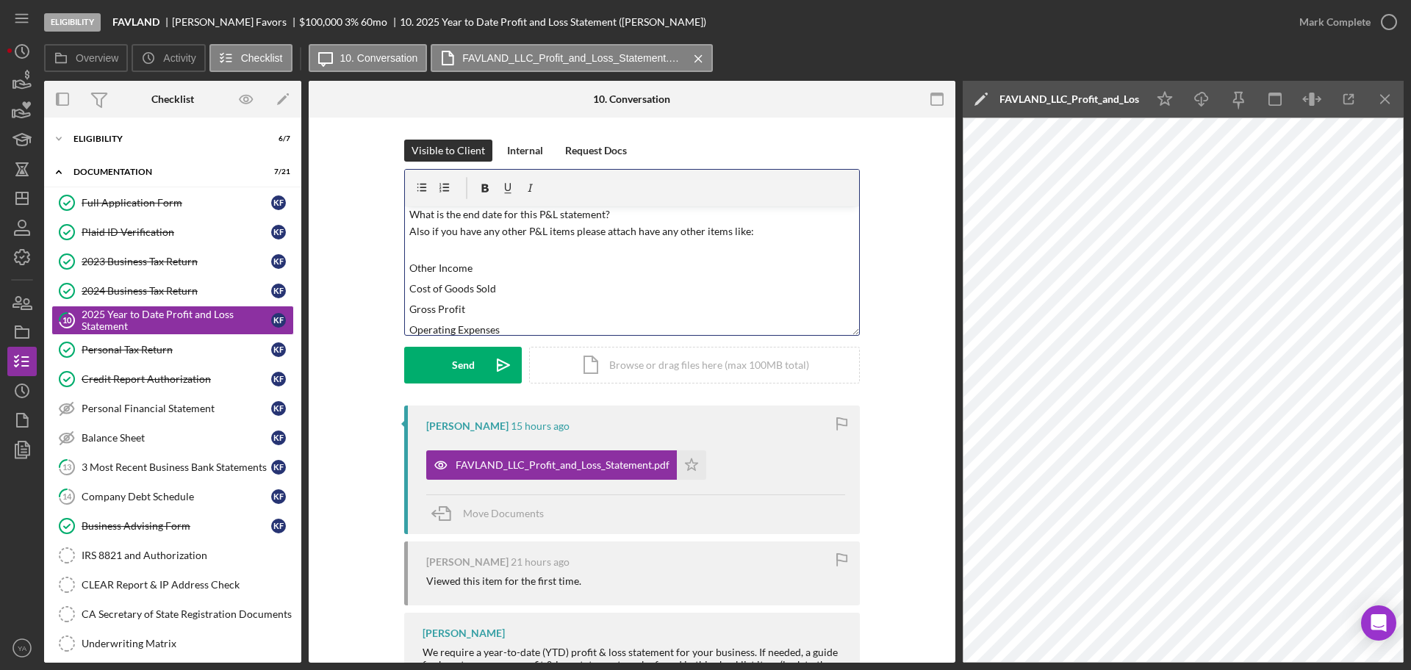
click at [478, 233] on p "HI [PERSON_NAME], What is the end date for this P&L statement? Also if you have…" at bounding box center [632, 215] width 446 height 82
click at [623, 215] on p "HI [PERSON_NAME], What is the end date for this P&L statement? Also if you have…" at bounding box center [632, 215] width 446 height 82
click at [642, 248] on p "HI [PERSON_NAME], What is the end date for this P&L statement? Also if you have…" at bounding box center [632, 223] width 446 height 98
drag, startPoint x: 642, startPoint y: 248, endPoint x: 742, endPoint y: 241, distance: 100.2
click at [742, 241] on p "HI [PERSON_NAME], What is the end date for this P&L statement? Also if you have…" at bounding box center [632, 223] width 446 height 98
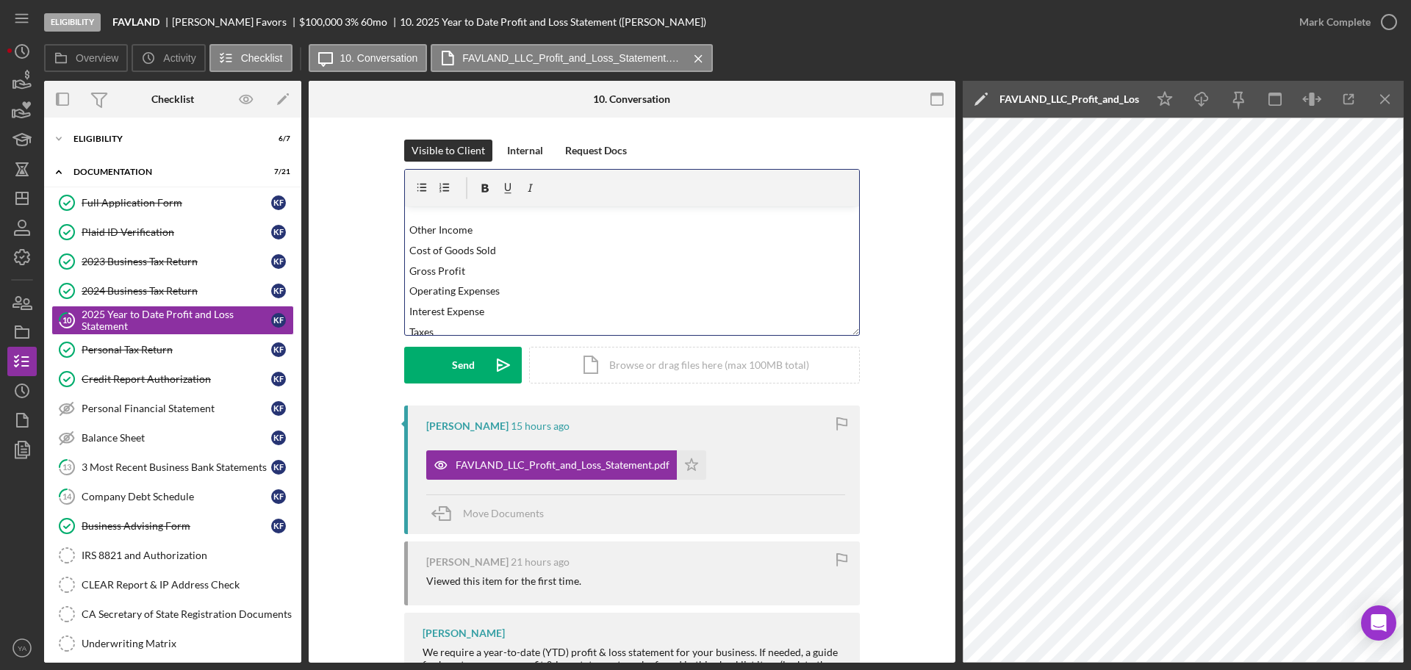
scroll to position [0, 0]
click at [570, 284] on p "HI [PERSON_NAME], What is the end date for this P&L statement? Also if you have…" at bounding box center [632, 260] width 446 height 98
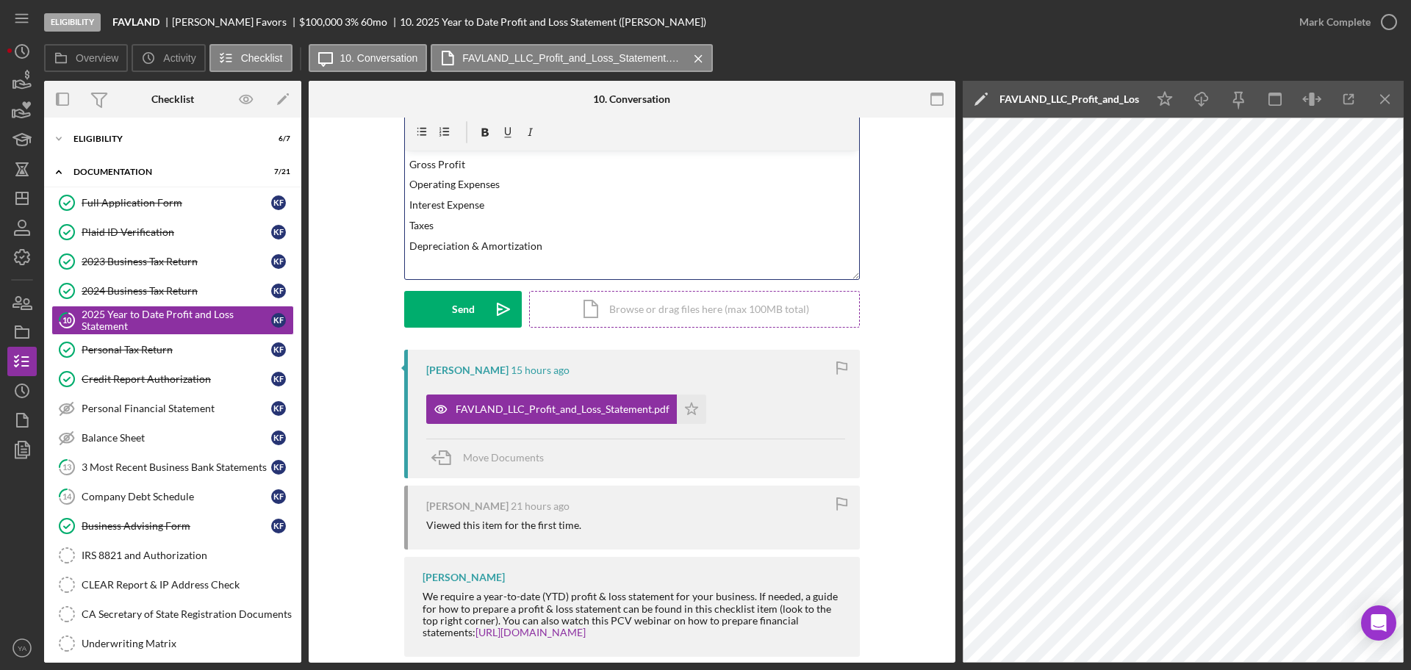
scroll to position [79, 0]
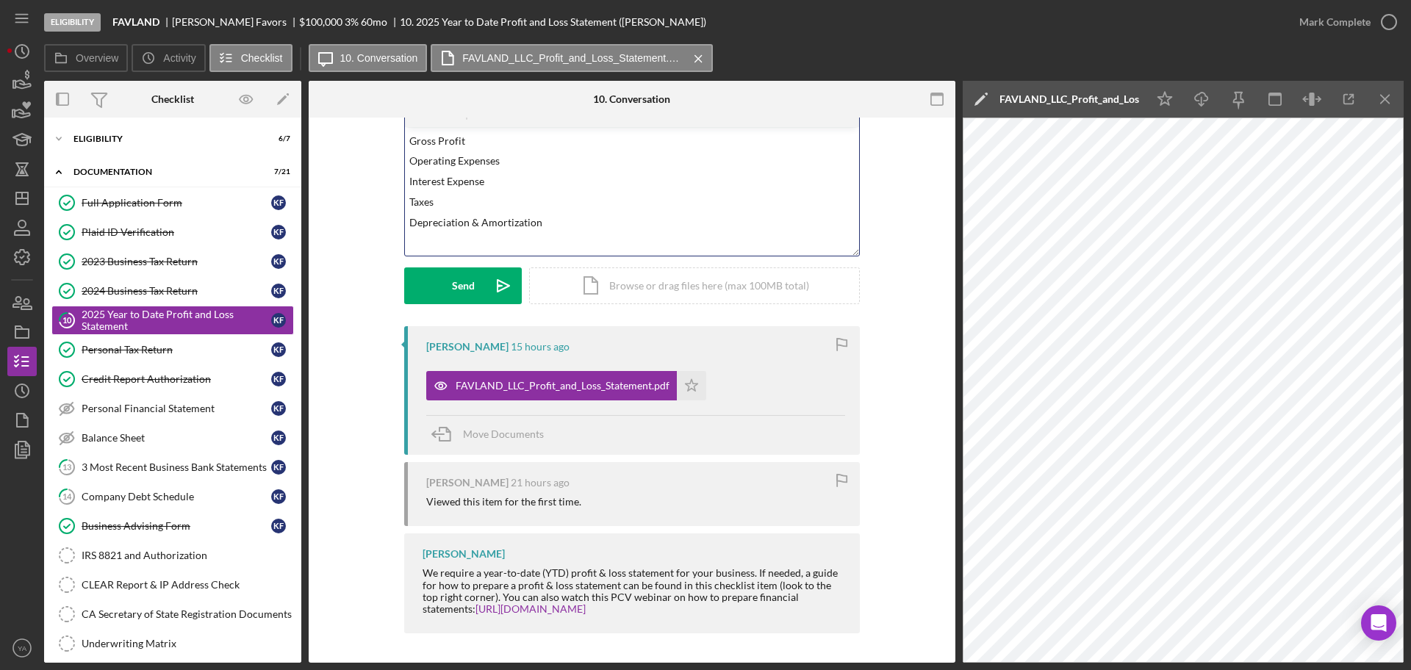
click at [543, 232] on div "v Color teal Color pink Remove color Add row above Add row below Add column bef…" at bounding box center [632, 191] width 454 height 129
click at [454, 288] on div "Send" at bounding box center [463, 286] width 23 height 37
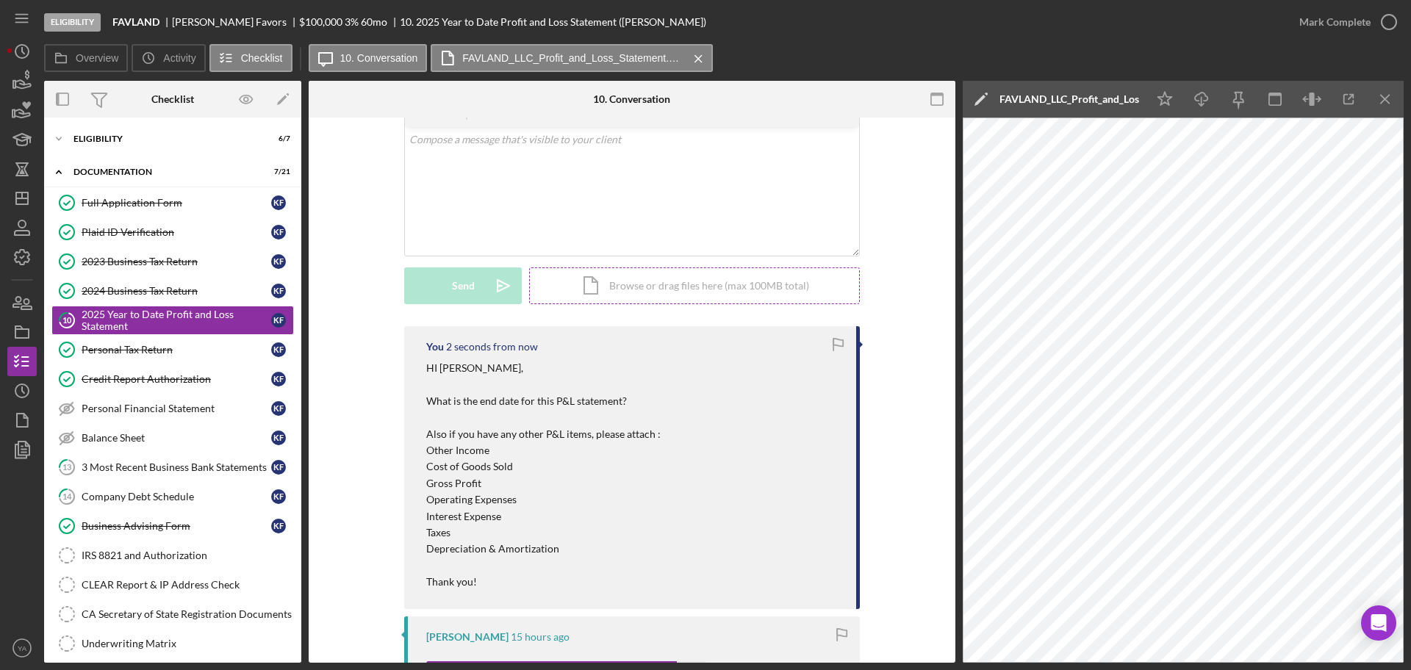
scroll to position [0, 0]
click at [15, 183] on icon "Icon/Dashboard" at bounding box center [22, 198] width 37 height 37
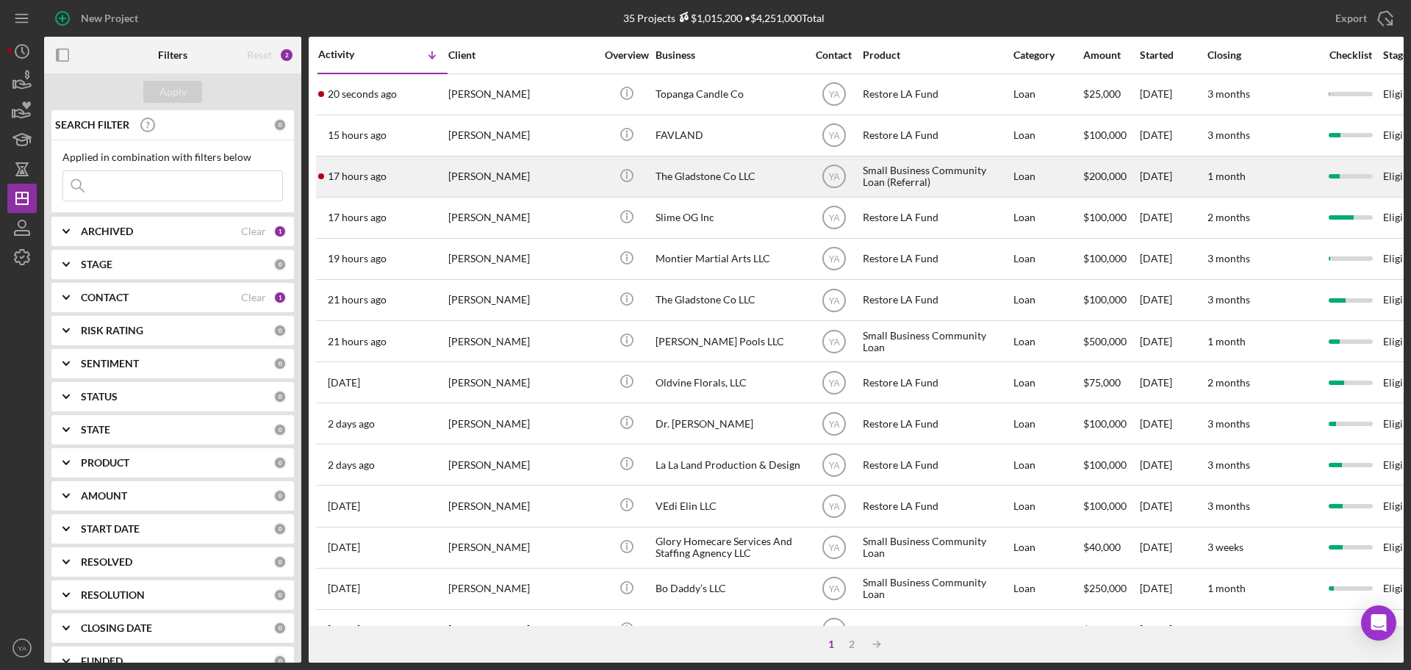
click at [688, 176] on div "The Gladstone Co LLC" at bounding box center [729, 176] width 147 height 39
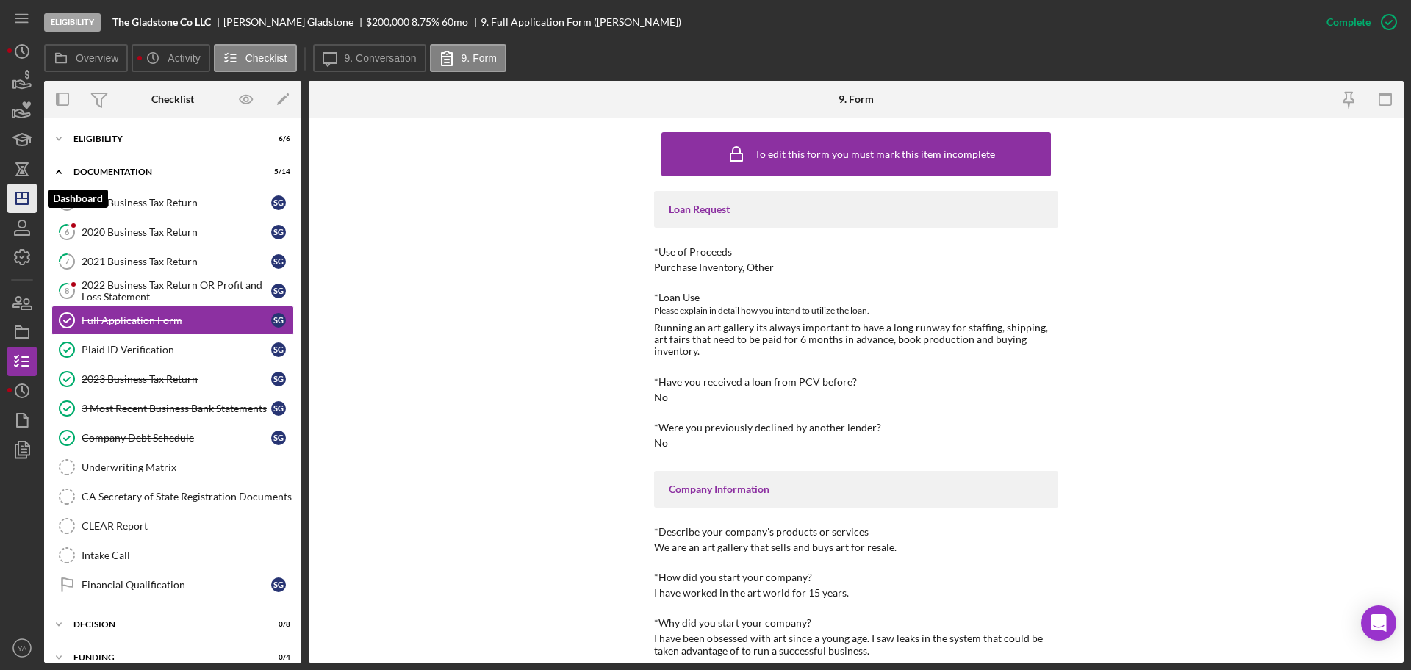
click at [29, 193] on icon "Icon/Dashboard" at bounding box center [22, 198] width 37 height 37
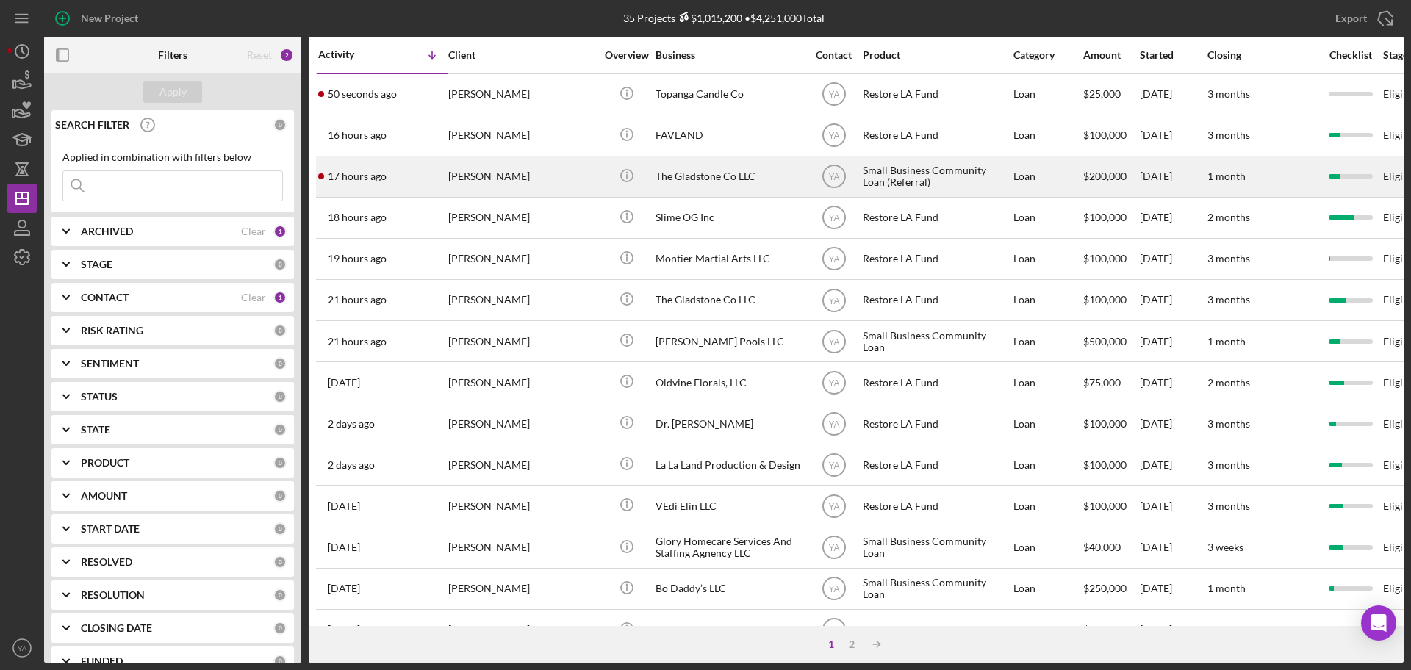
click at [712, 177] on div "The Gladstone Co LLC" at bounding box center [729, 176] width 147 height 39
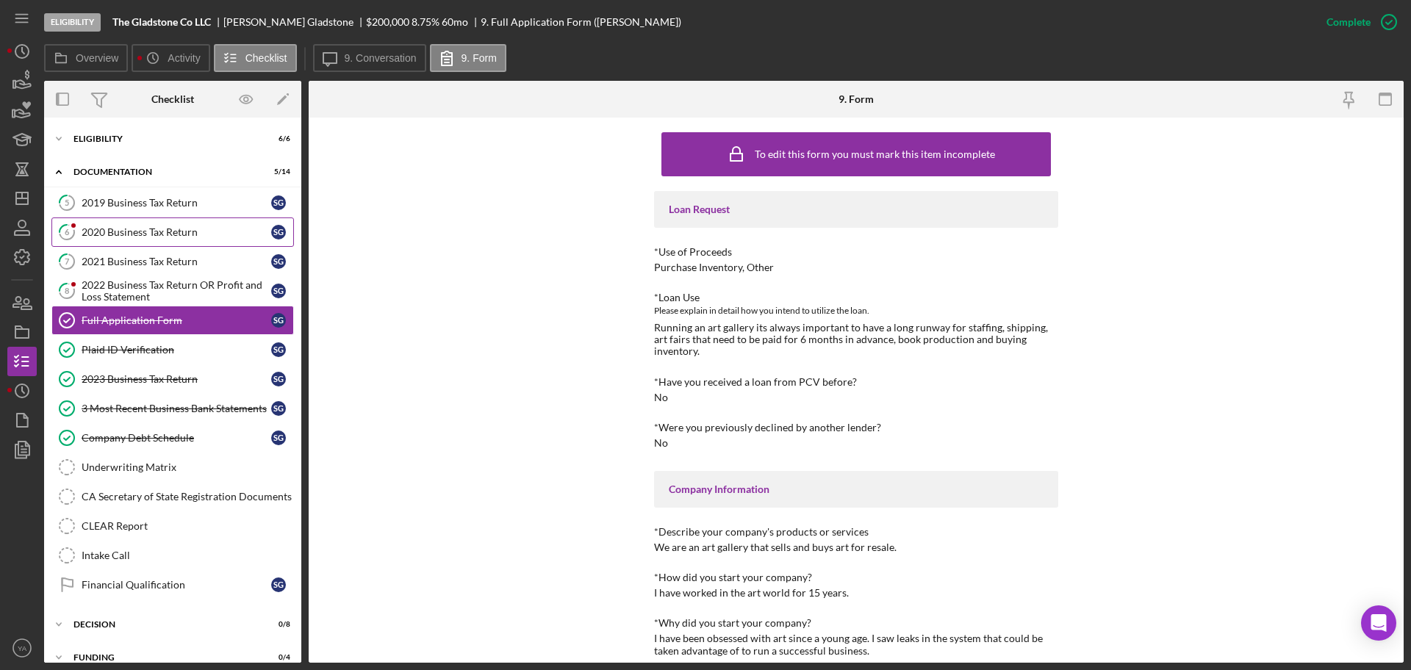
click at [182, 218] on link "6 2020 Business Tax Return S G" at bounding box center [172, 232] width 243 height 29
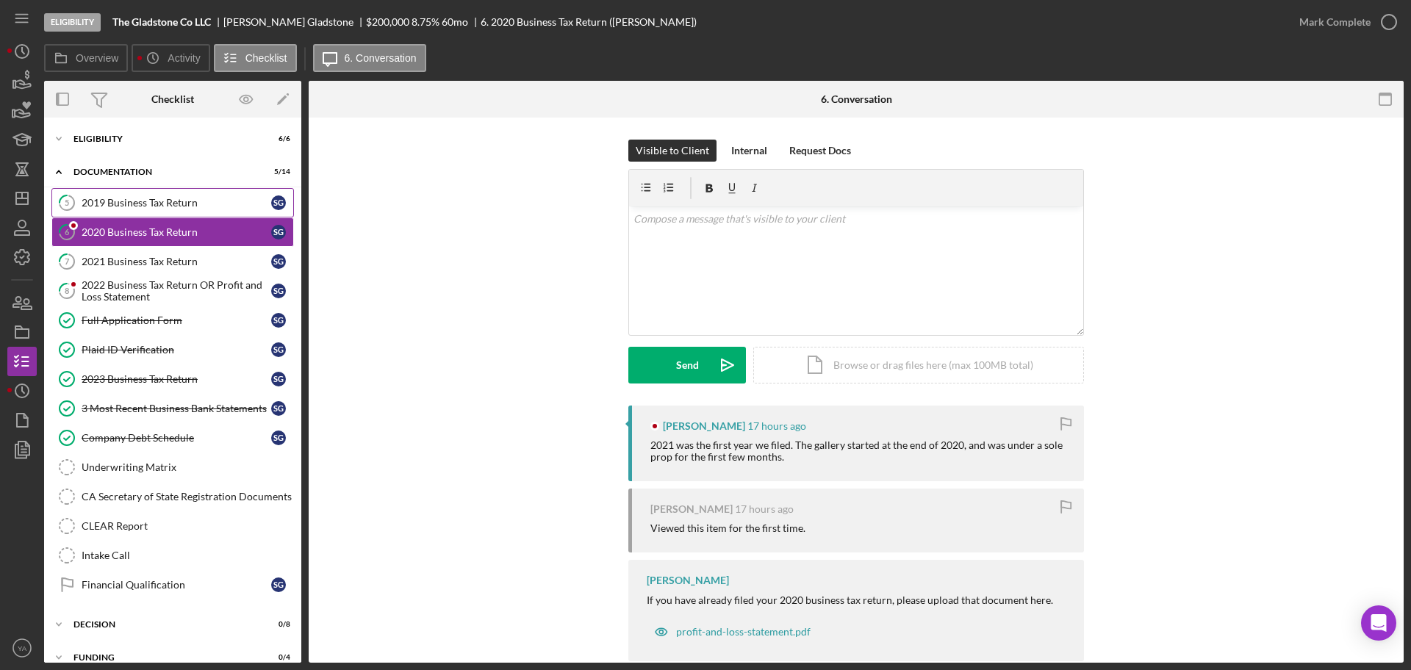
click at [215, 207] on div "2019 Business Tax Return" at bounding box center [177, 203] width 190 height 12
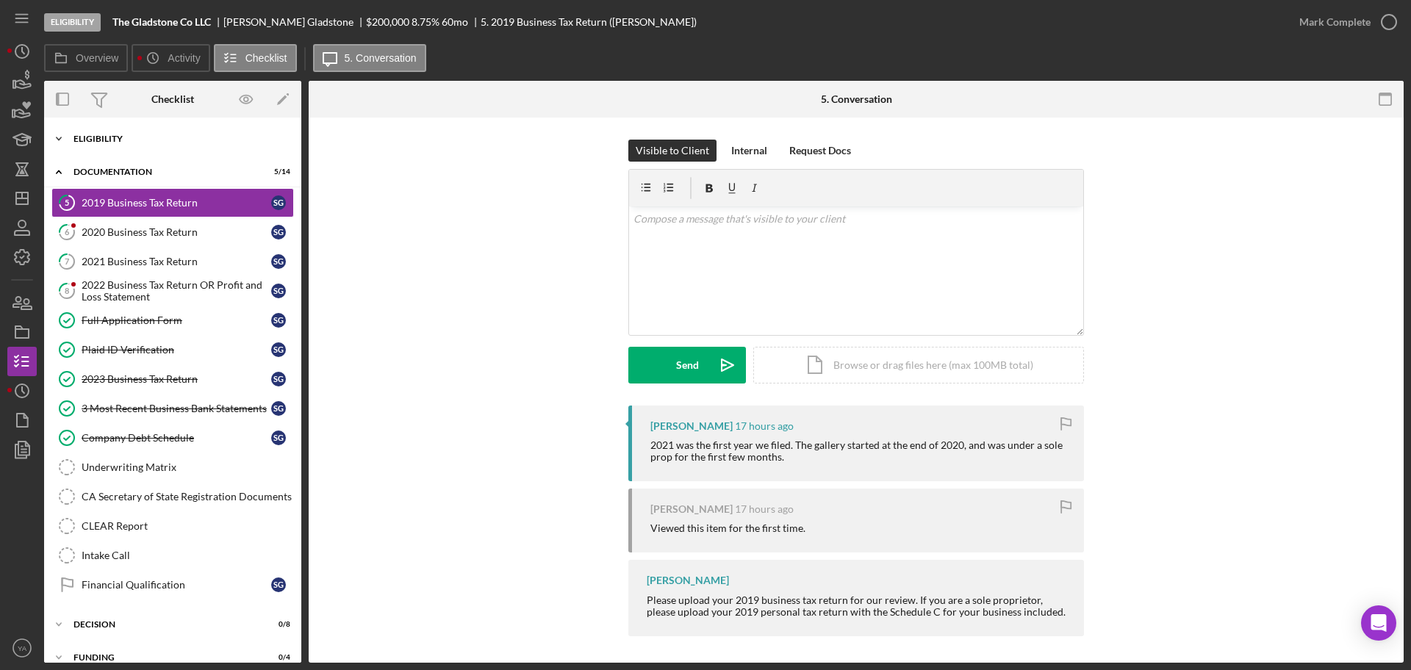
click at [199, 145] on div "Icon/Expander Eligibility 6 / 6" at bounding box center [172, 138] width 257 height 29
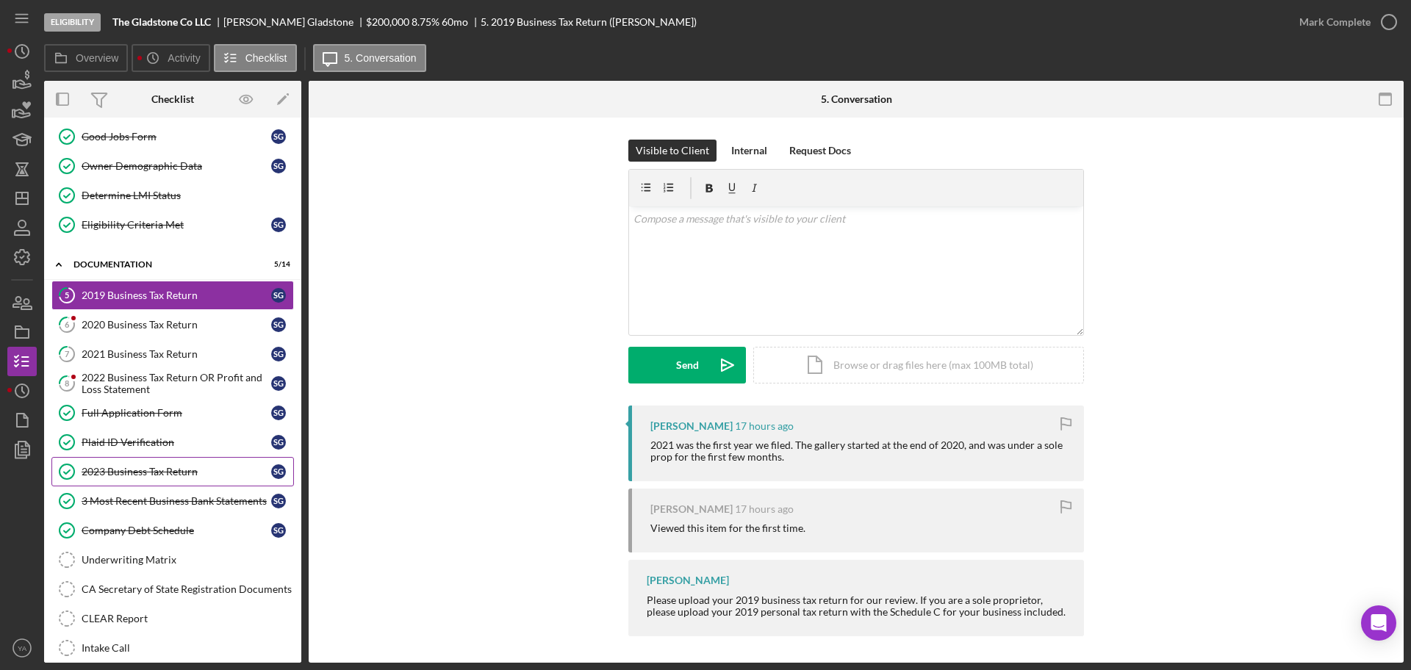
scroll to position [184, 0]
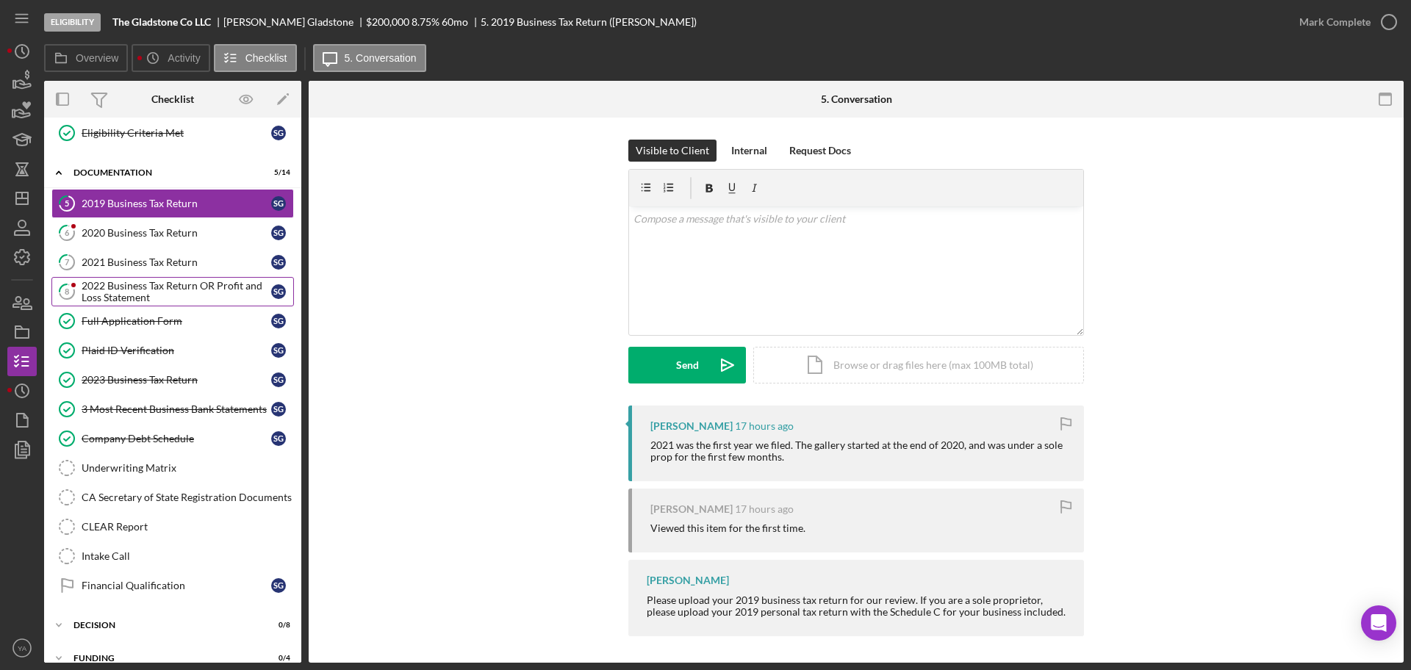
click at [157, 298] on div "2022 Business Tax Return OR Profit and Loss Statement" at bounding box center [177, 292] width 190 height 24
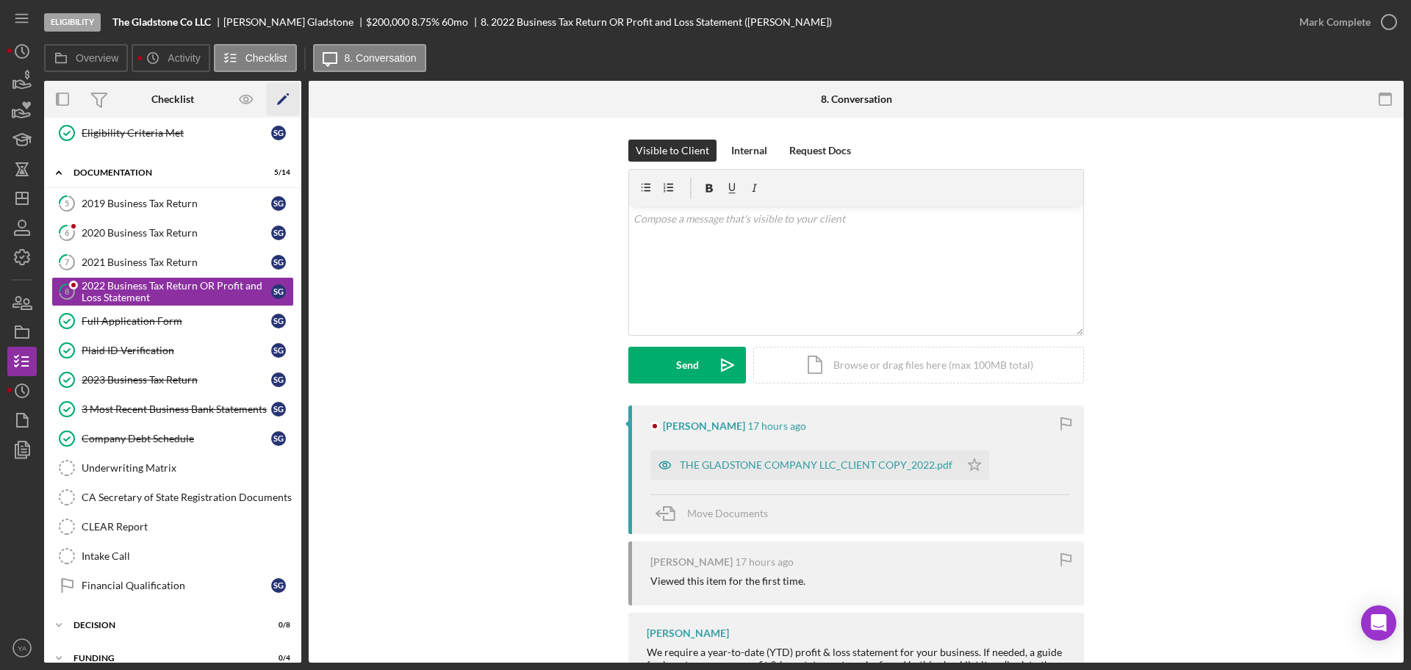
click at [271, 110] on icon "Icon/Edit" at bounding box center [283, 99] width 33 height 33
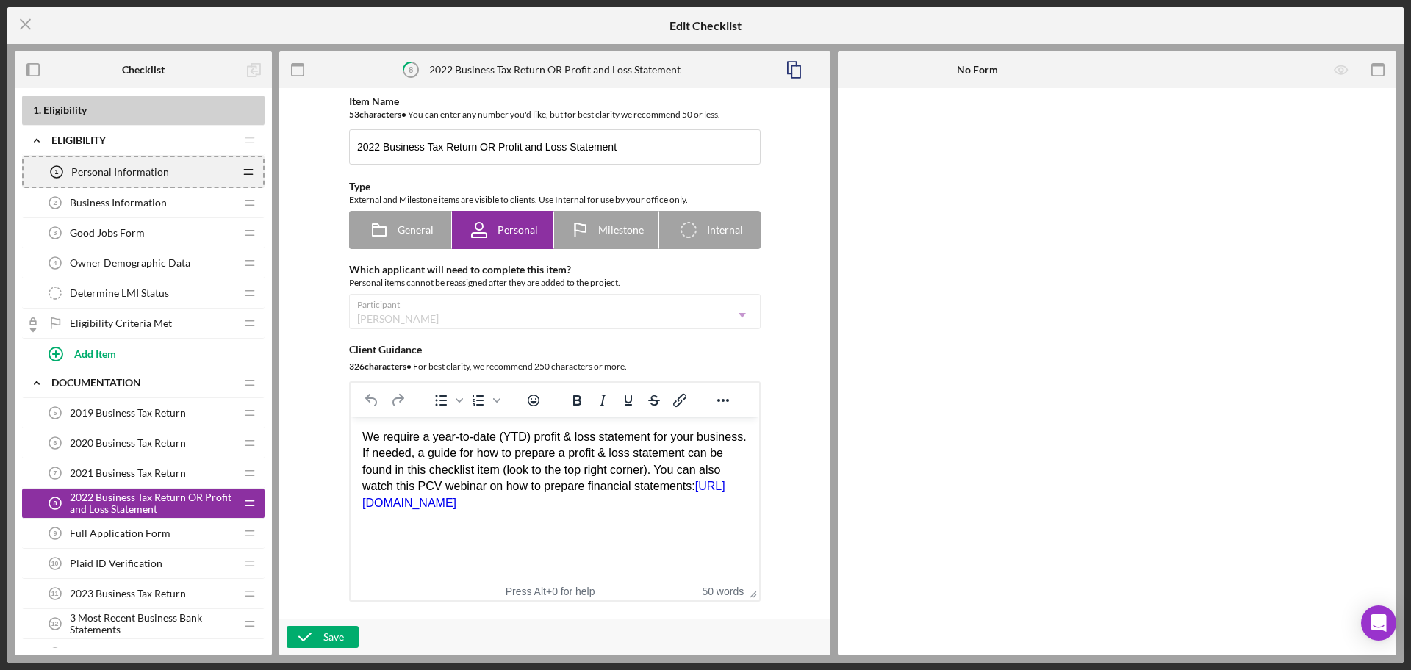
click at [257, 175] on icon "Icon/Drag" at bounding box center [248, 171] width 29 height 29
click at [312, 431] on div "Item Name 53 character s • You can enter any number you'd like, but for best cl…" at bounding box center [555, 354] width 537 height 516
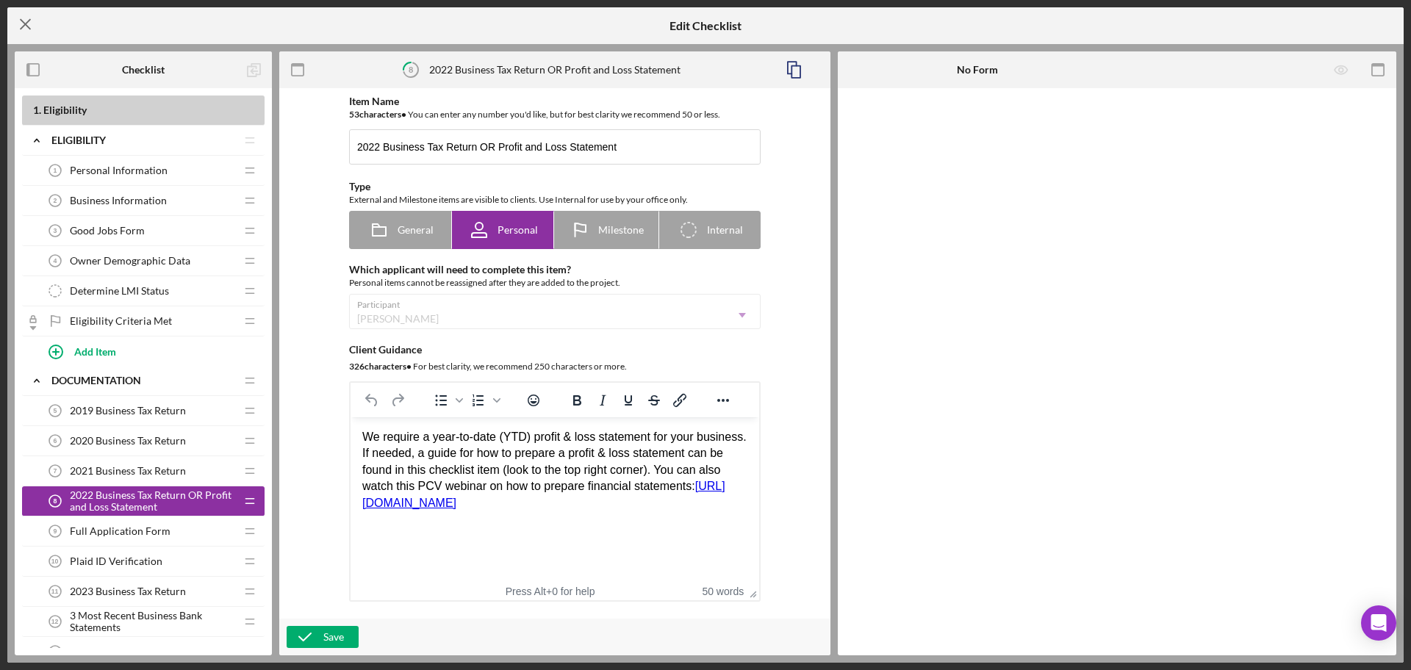
click at [19, 17] on icon "Icon/Menu Close" at bounding box center [25, 24] width 37 height 37
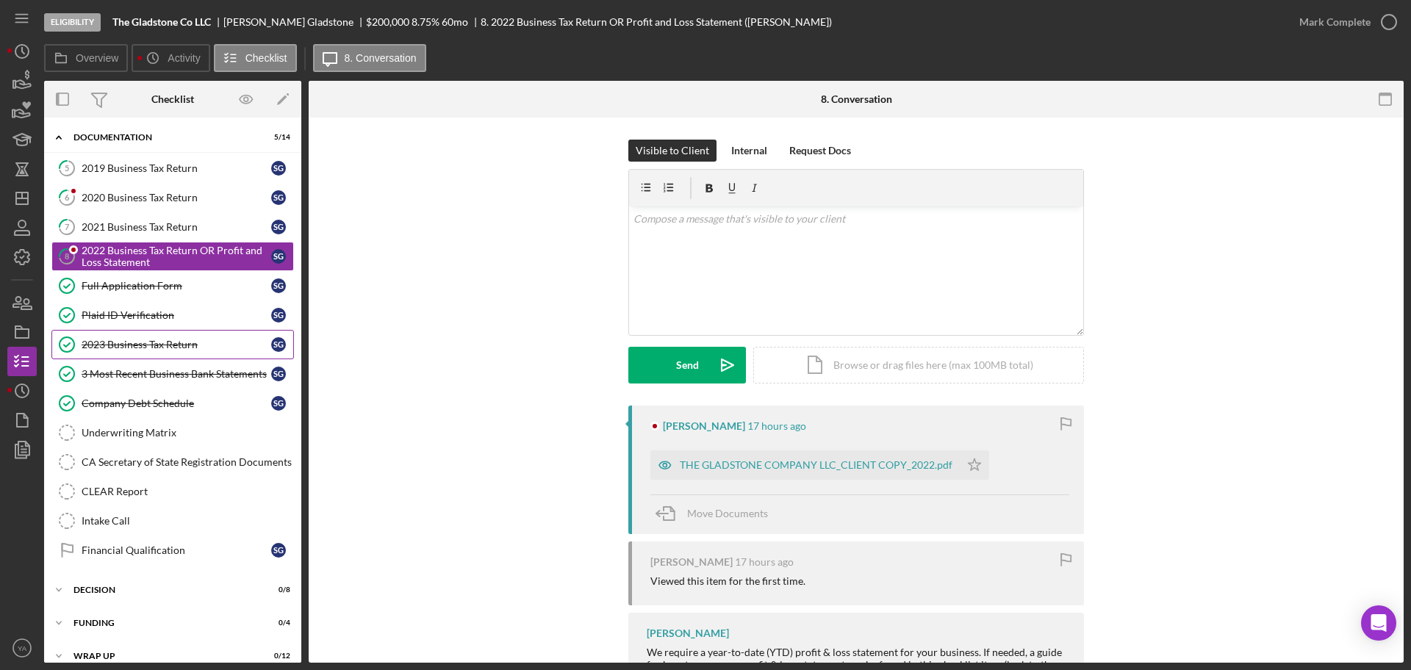
scroll to position [51, 0]
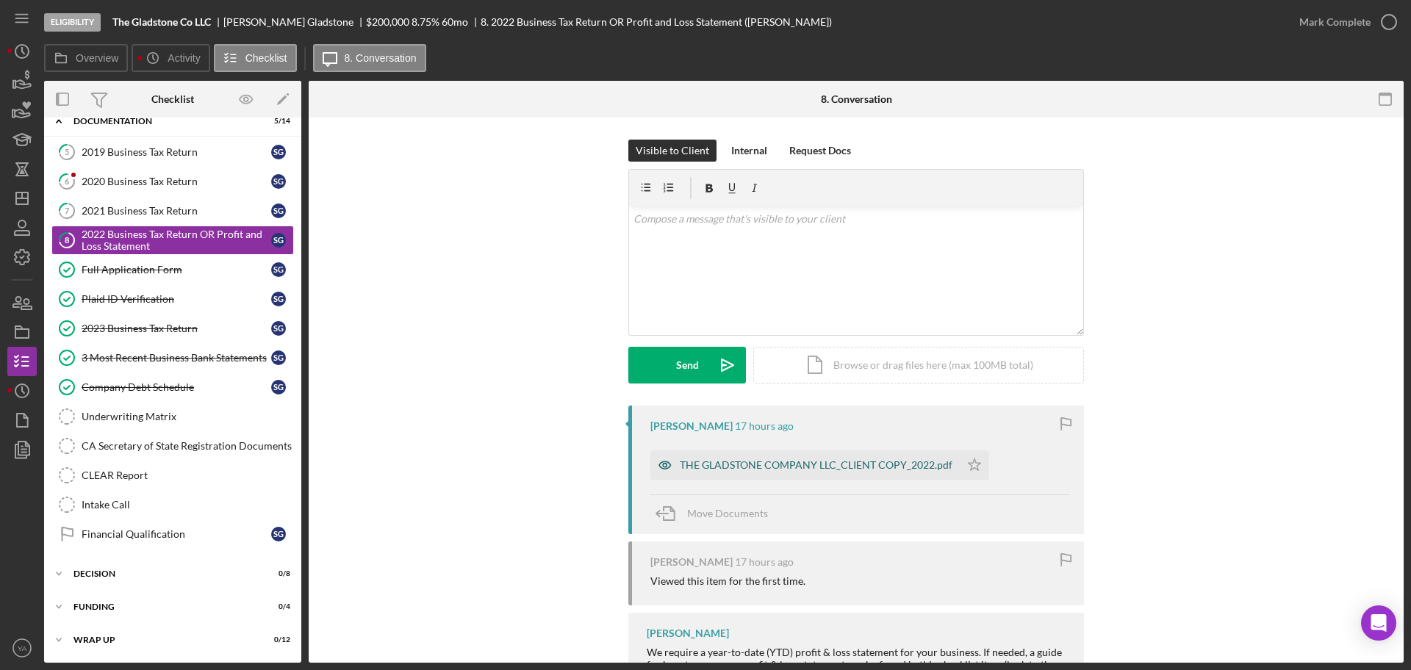
click at [795, 472] on div "THE GLADSTONE COMPANY LLC_CLIENT COPY_2022.pdf" at bounding box center [804, 465] width 309 height 29
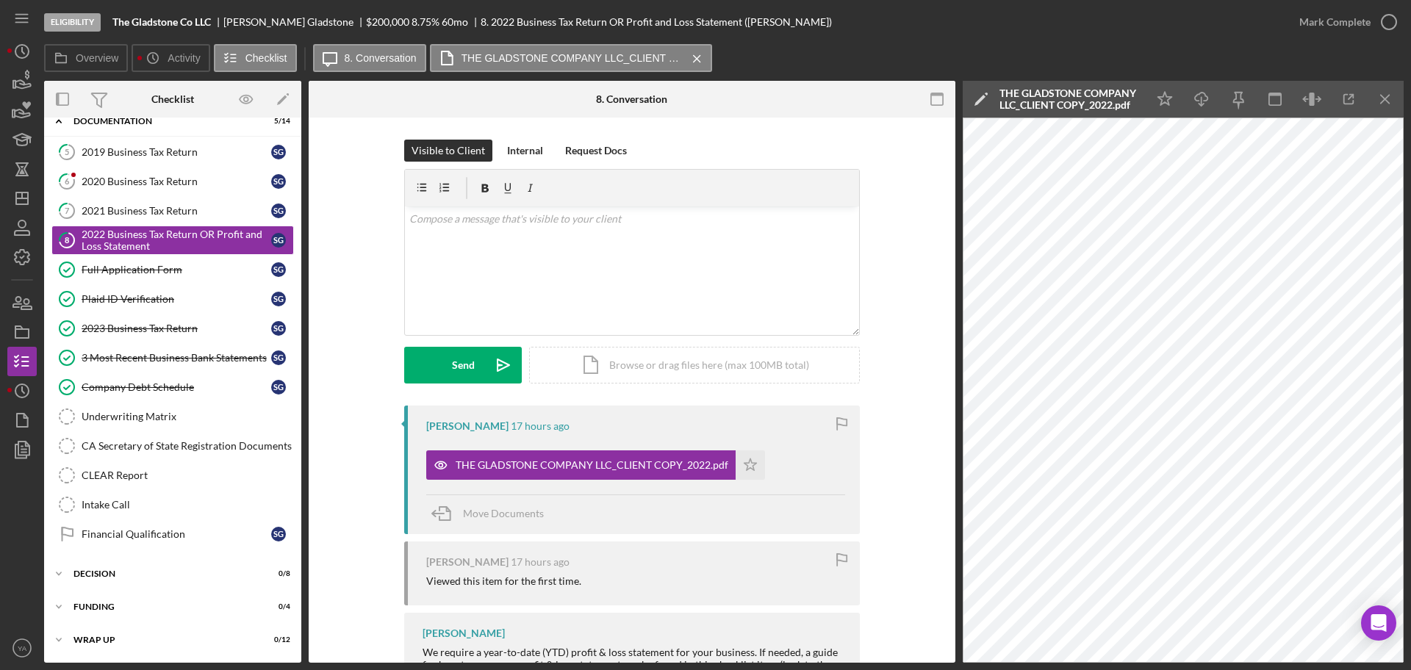
click at [1108, 96] on div "THE GLADSTONE COMPANY LLC_CLIENT COPY_2022.pdf" at bounding box center [1070, 99] width 140 height 24
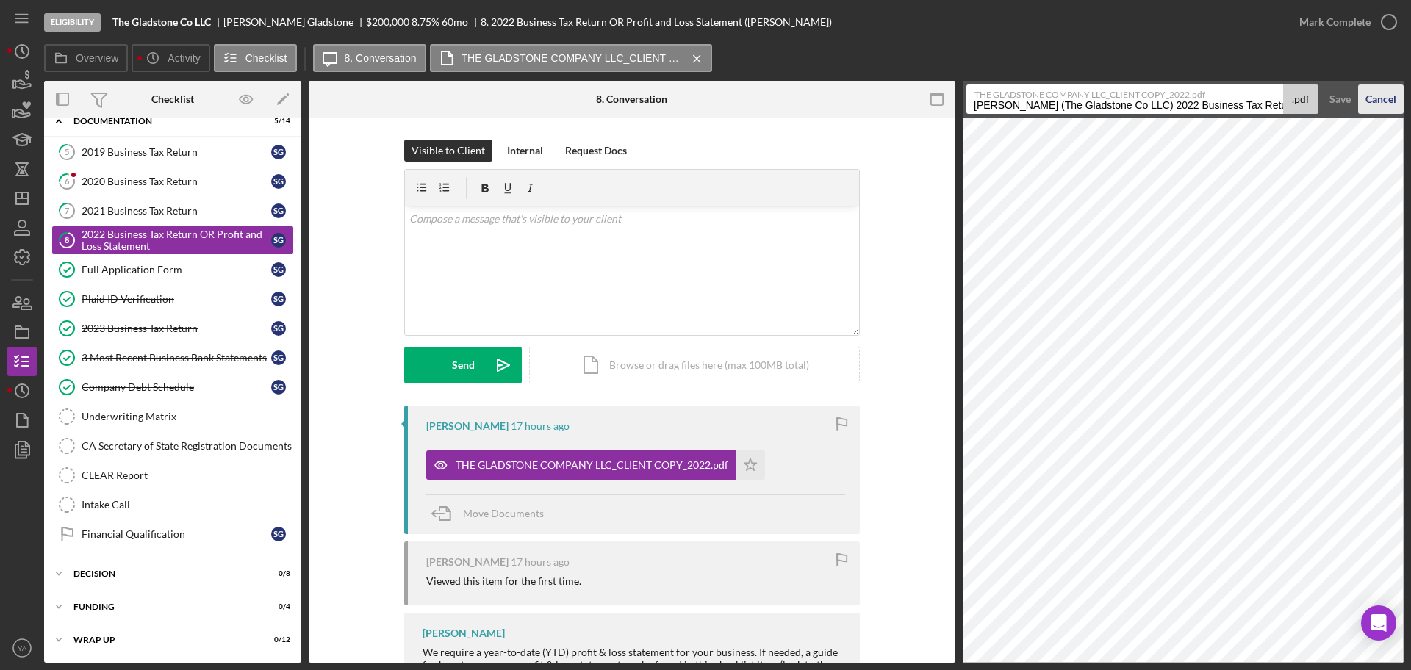
click at [1391, 96] on div "Cancel" at bounding box center [1381, 99] width 31 height 29
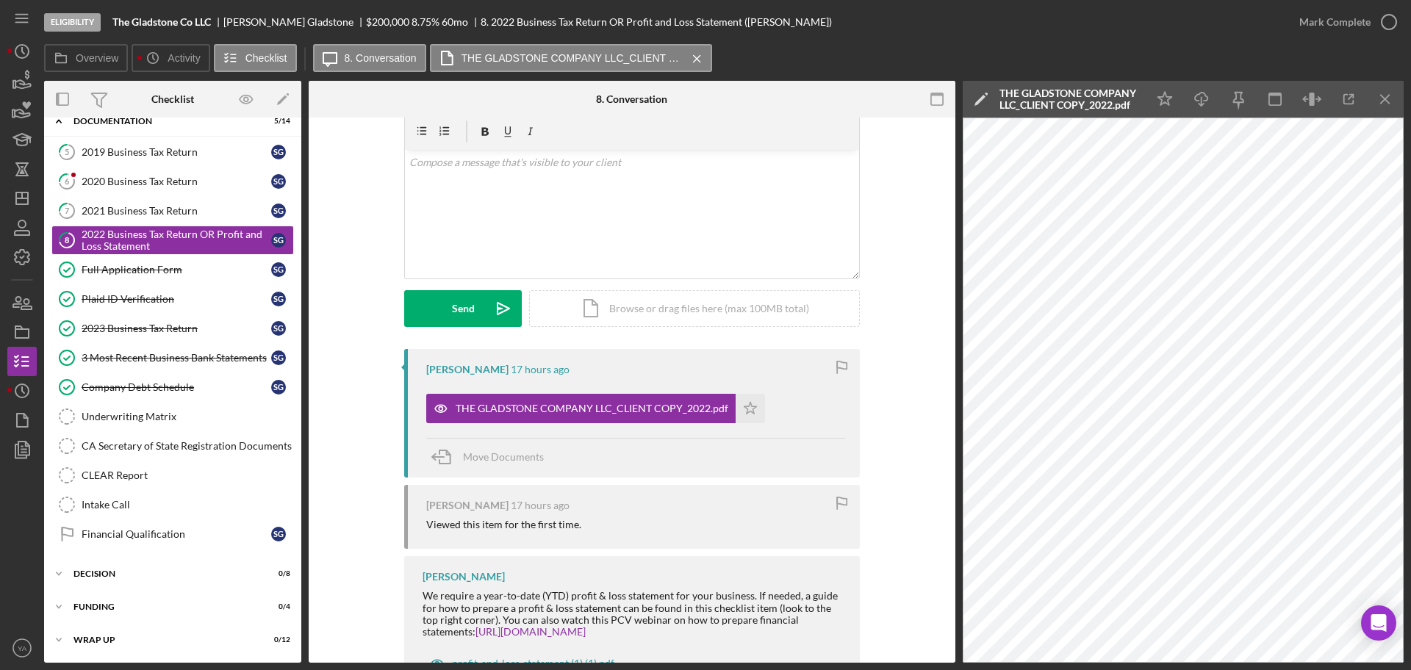
scroll to position [116, 0]
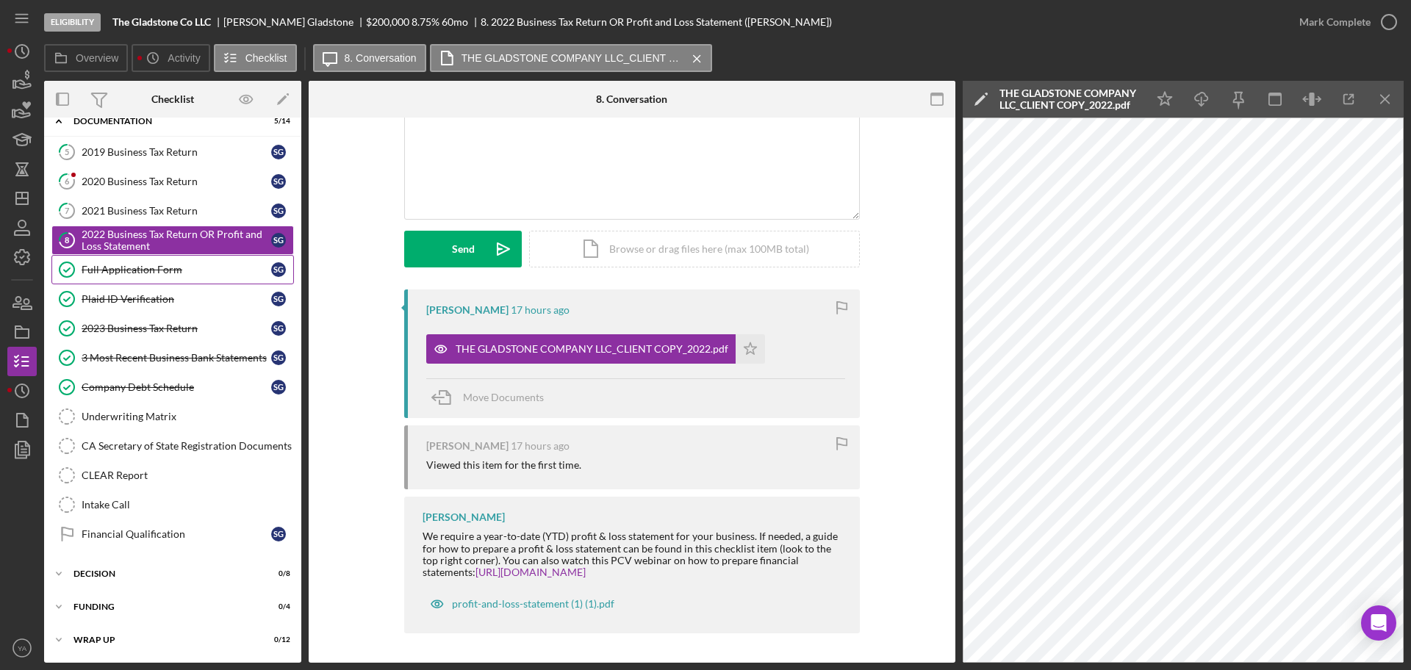
click at [120, 276] on link "Full Application Form Full Application Form S G" at bounding box center [172, 269] width 243 height 29
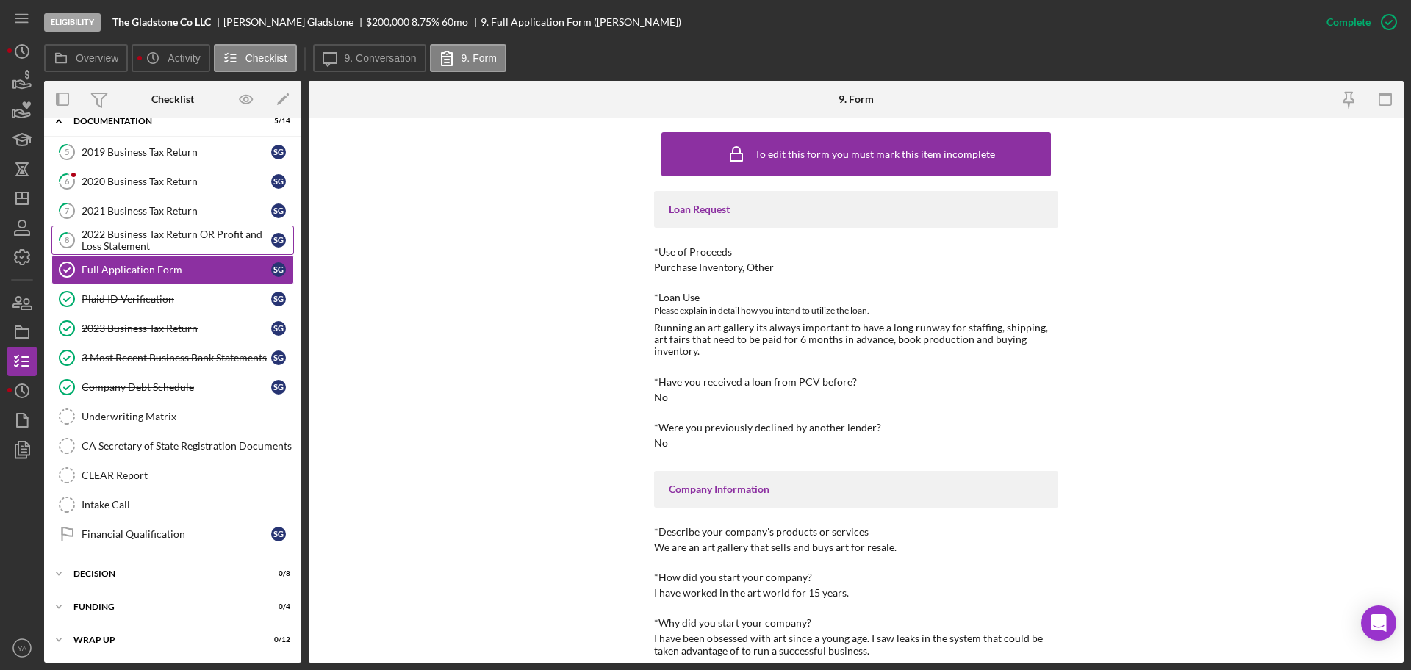
click at [187, 232] on div "2022 Business Tax Return OR Profit and Loss Statement" at bounding box center [177, 241] width 190 height 24
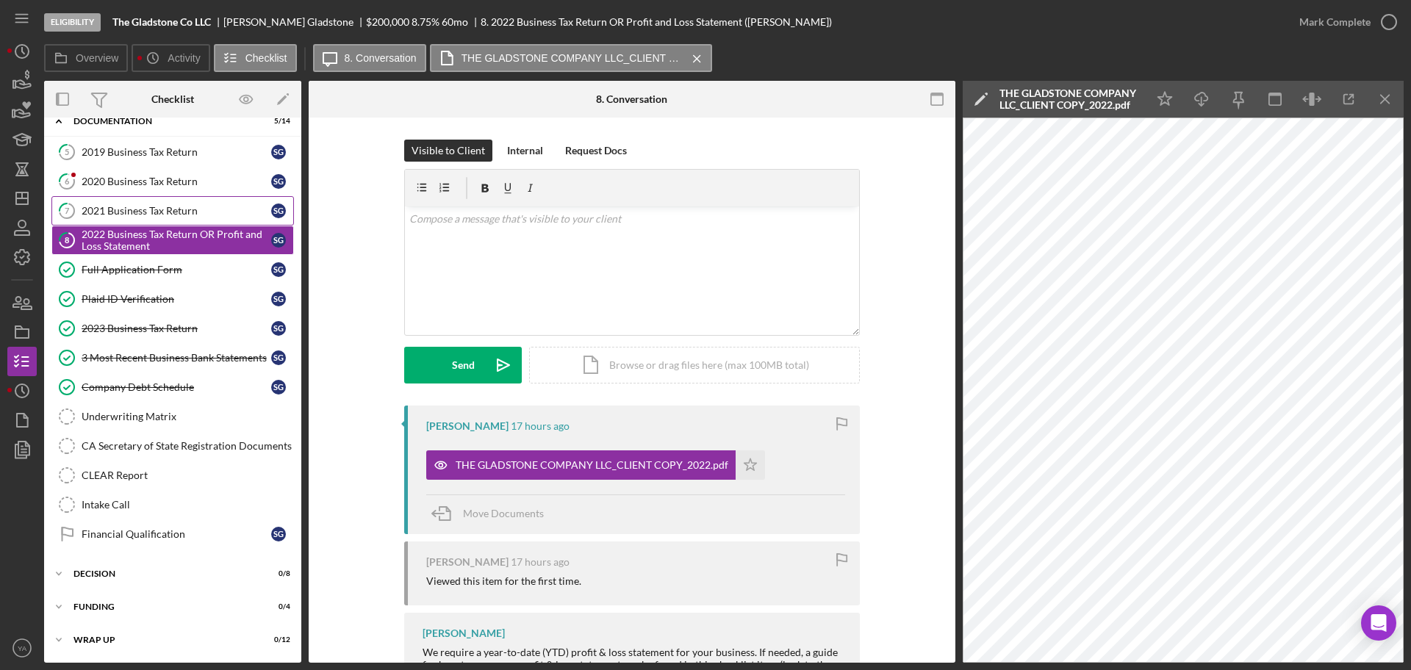
click at [190, 207] on div "2021 Business Tax Return" at bounding box center [177, 211] width 190 height 12
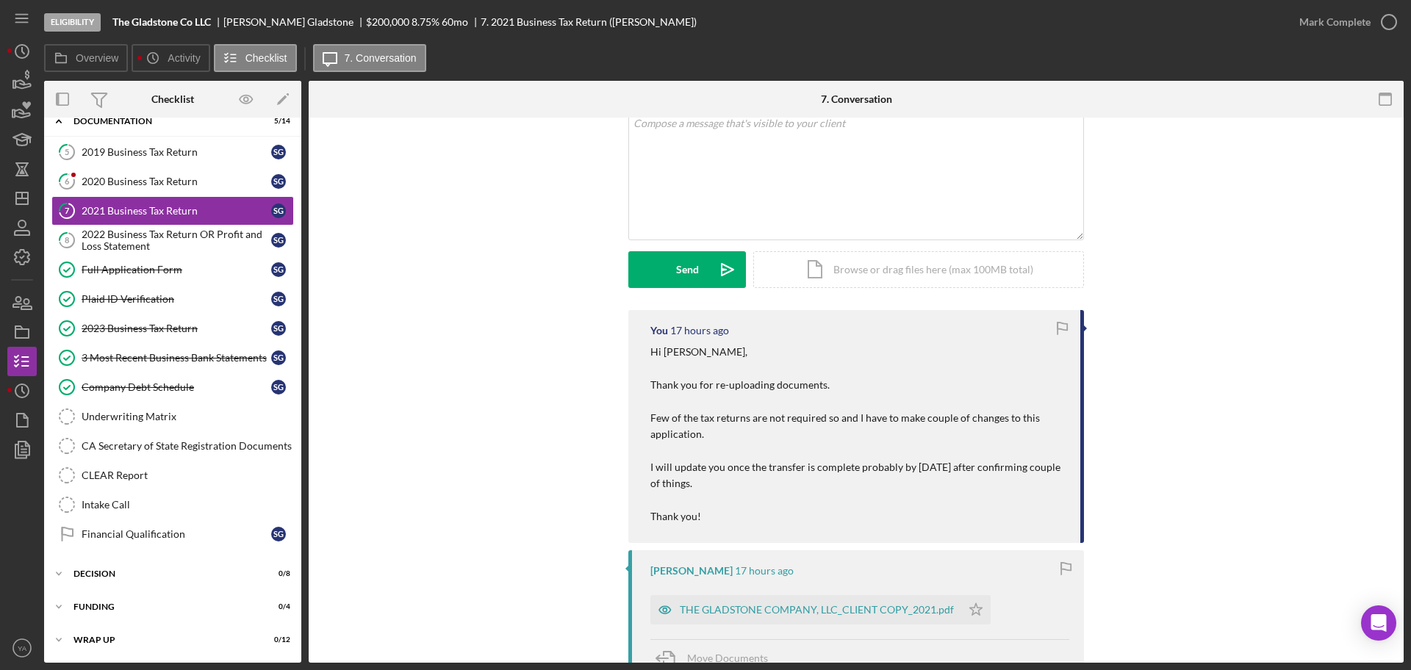
scroll to position [92, 0]
drag, startPoint x: 634, startPoint y: 349, endPoint x: 707, endPoint y: 492, distance: 160.4
click at [707, 492] on div "You 17 hours ago Hi [PERSON_NAME], Thank you for re-uploading documents. Few of…" at bounding box center [856, 430] width 456 height 233
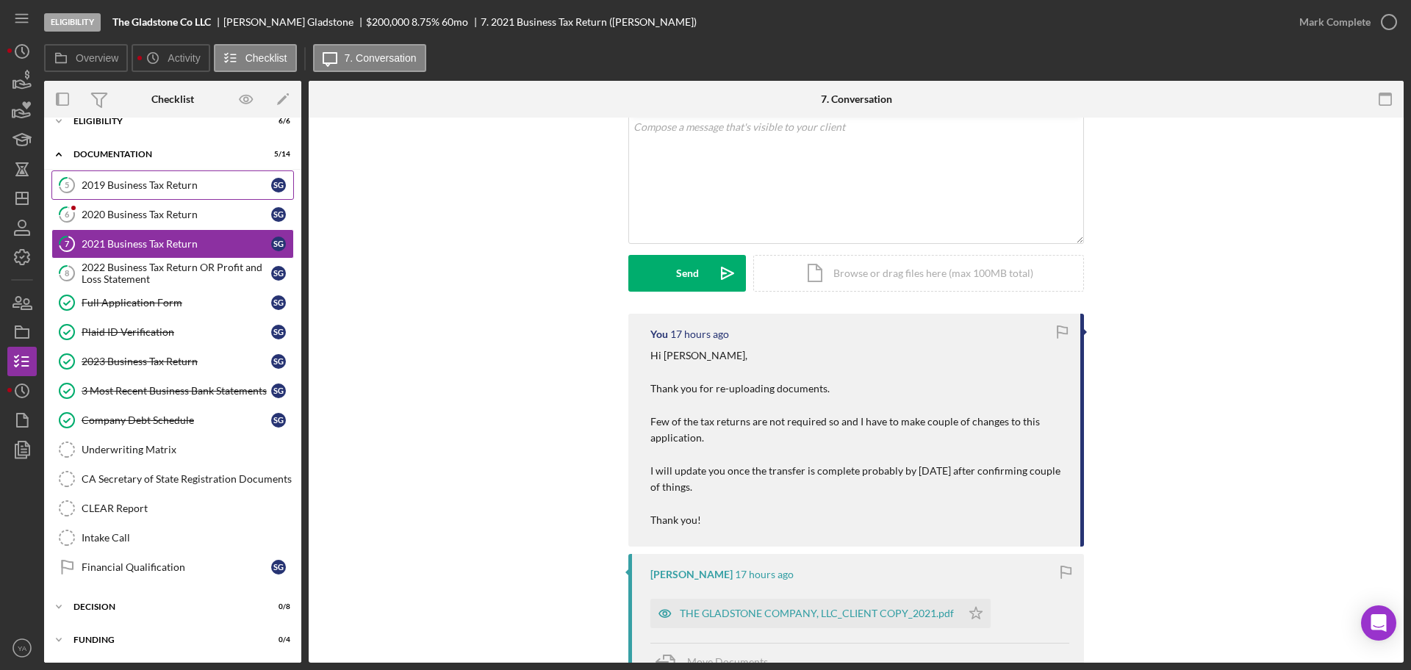
scroll to position [0, 0]
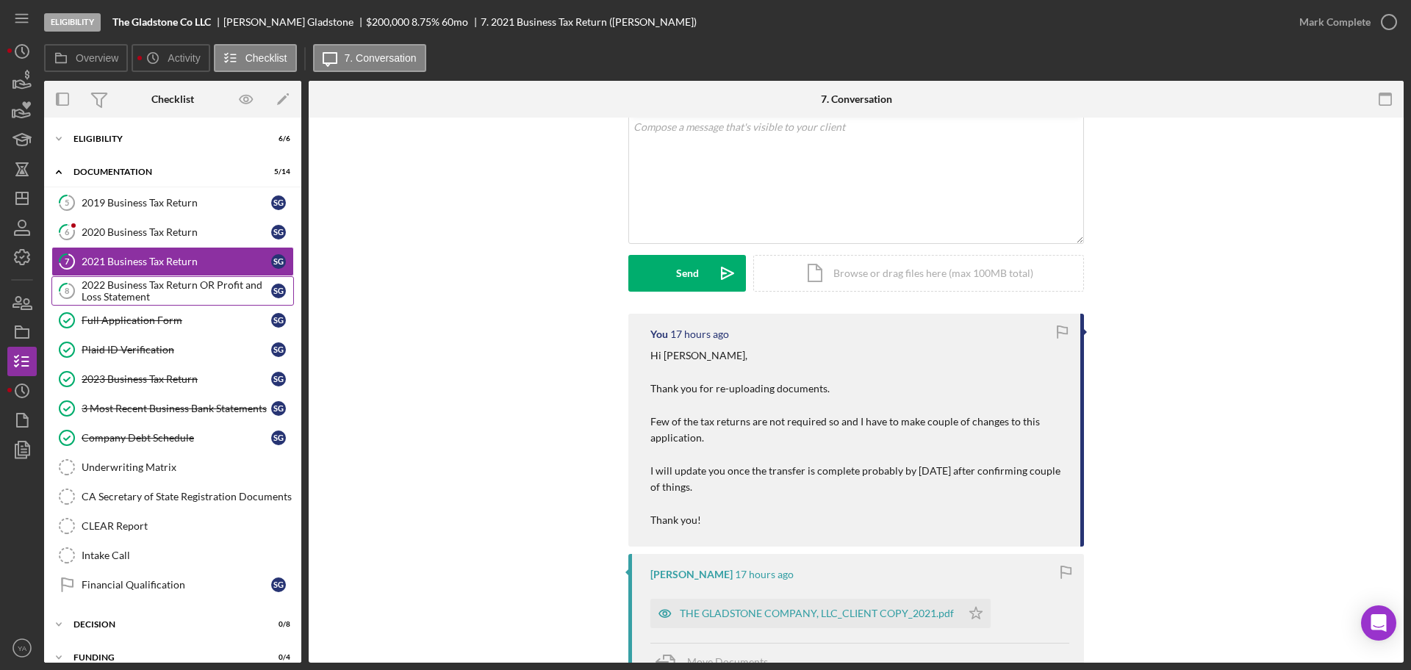
click at [118, 298] on div "2022 Business Tax Return OR Profit and Loss Statement" at bounding box center [177, 291] width 190 height 24
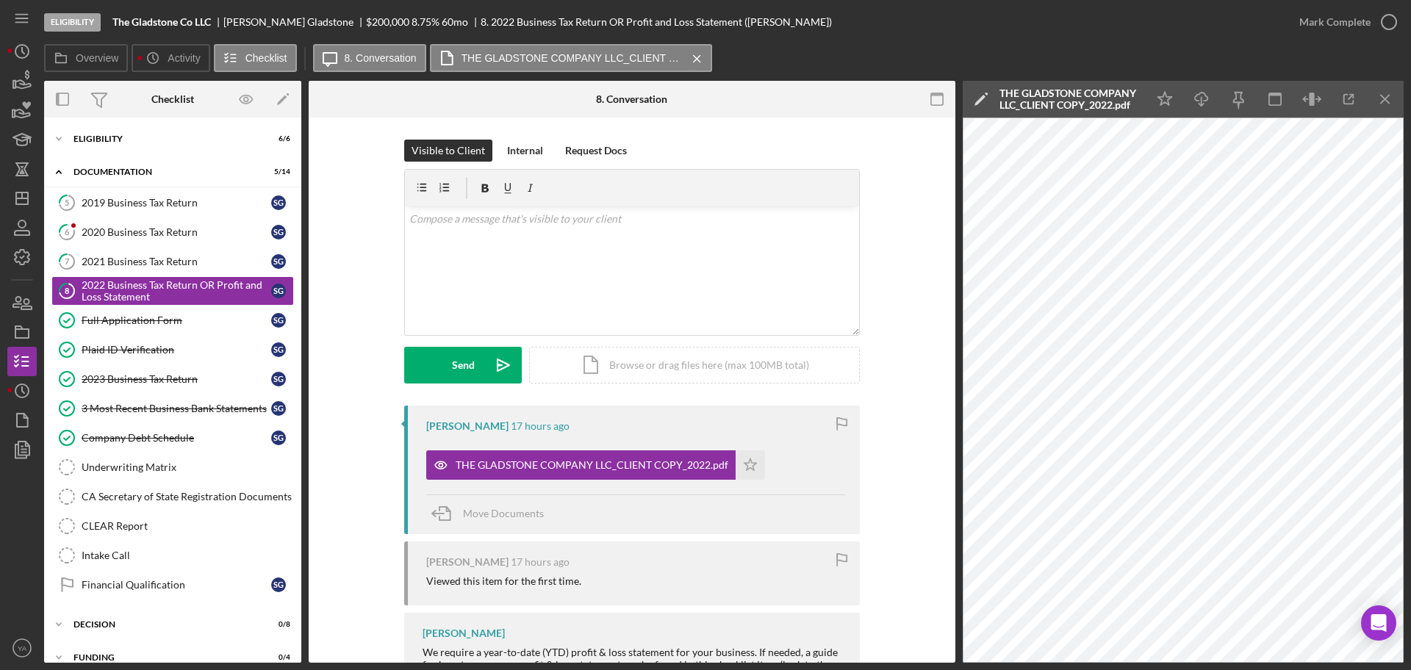
click at [329, 374] on div "Visible to Client Internal Request Docs v Color teal Color pink Remove color Ad…" at bounding box center [632, 448] width 647 height 661
drag, startPoint x: 119, startPoint y: 596, endPoint x: 246, endPoint y: 585, distance: 127.6
click at [119, 596] on link "Financial Qualification Financial Qualification S G" at bounding box center [172, 584] width 243 height 29
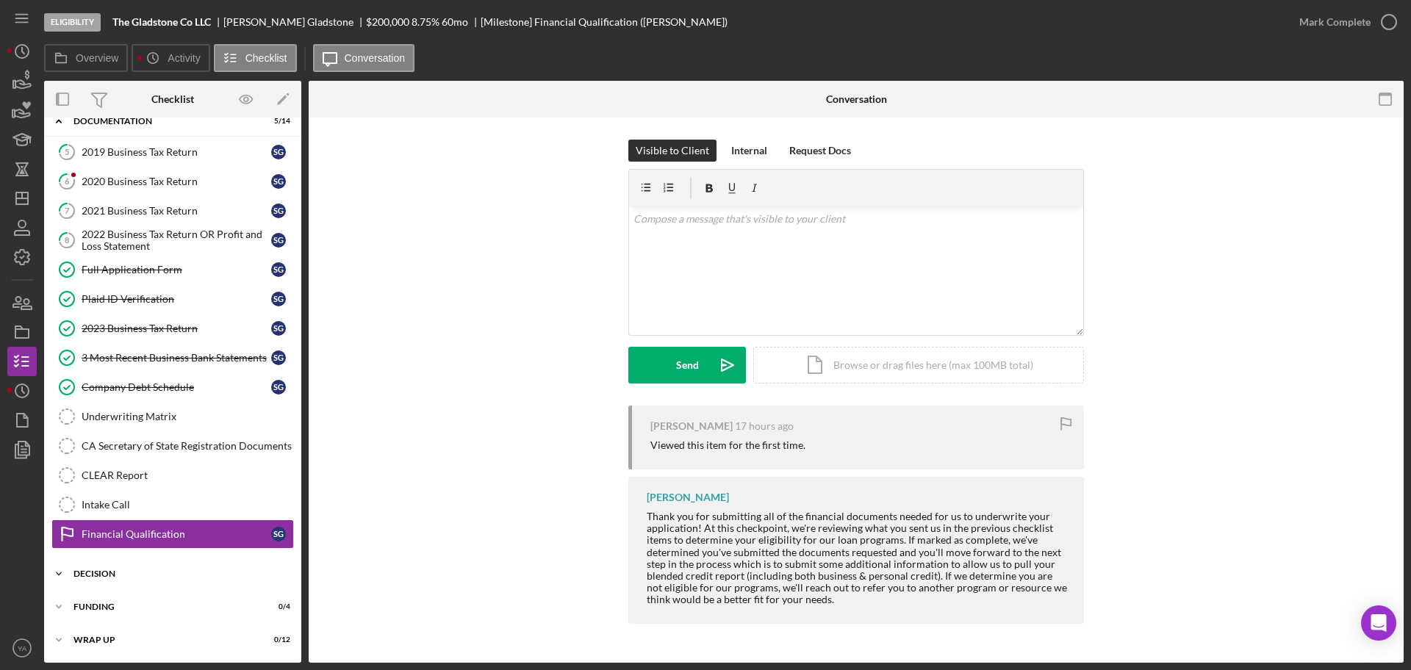
click at [132, 576] on div "Decision" at bounding box center [177, 574] width 209 height 9
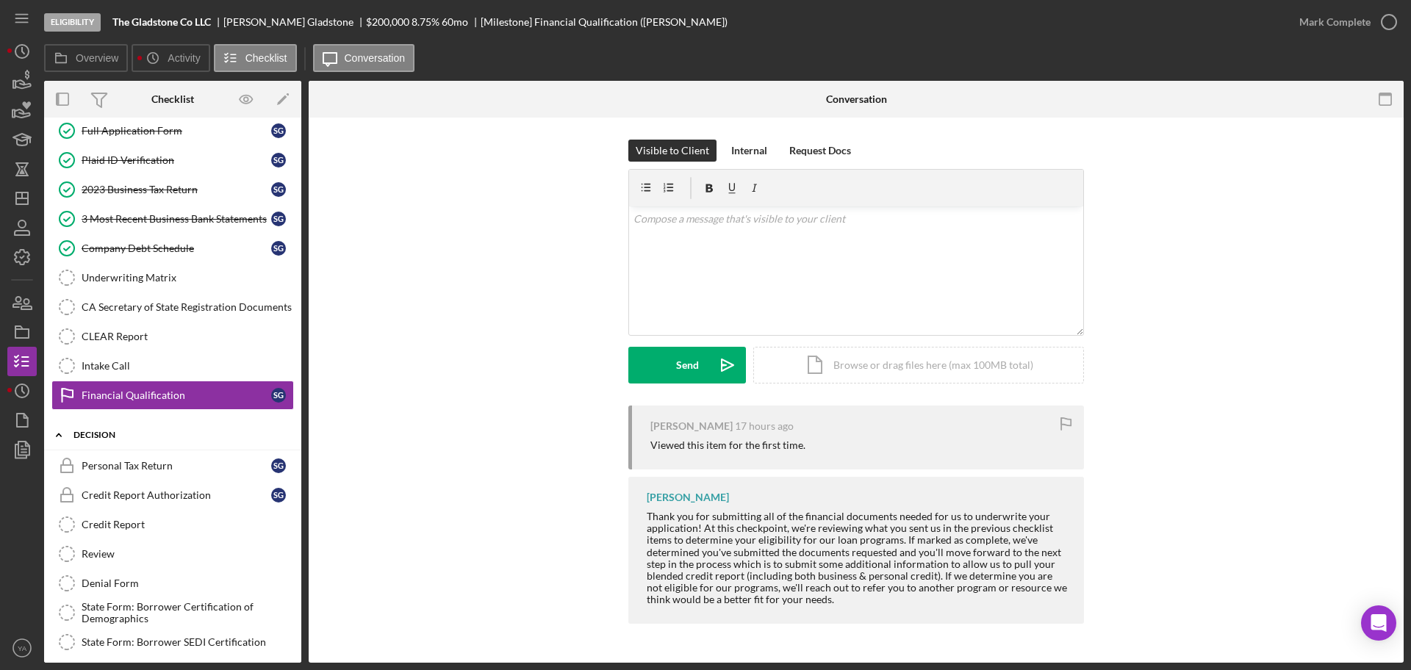
scroll to position [294, 0]
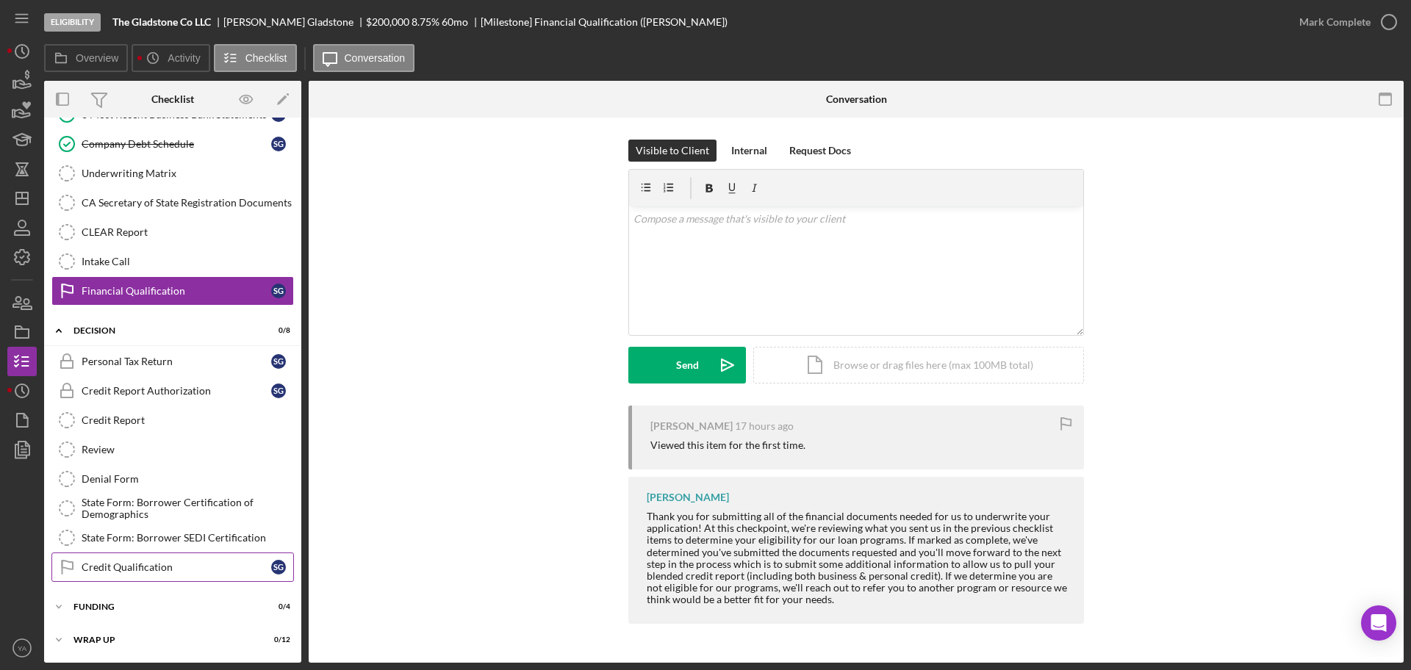
click at [139, 564] on div "Credit Qualification" at bounding box center [177, 568] width 190 height 12
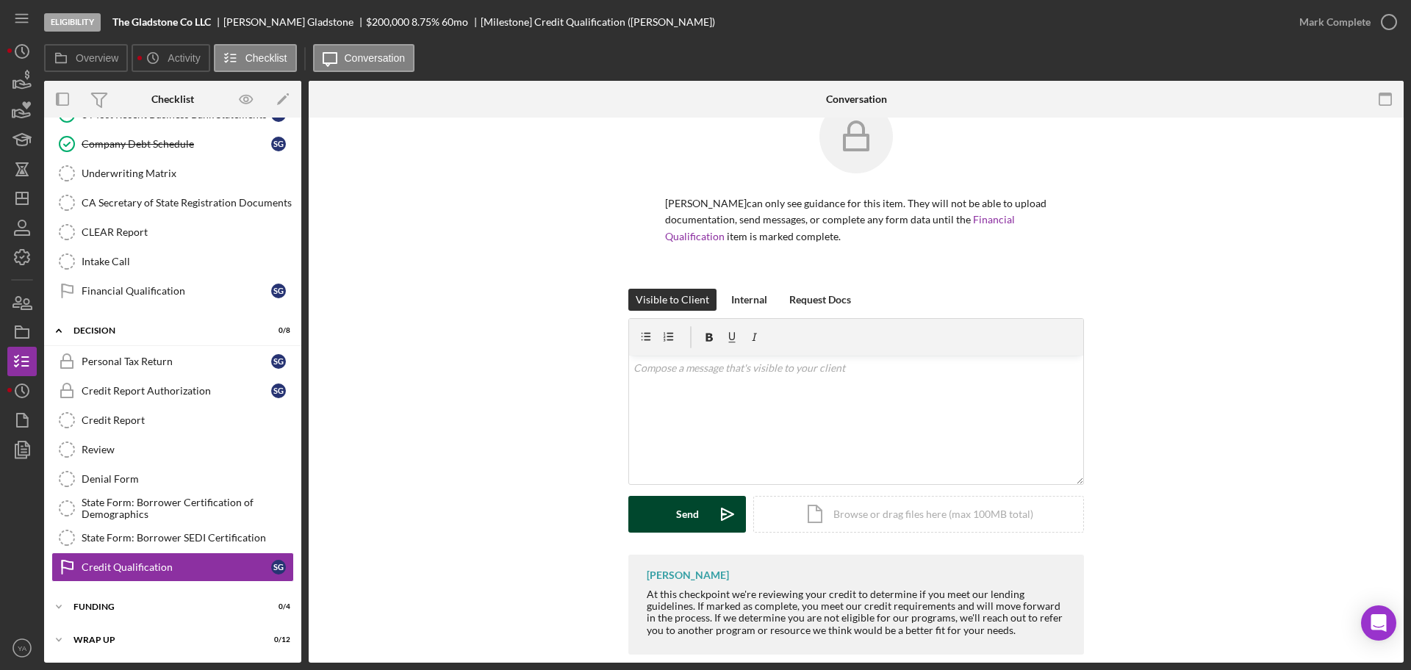
scroll to position [61, 0]
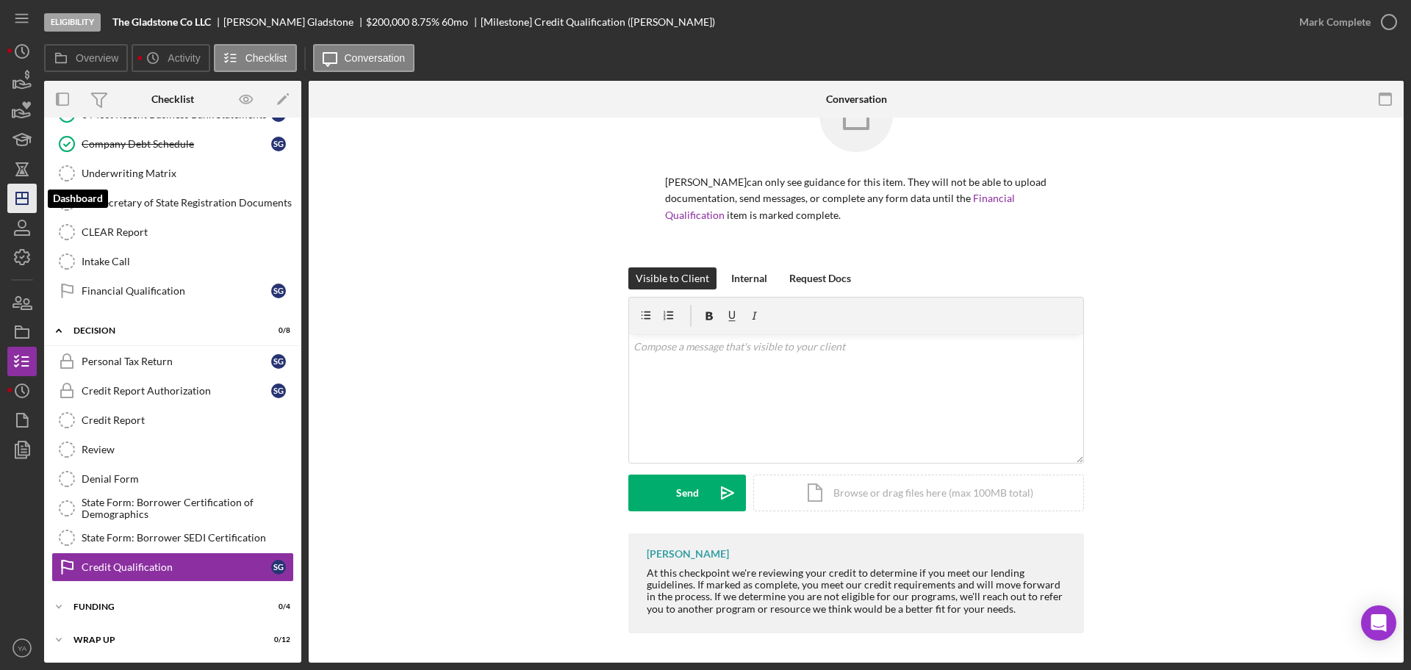
click at [17, 193] on polygon "button" at bounding box center [22, 199] width 12 height 12
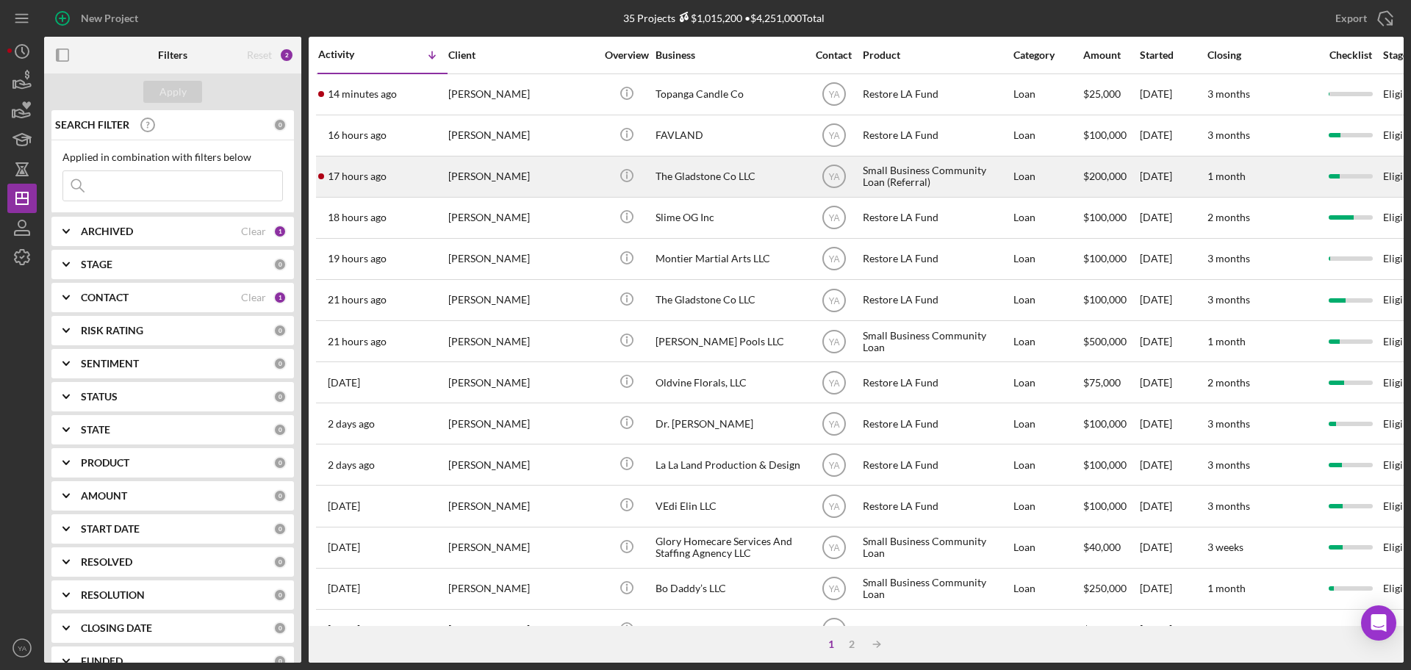
click at [735, 161] on div "The Gladstone Co LLC" at bounding box center [729, 176] width 147 height 39
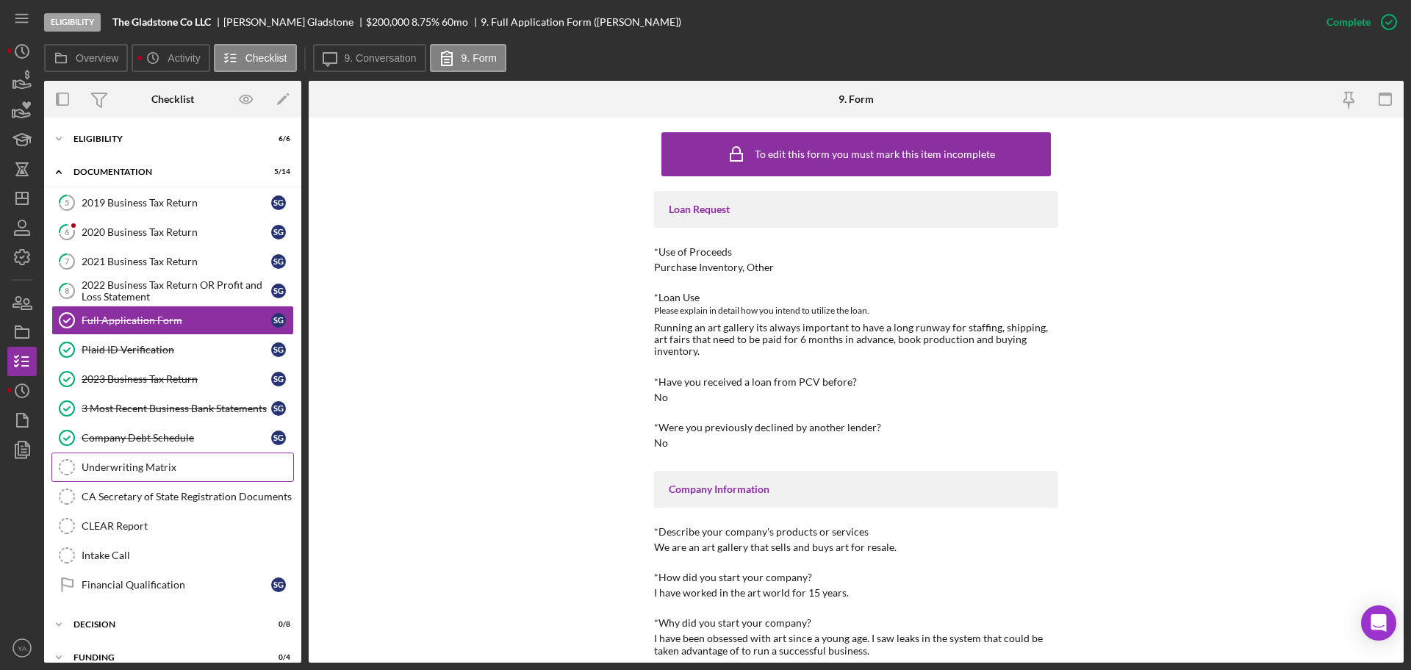
scroll to position [51, 0]
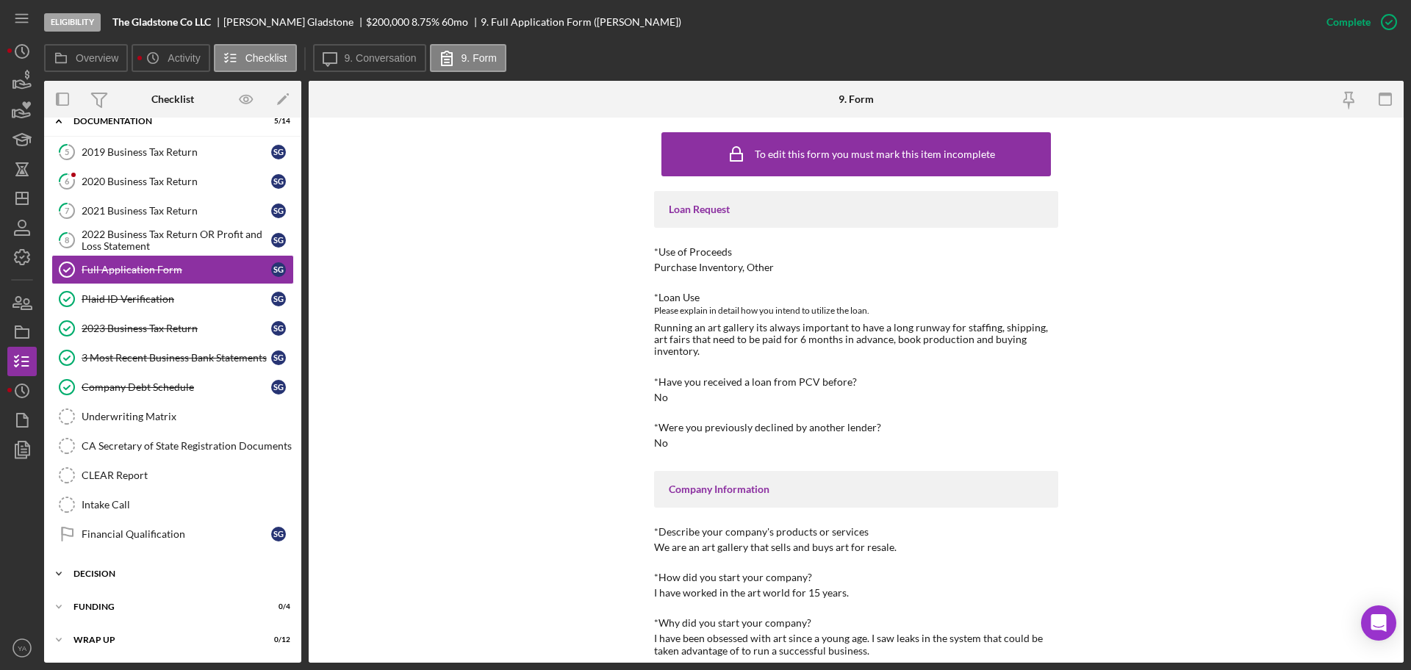
click at [129, 580] on div "Icon/Expander Decision 0 / 8" at bounding box center [172, 573] width 257 height 29
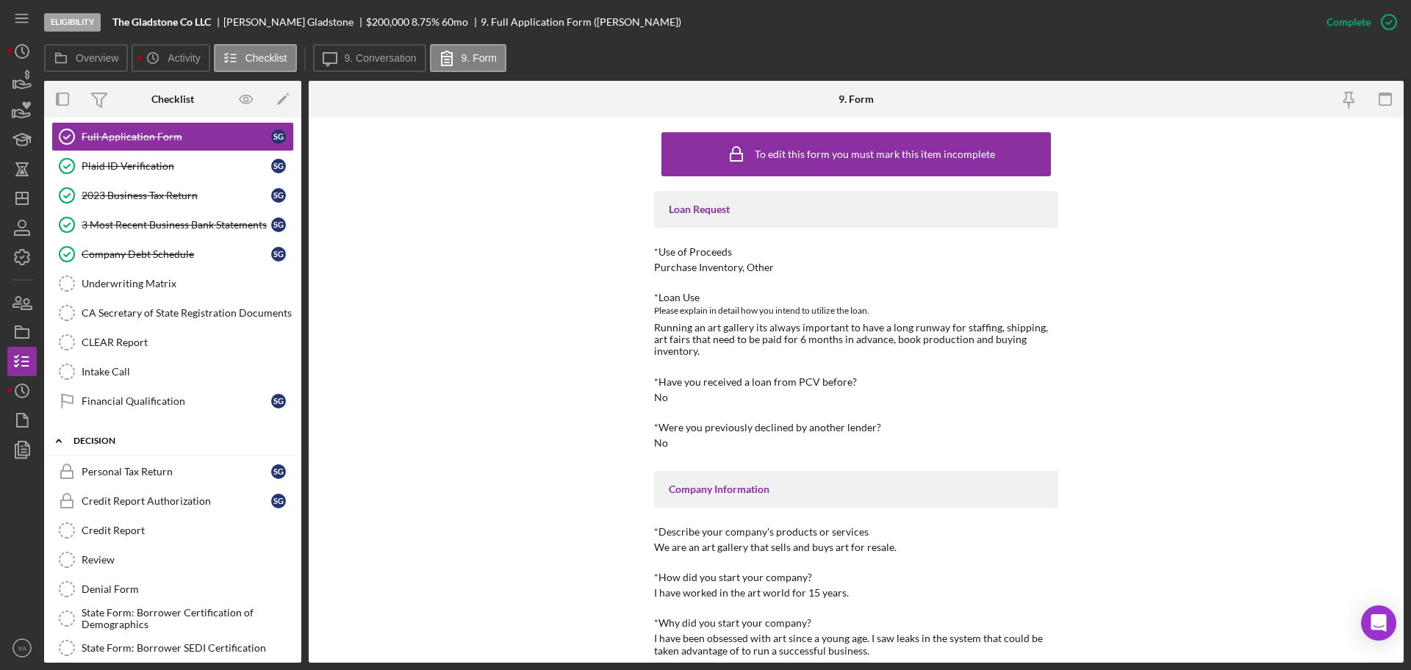
scroll to position [294, 0]
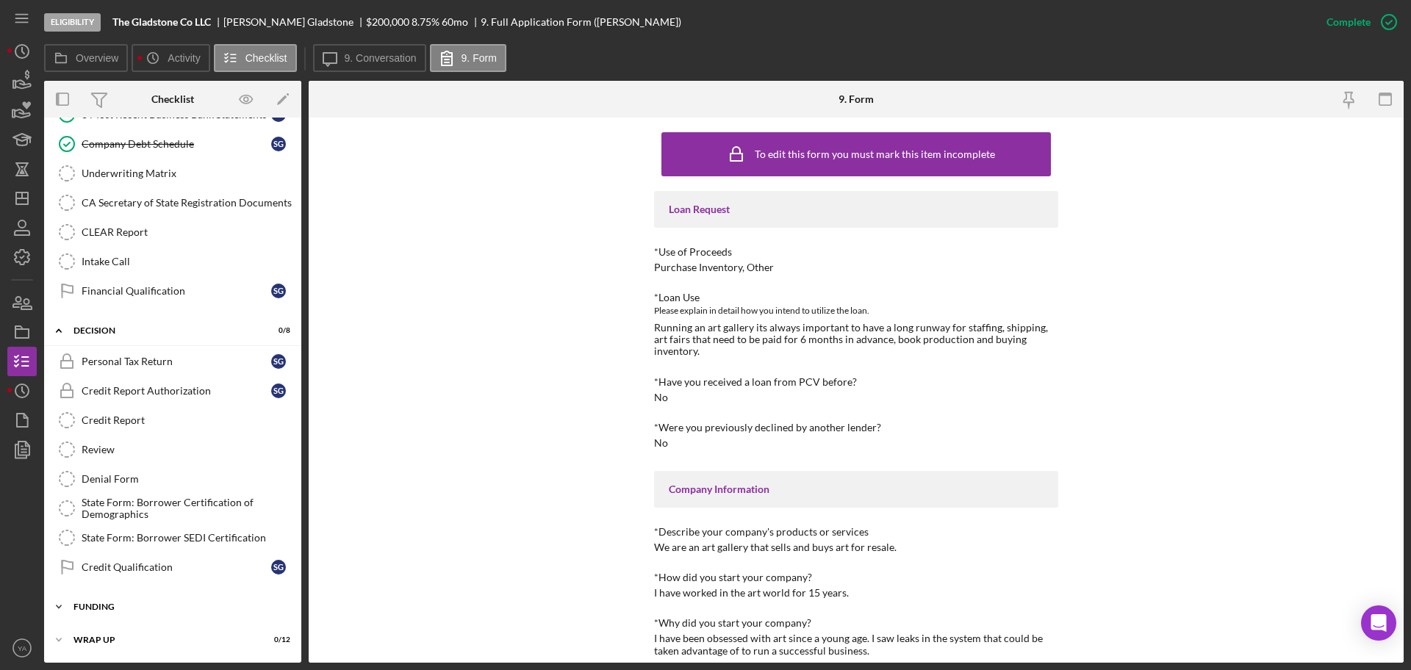
click at [113, 601] on div "Icon/Expander Funding 0 / 4" at bounding box center [172, 606] width 257 height 29
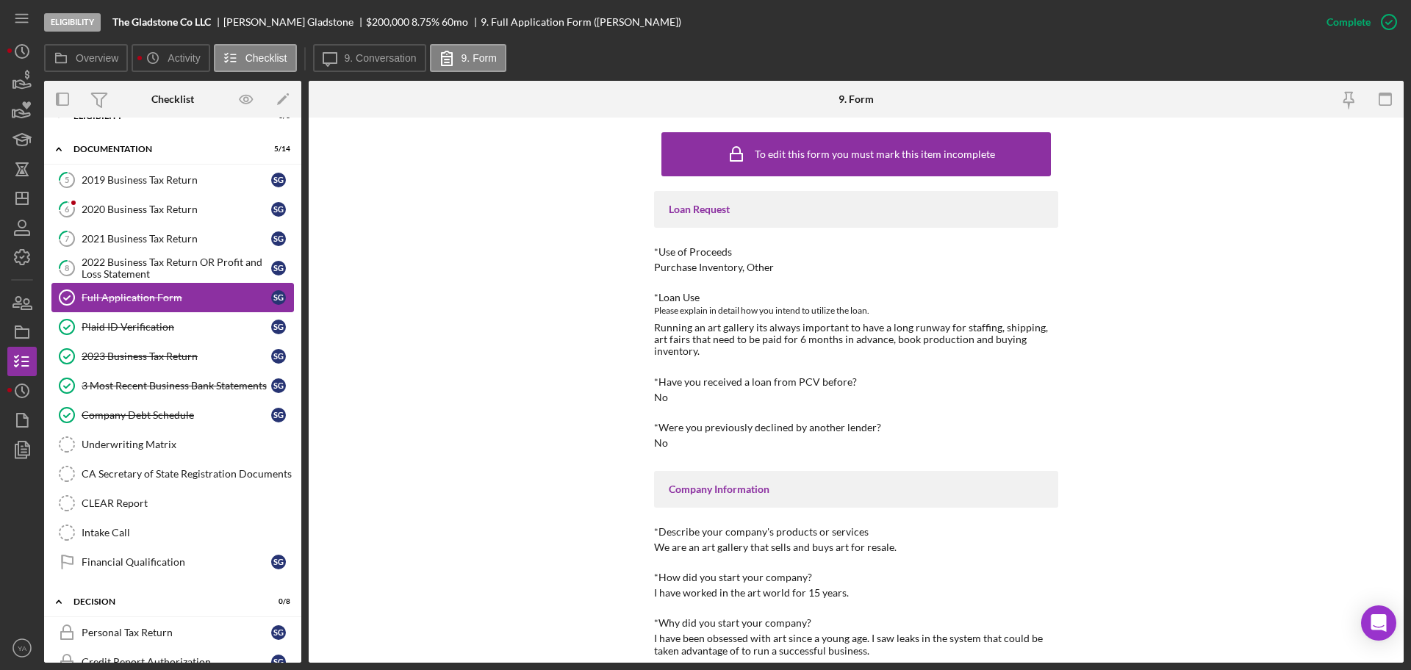
scroll to position [0, 0]
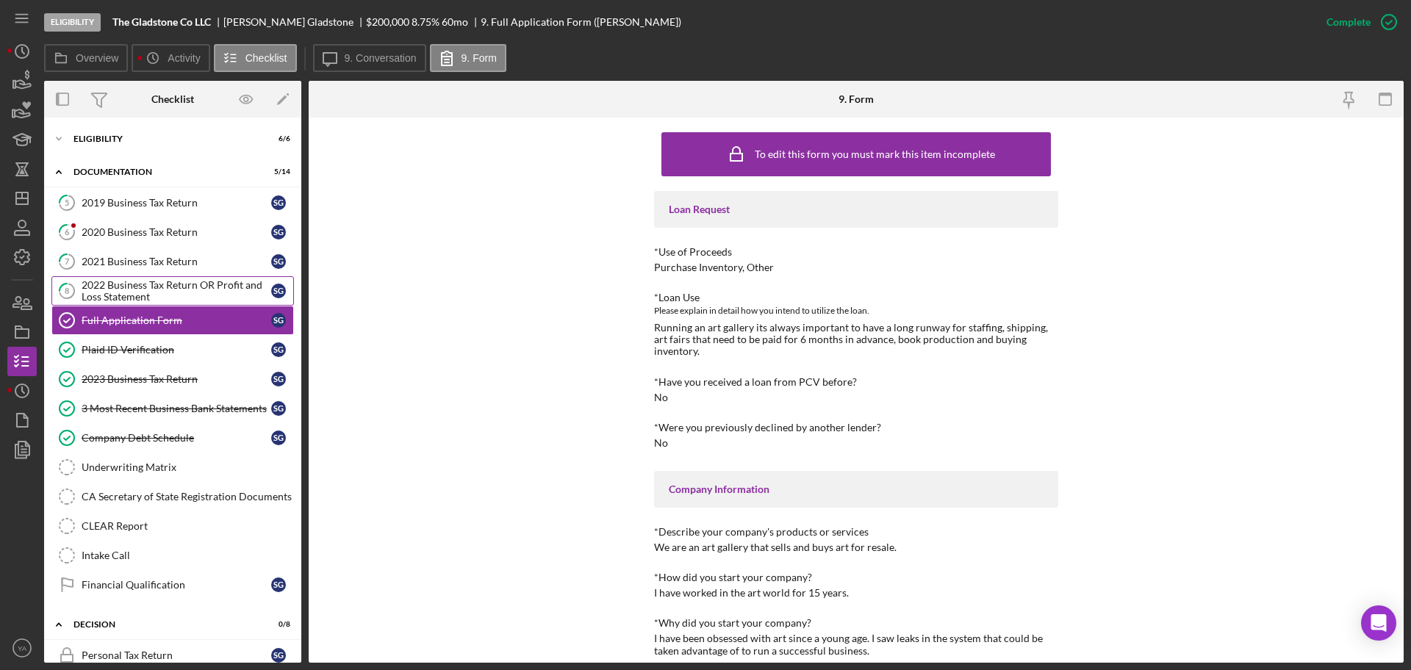
click at [67, 320] on icon "Full Application Form" at bounding box center [67, 320] width 37 height 37
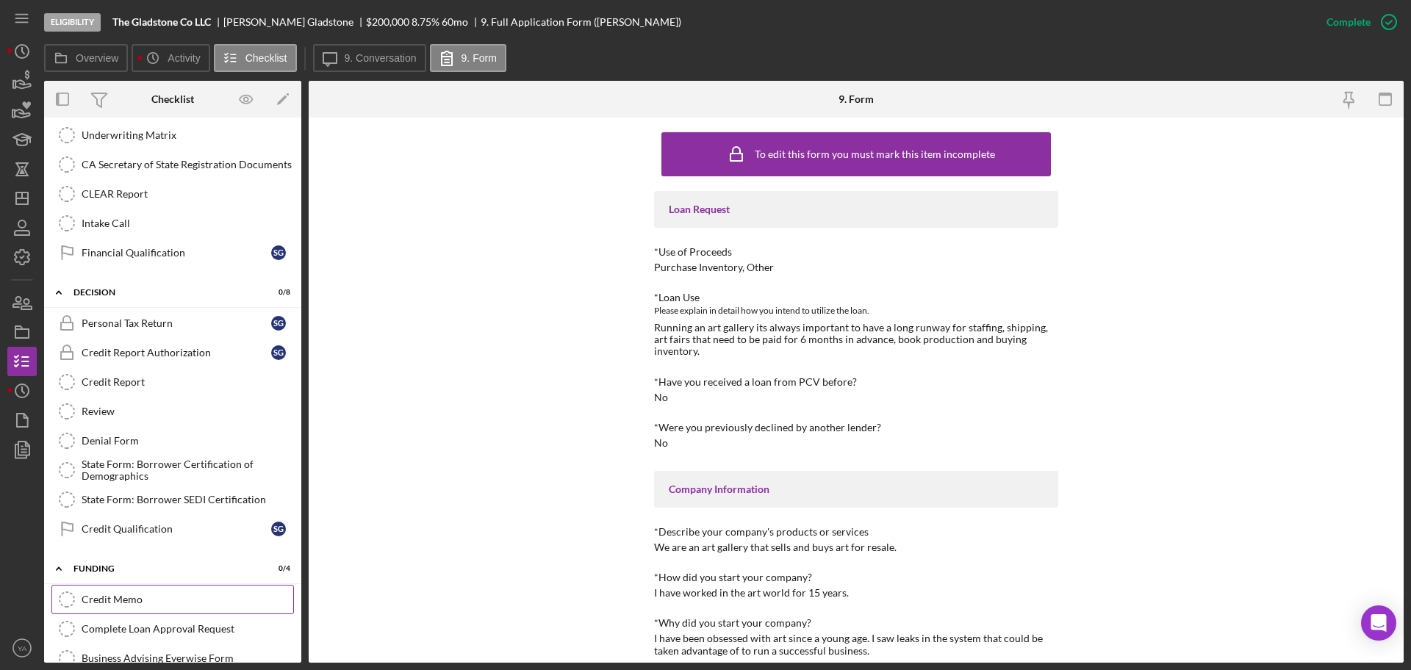
scroll to position [420, 0]
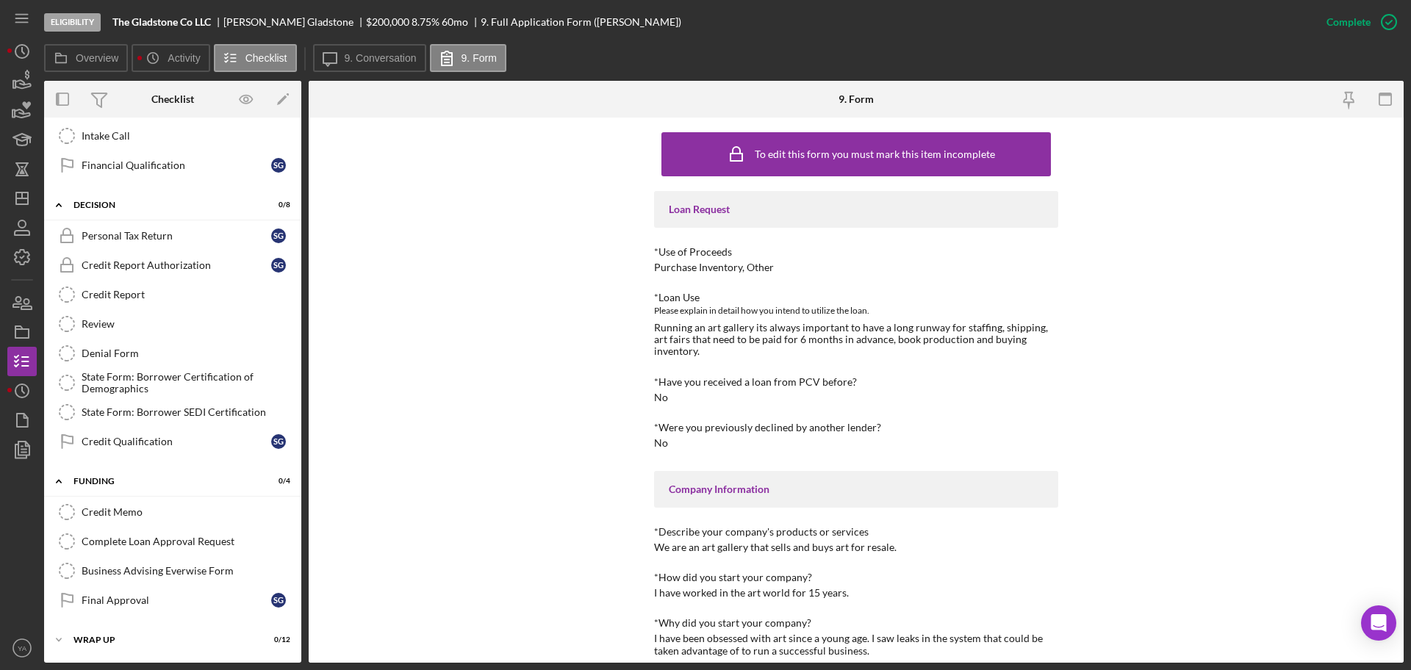
click at [112, 620] on div "Credit Memo Credit Memo Complete Loan Approval Request Complete Loan Approval R…" at bounding box center [172, 560] width 257 height 125
click at [115, 626] on div "Icon/Expander Wrap Up 0 / 12" at bounding box center [172, 639] width 257 height 29
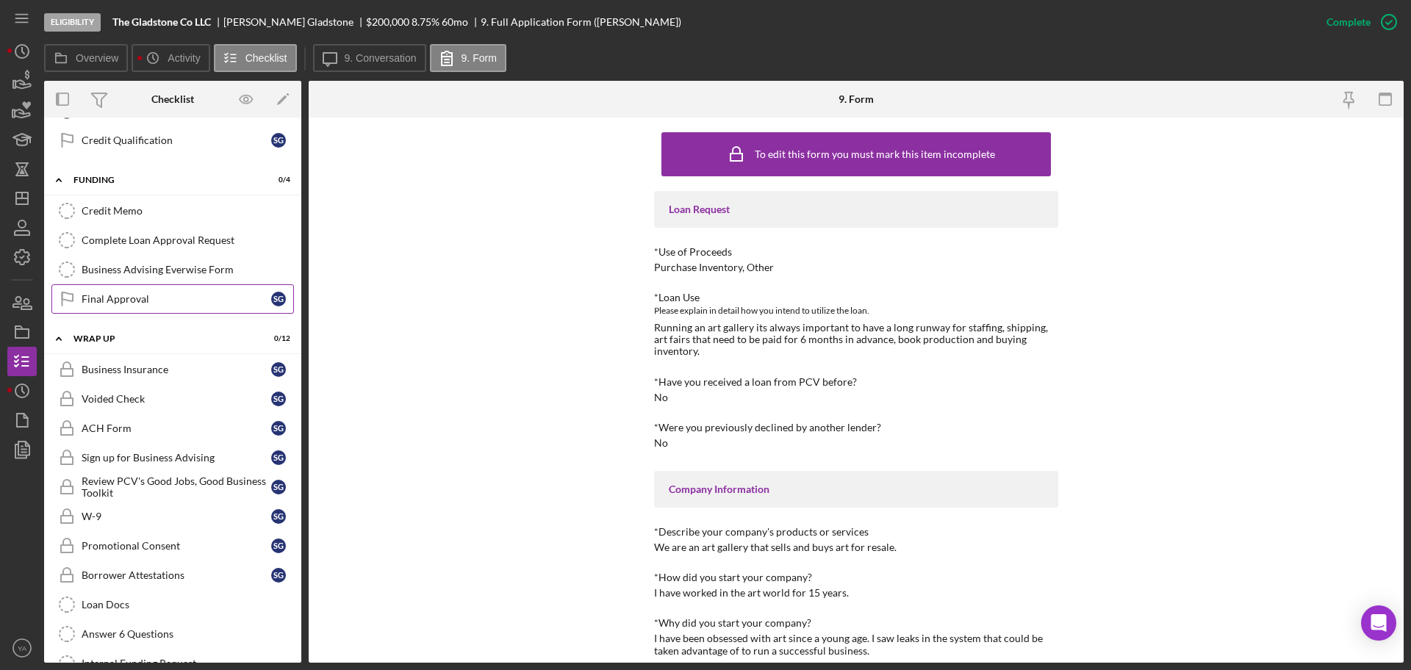
scroll to position [781, 0]
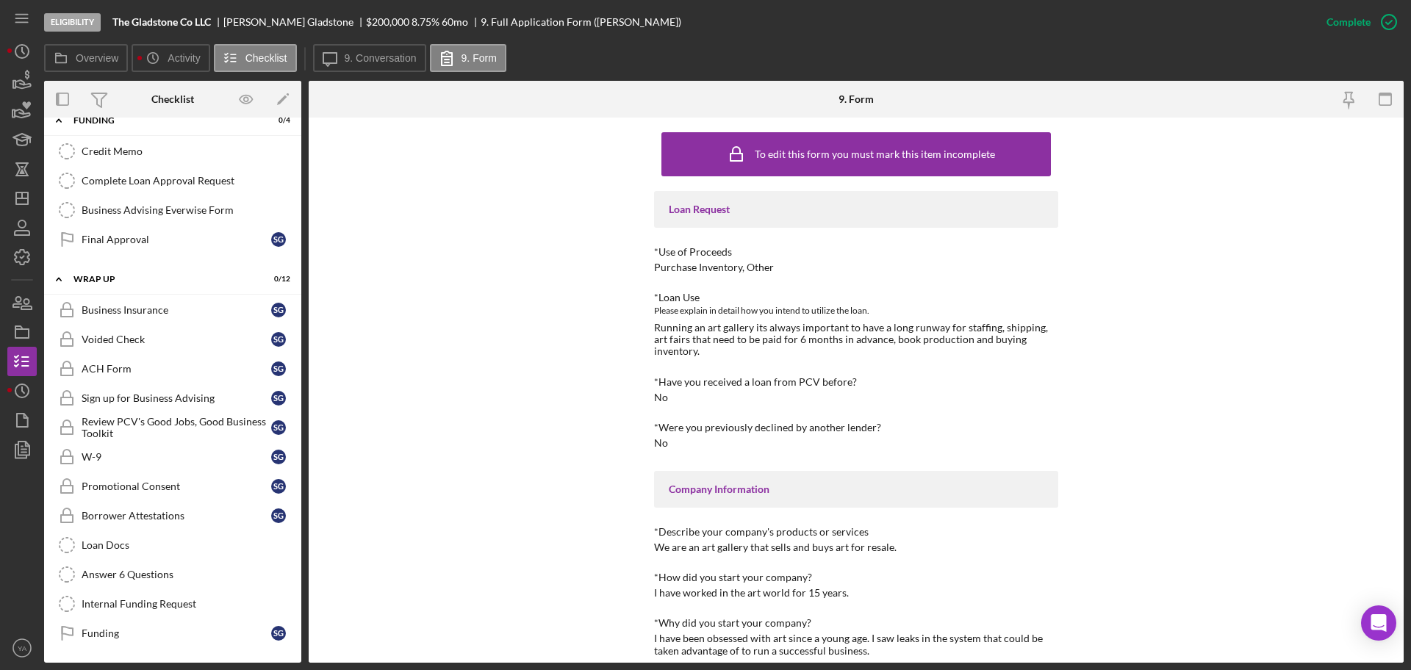
click at [99, 267] on div "Icon/Expander Wrap Up 0 / 12" at bounding box center [172, 280] width 257 height 30
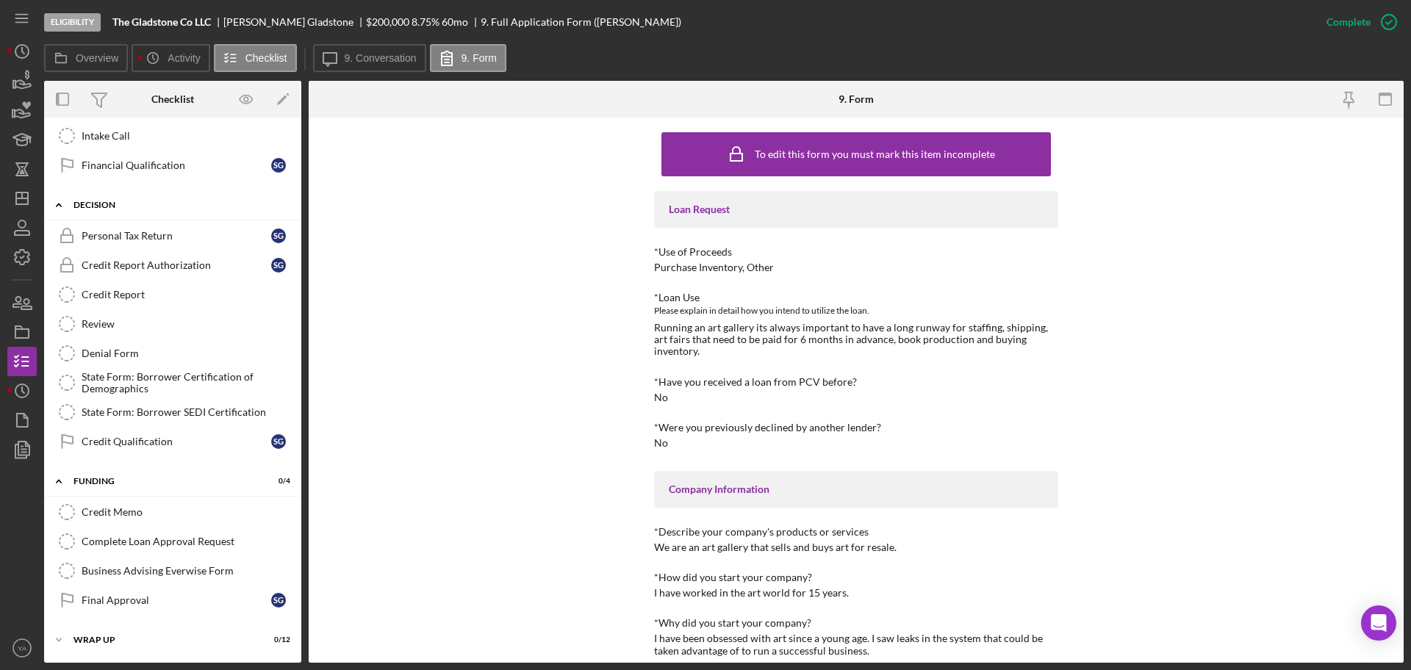
click at [128, 217] on div "Icon/Expander Decision 0 / 8" at bounding box center [172, 205] width 257 height 30
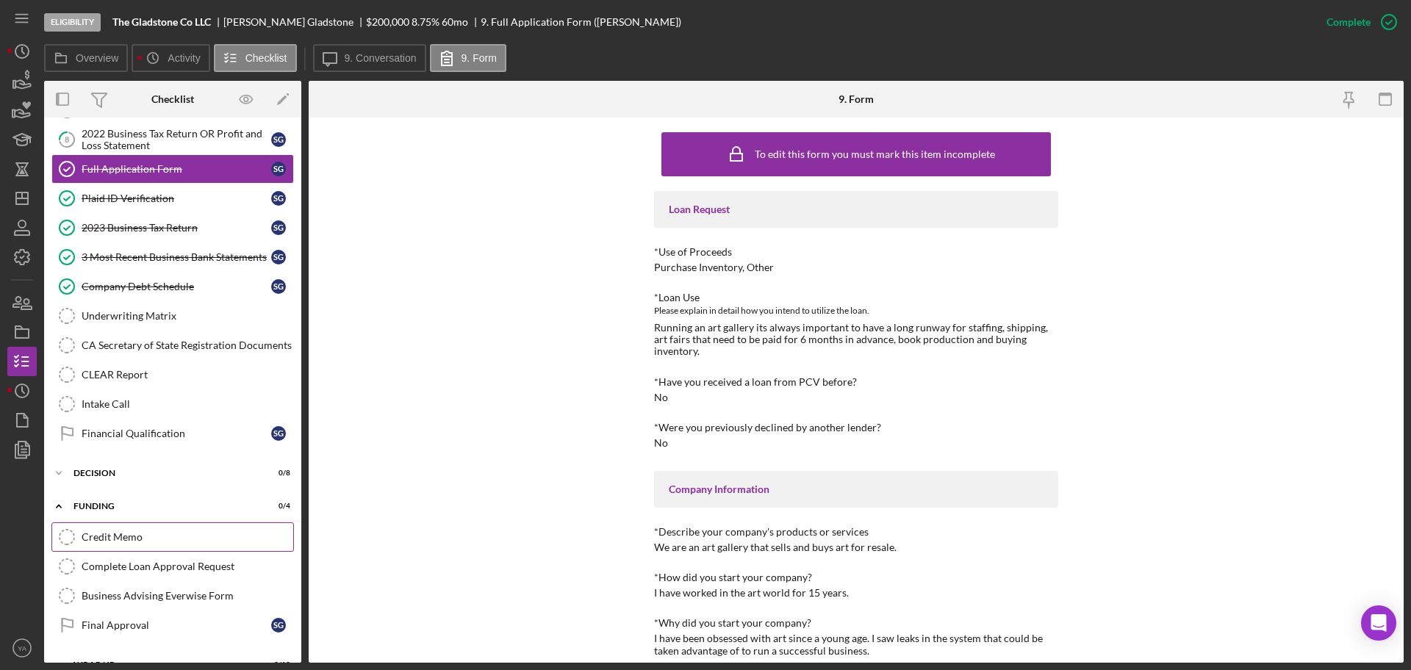
scroll to position [176, 0]
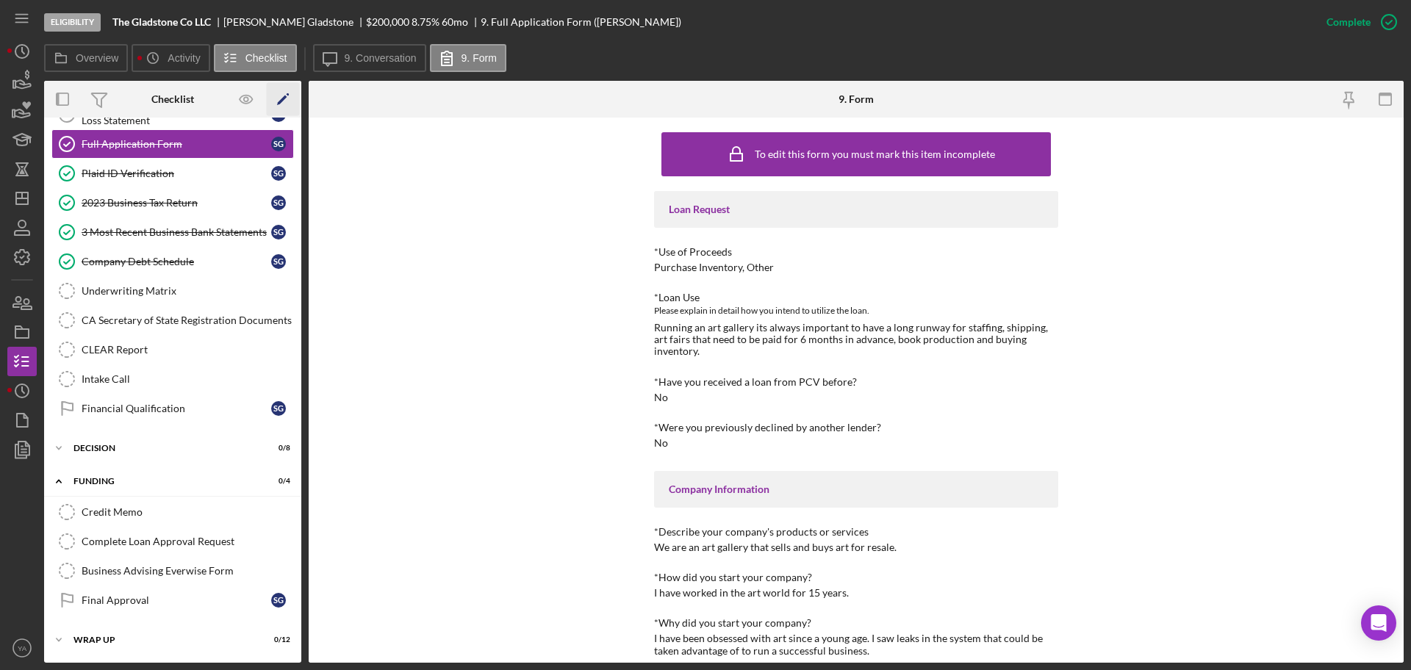
click at [284, 104] on icon "Icon/Edit" at bounding box center [283, 99] width 33 height 33
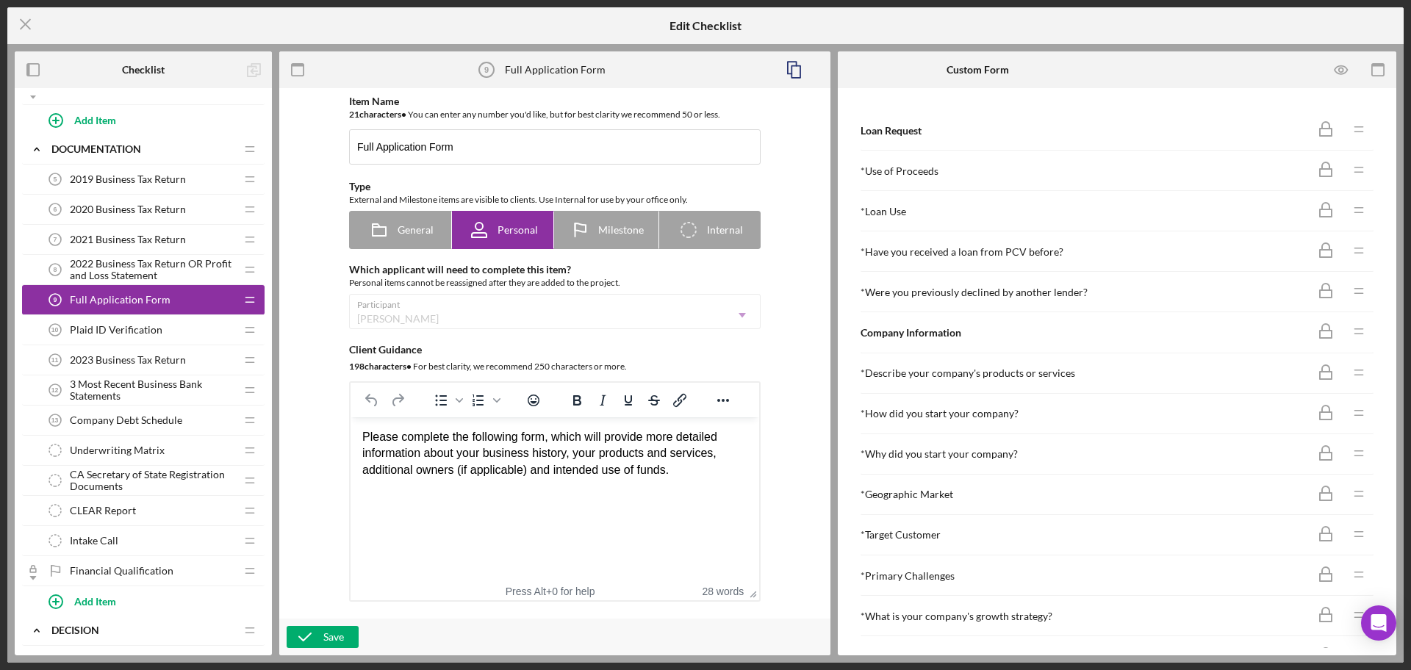
scroll to position [276, 0]
